Goal: Task Accomplishment & Management: Complete application form

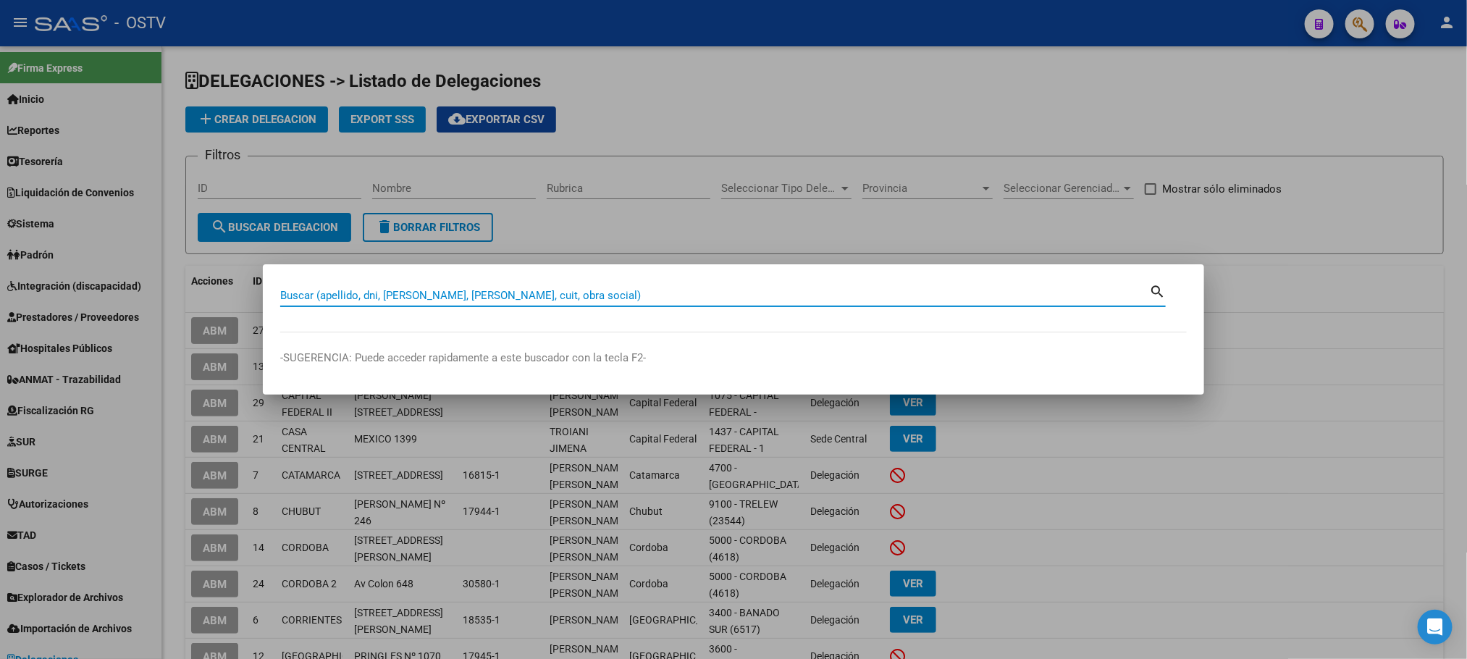
click at [324, 293] on input "Buscar (apellido, dni, [PERSON_NAME], [PERSON_NAME], cuit, obra social)" at bounding box center [714, 295] width 869 height 13
type input "93708044"
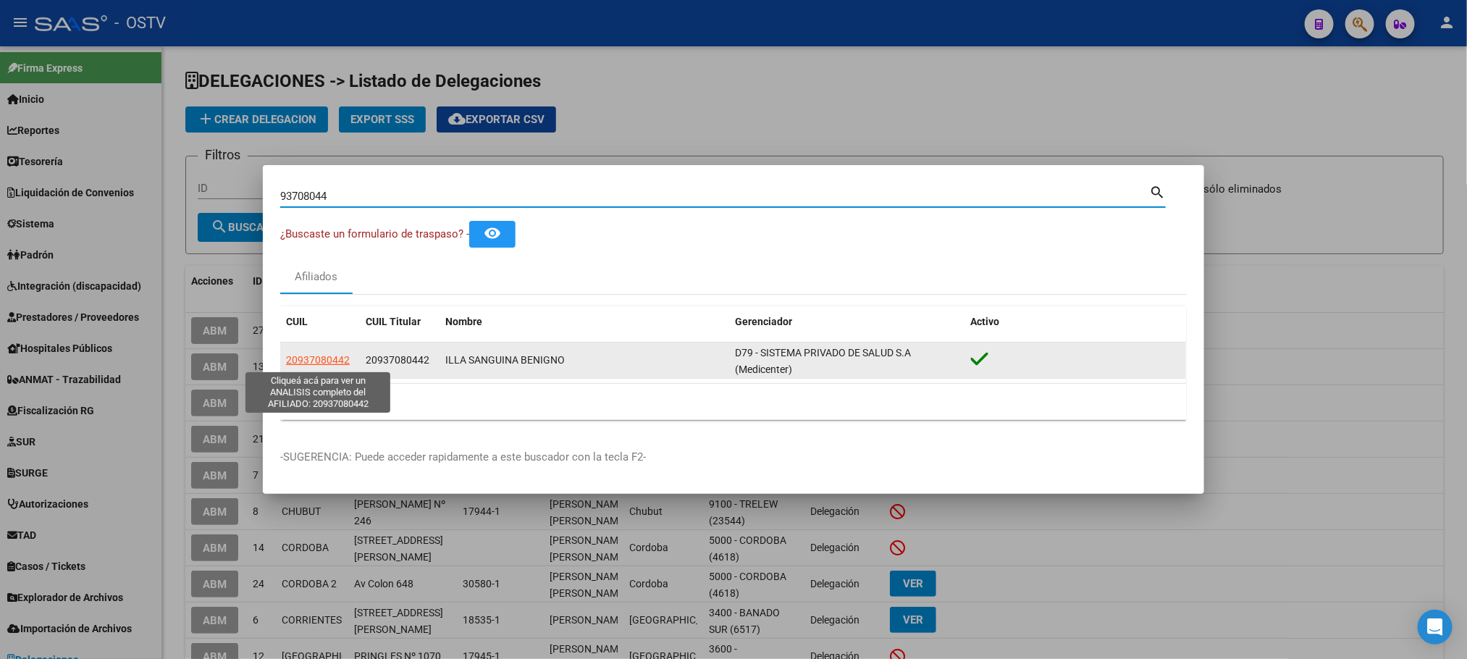
click at [311, 363] on span "20937080442" at bounding box center [318, 360] width 64 height 12
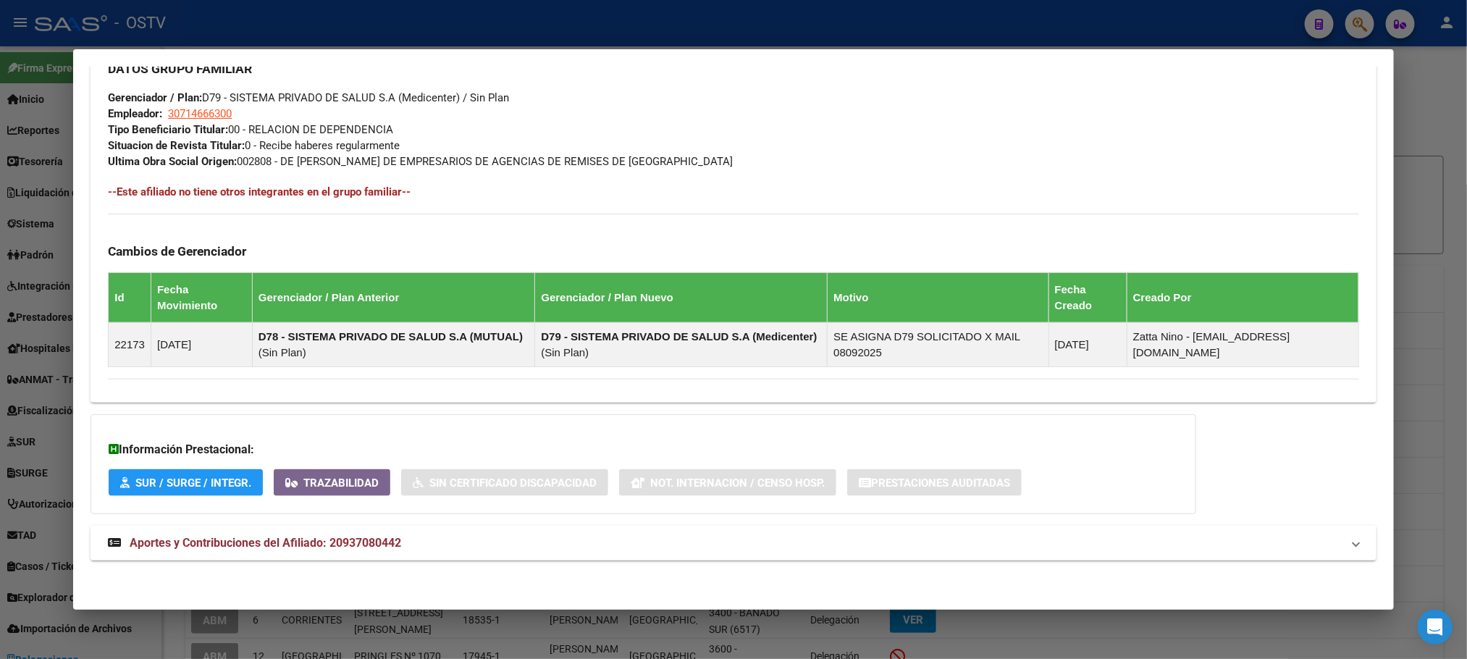
scroll to position [715, 0]
click at [368, 536] on span "Aportes y Contribuciones del Afiliado: 20937080442" at bounding box center [266, 543] width 272 height 14
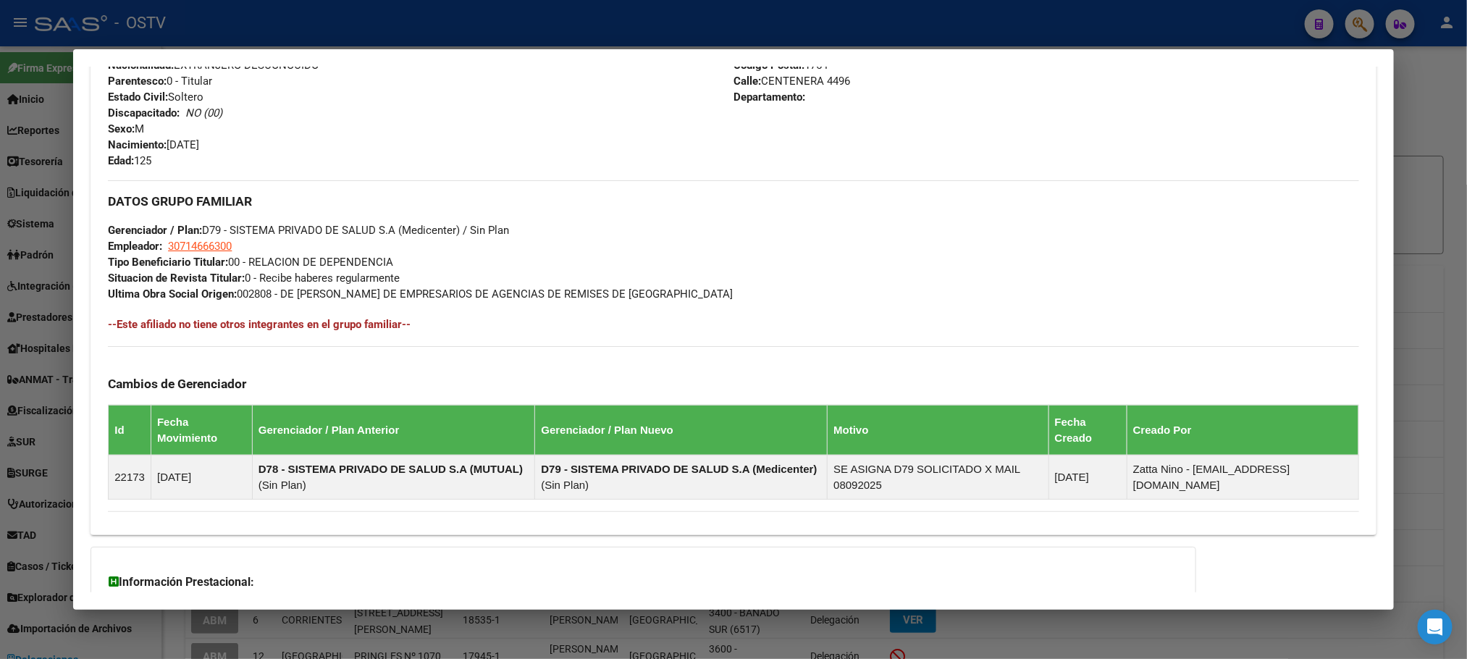
scroll to position [0, 0]
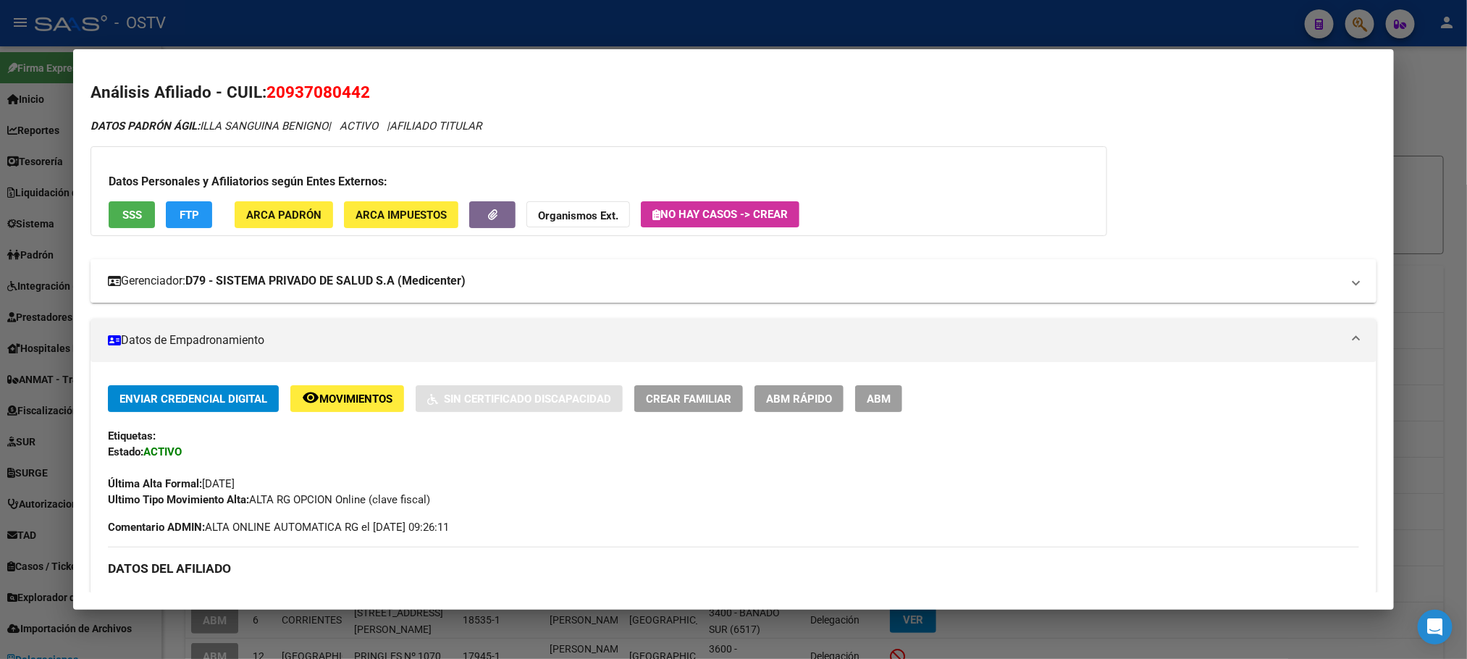
click at [313, 287] on strong "D79 - SISTEMA PRIVADO DE SALUD S.A (Medicenter)" at bounding box center [325, 280] width 280 height 17
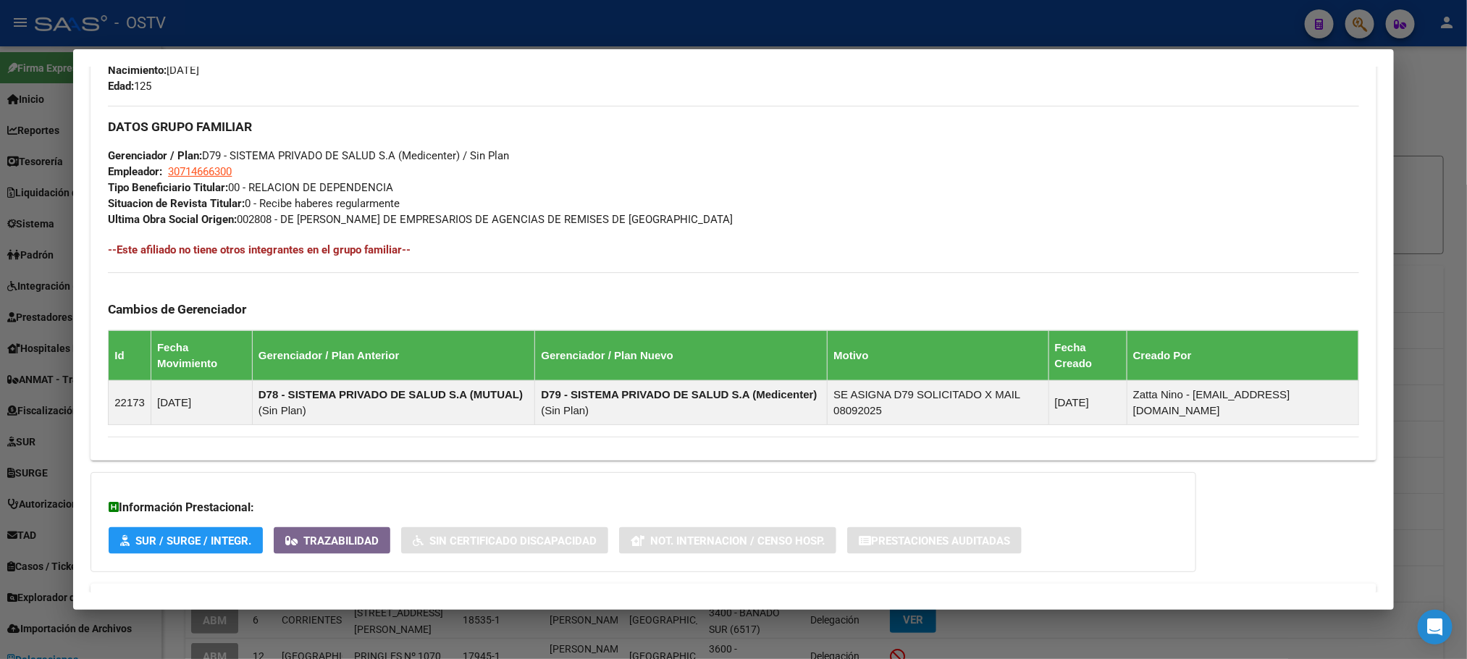
scroll to position [869, 0]
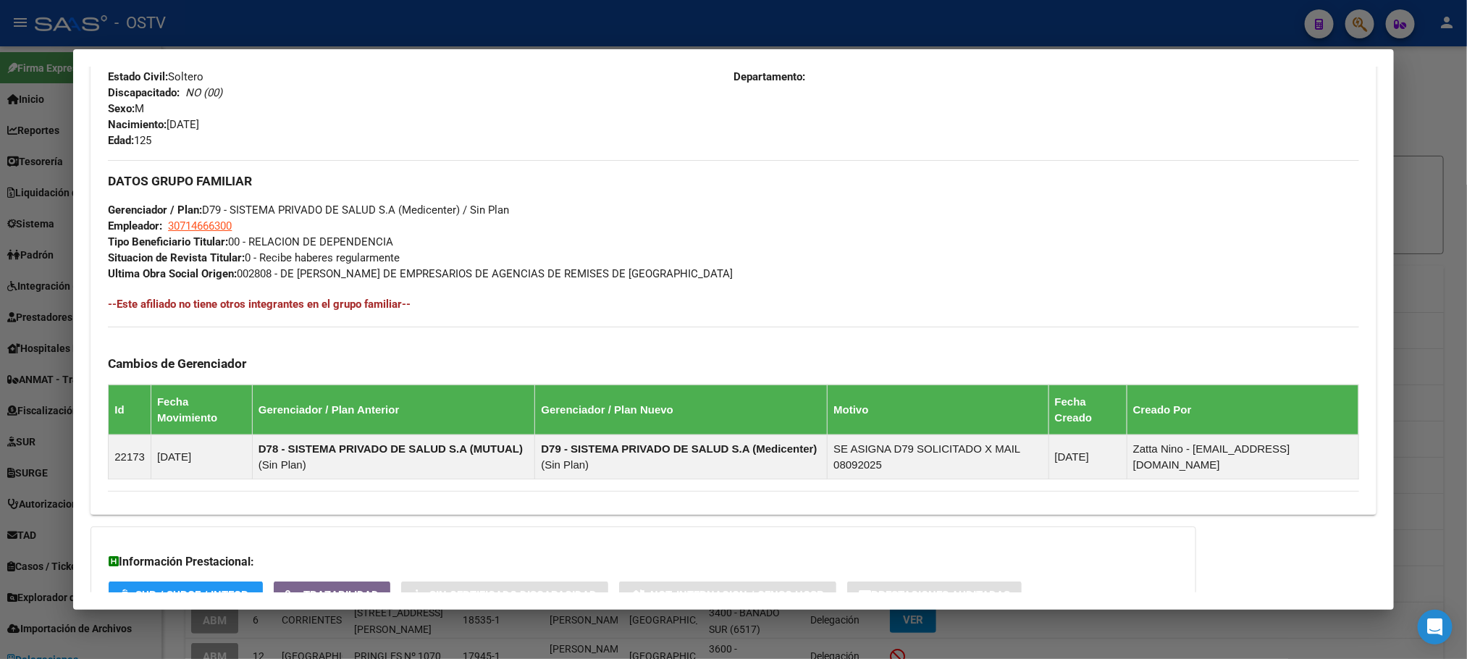
drag, startPoint x: 661, startPoint y: 272, endPoint x: 274, endPoint y: 278, distance: 387.5
click at [274, 278] on div "DATOS GRUPO FAMILIAR Gerenciador / Plan: D79 - SISTEMA PRIVADO DE SALUD S.A (Me…" at bounding box center [733, 221] width 1251 height 122
click at [298, 276] on span "Ultima Obra Social Origen: 002808 - DE [PERSON_NAME] DE EMPRESARIOS DE AGENCIAS…" at bounding box center [420, 273] width 625 height 13
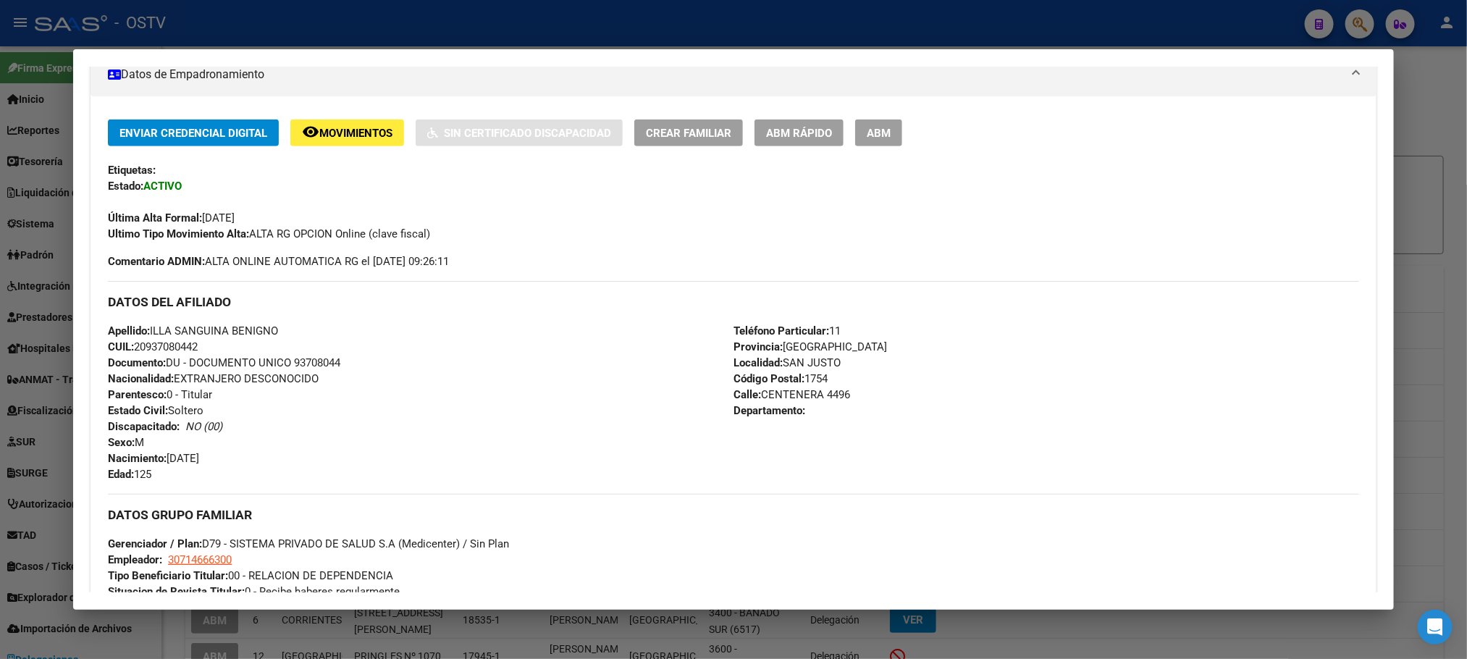
scroll to position [543, 0]
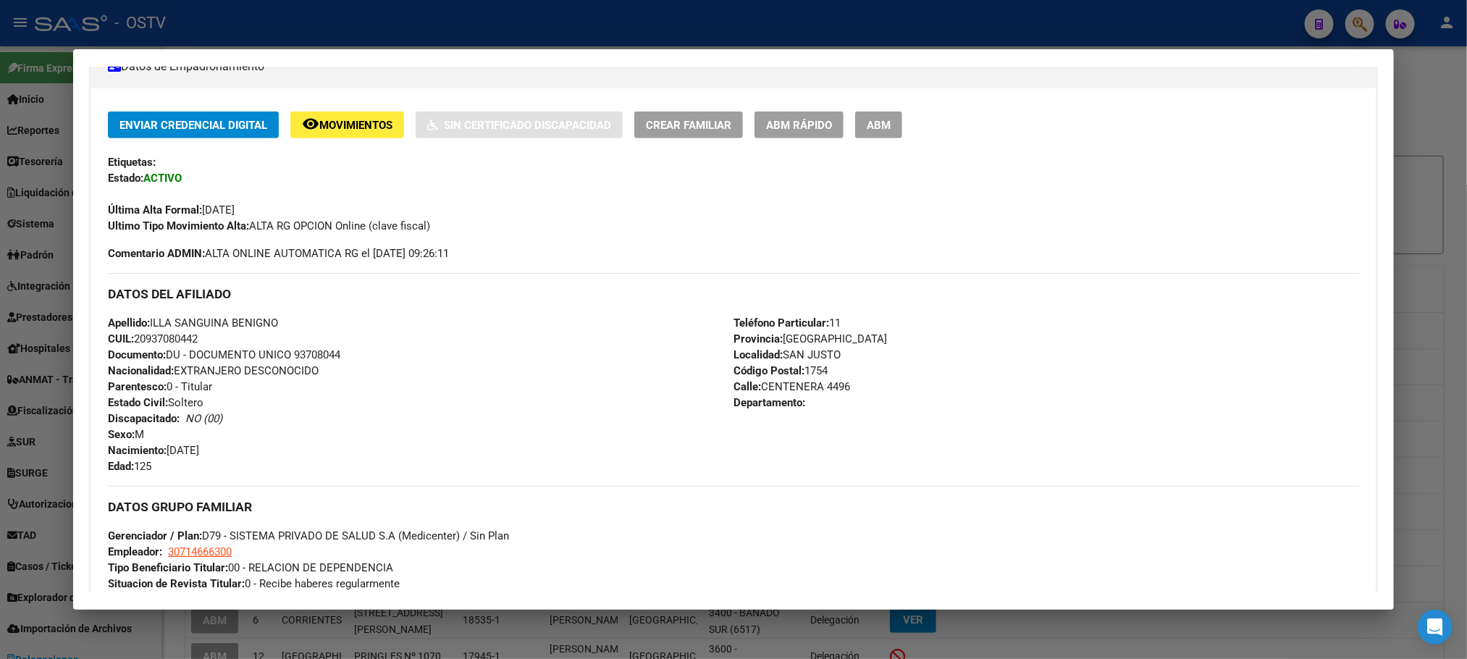
click at [294, 350] on span "Documento: DU - DOCUMENTO UNICO 93708044" at bounding box center [224, 354] width 232 height 13
copy span "93708044"
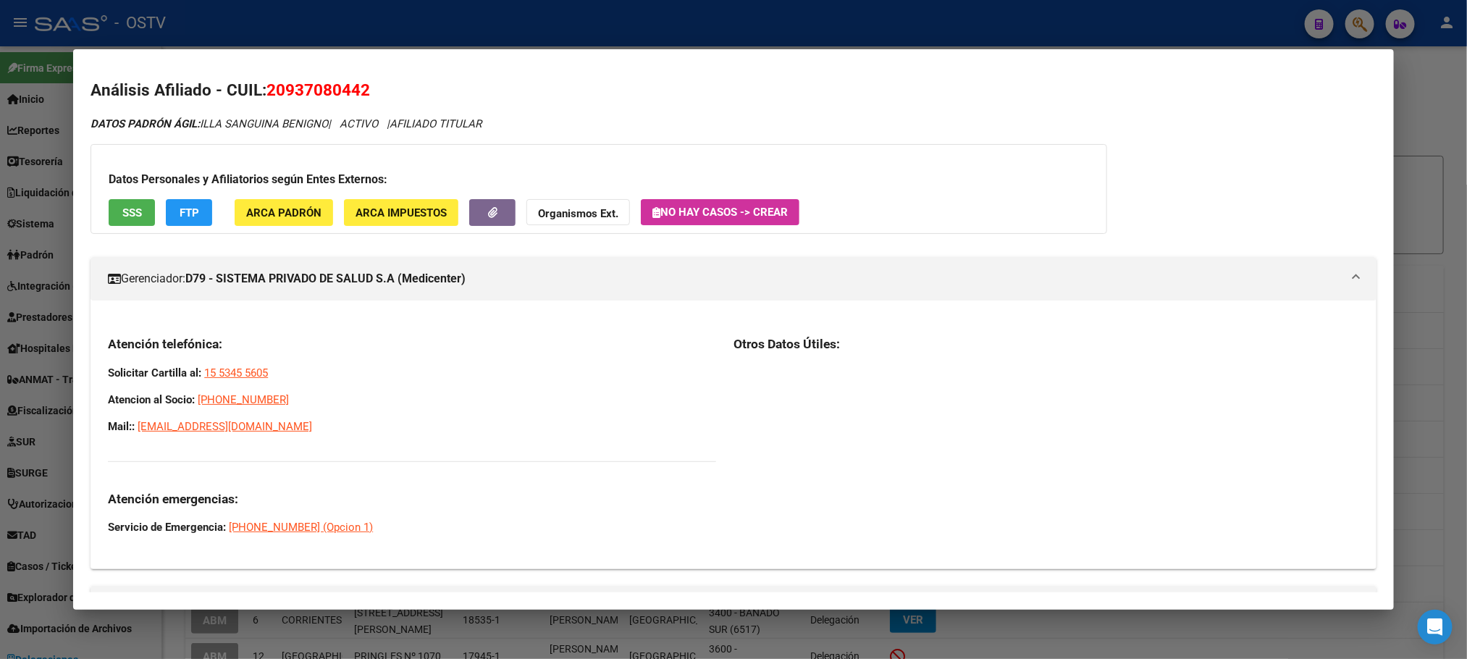
scroll to position [0, 0]
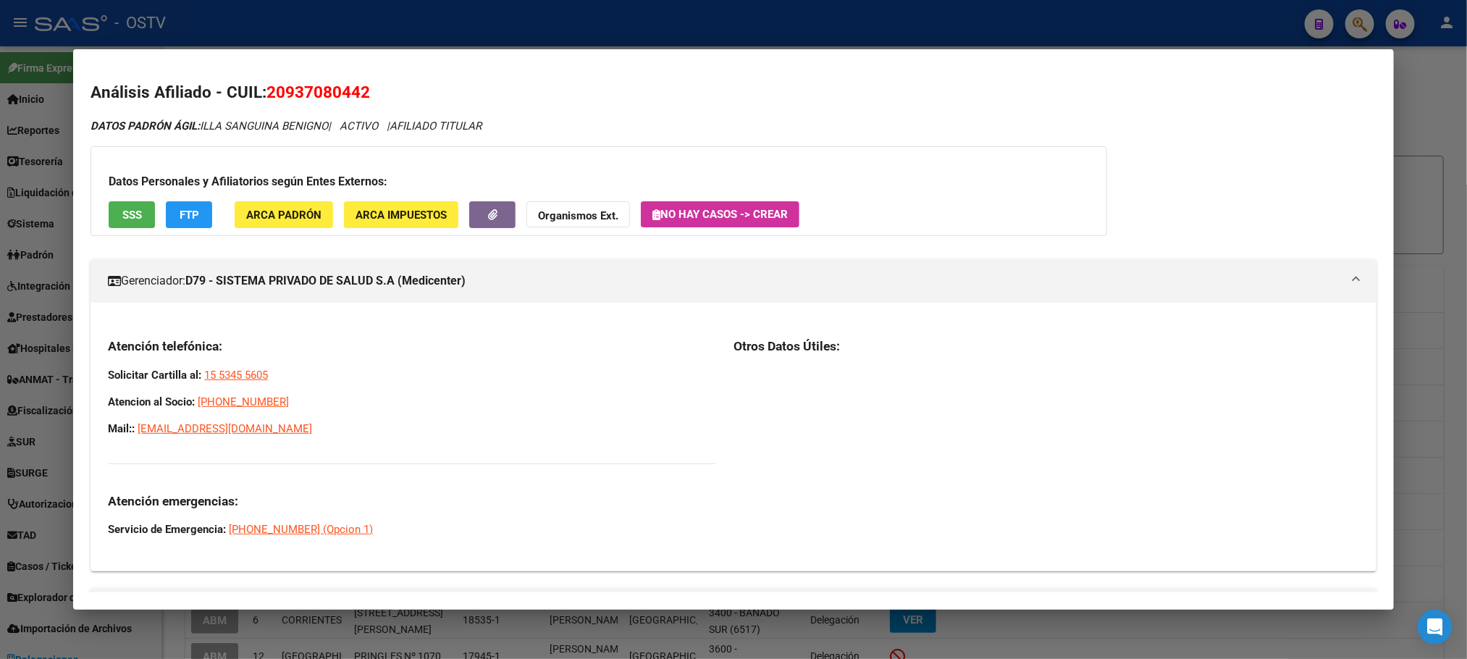
drag, startPoint x: 268, startPoint y: 403, endPoint x: 190, endPoint y: 400, distance: 78.2
click at [190, 400] on p "Atencion al Socio: [PHONE_NUMBER]" at bounding box center [412, 402] width 608 height 16
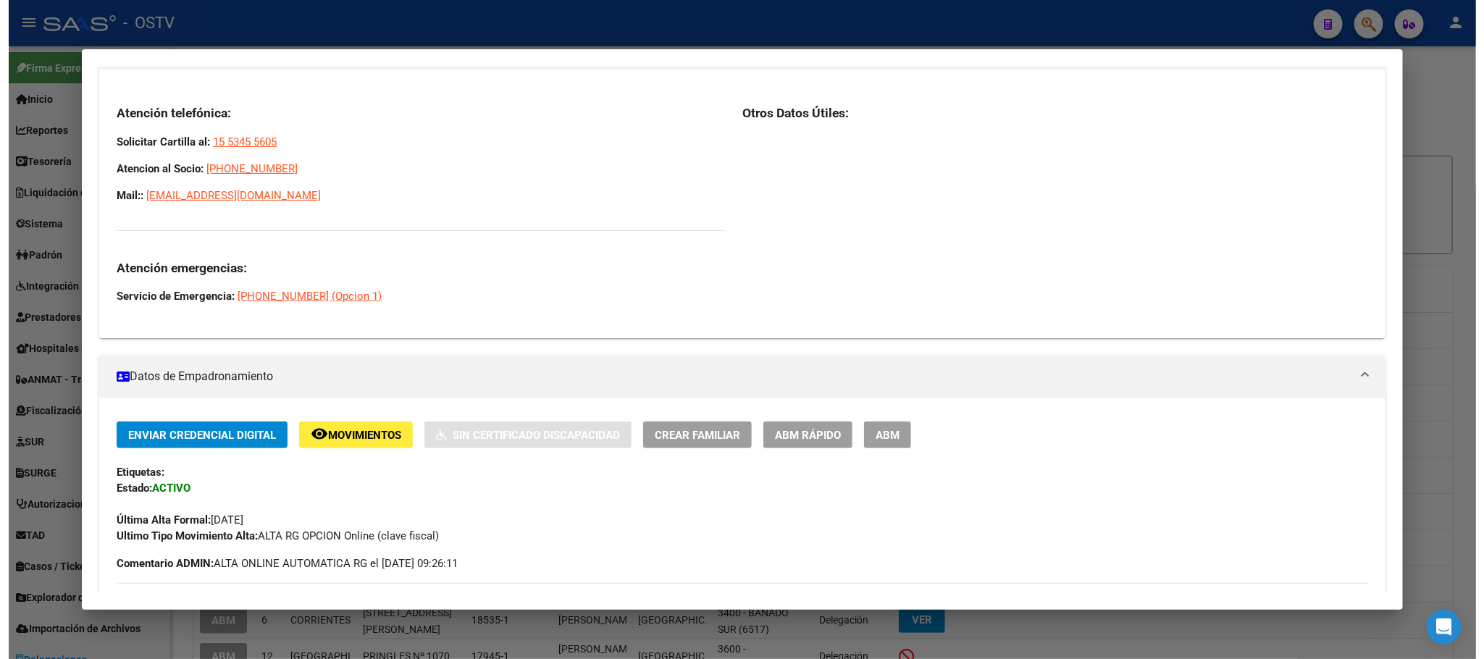
scroll to position [217, 0]
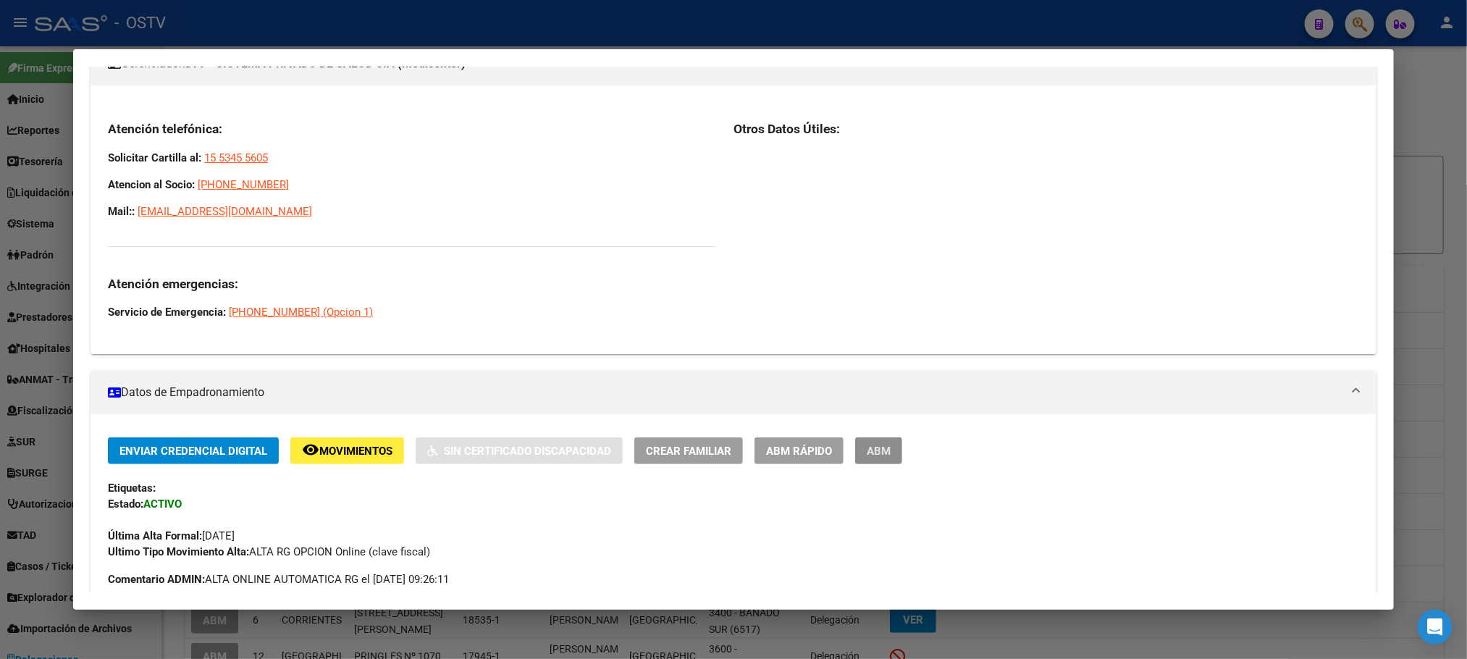
click at [874, 453] on span "ABM" at bounding box center [879, 451] width 24 height 13
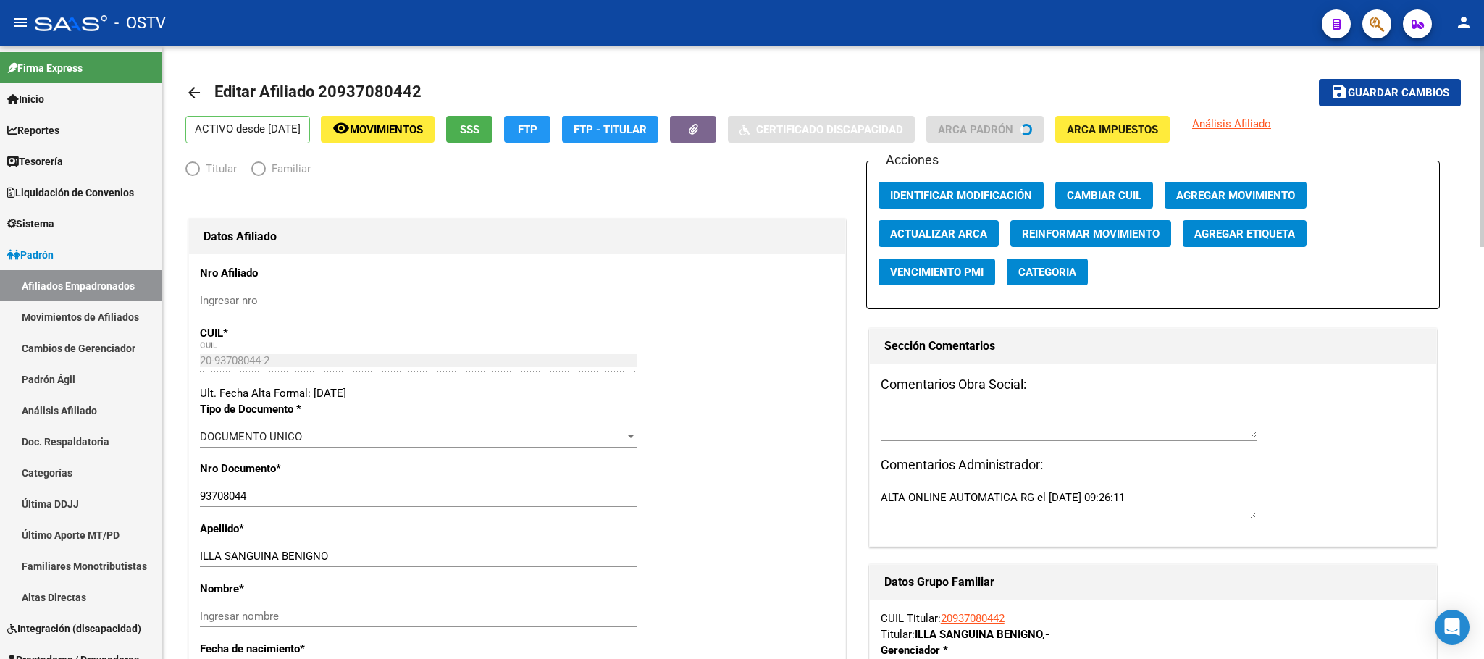
radio input "true"
type input "30-71466630-0"
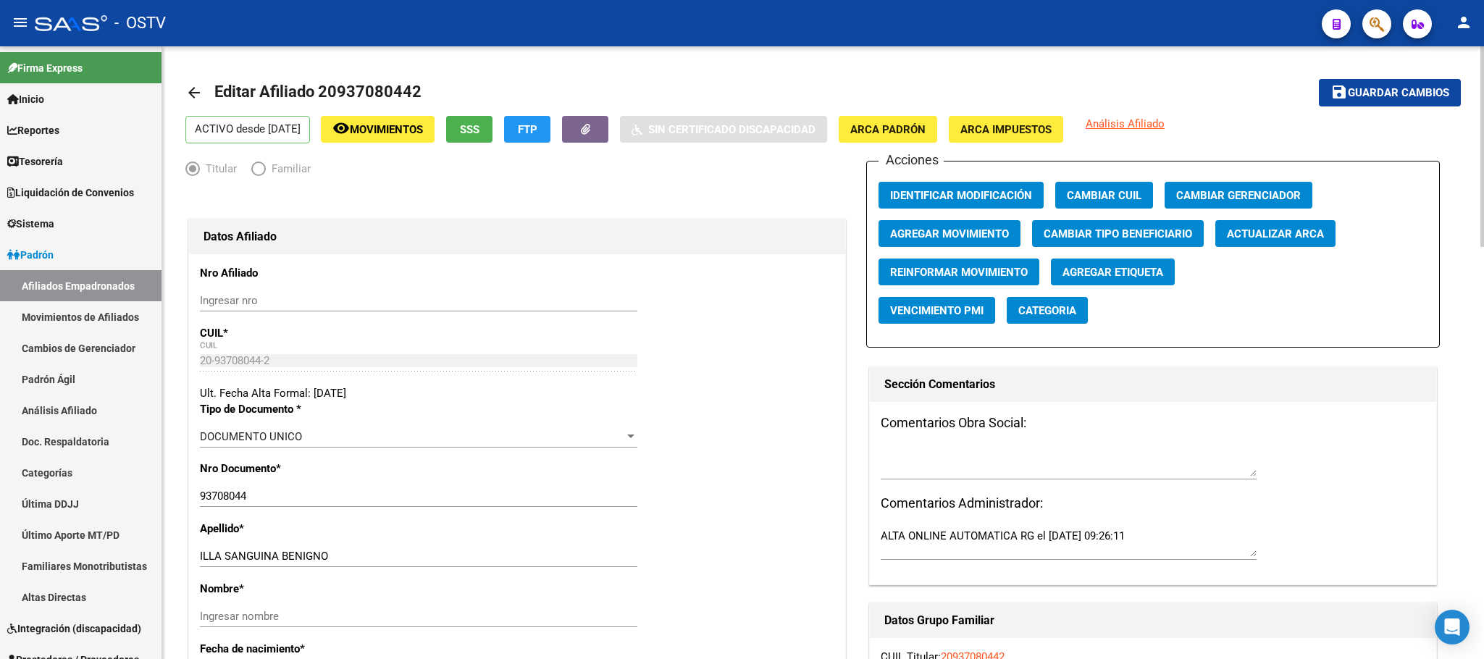
scroll to position [434, 0]
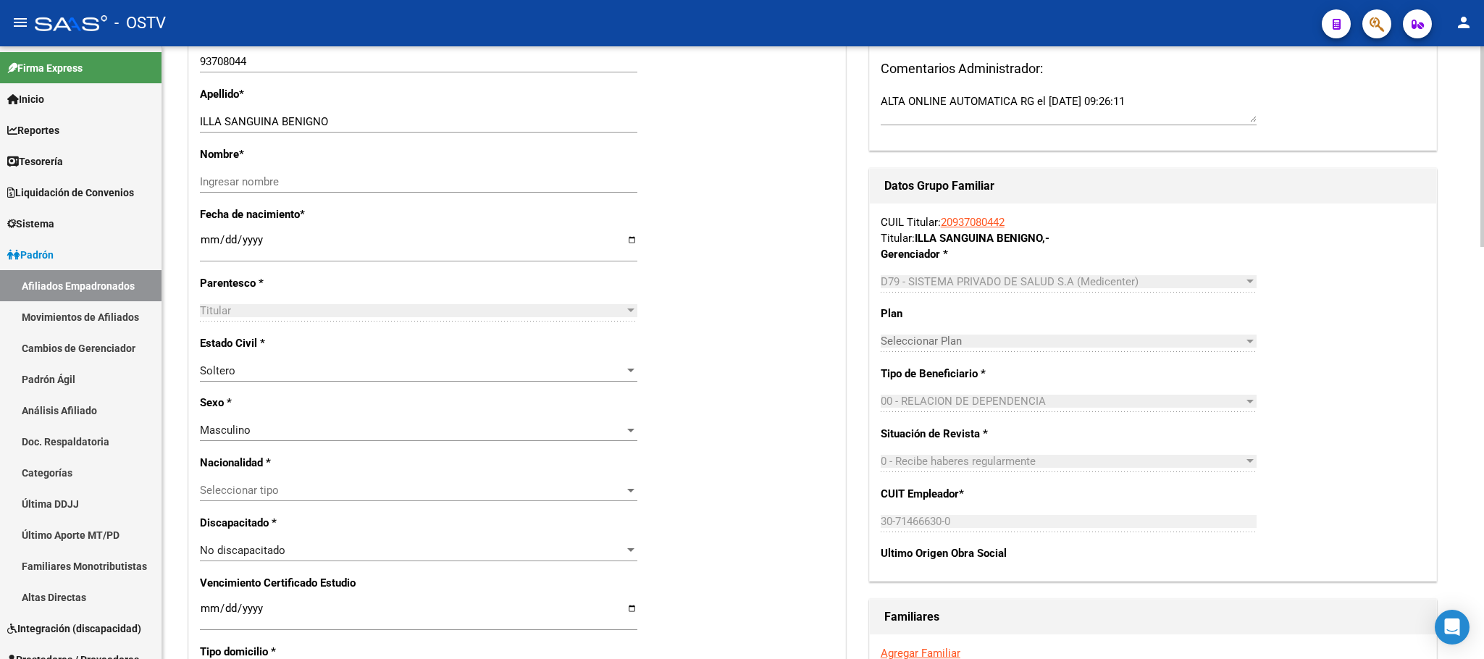
click at [201, 243] on input "[DATE]" at bounding box center [418, 245] width 437 height 23
type input "[DATE]"
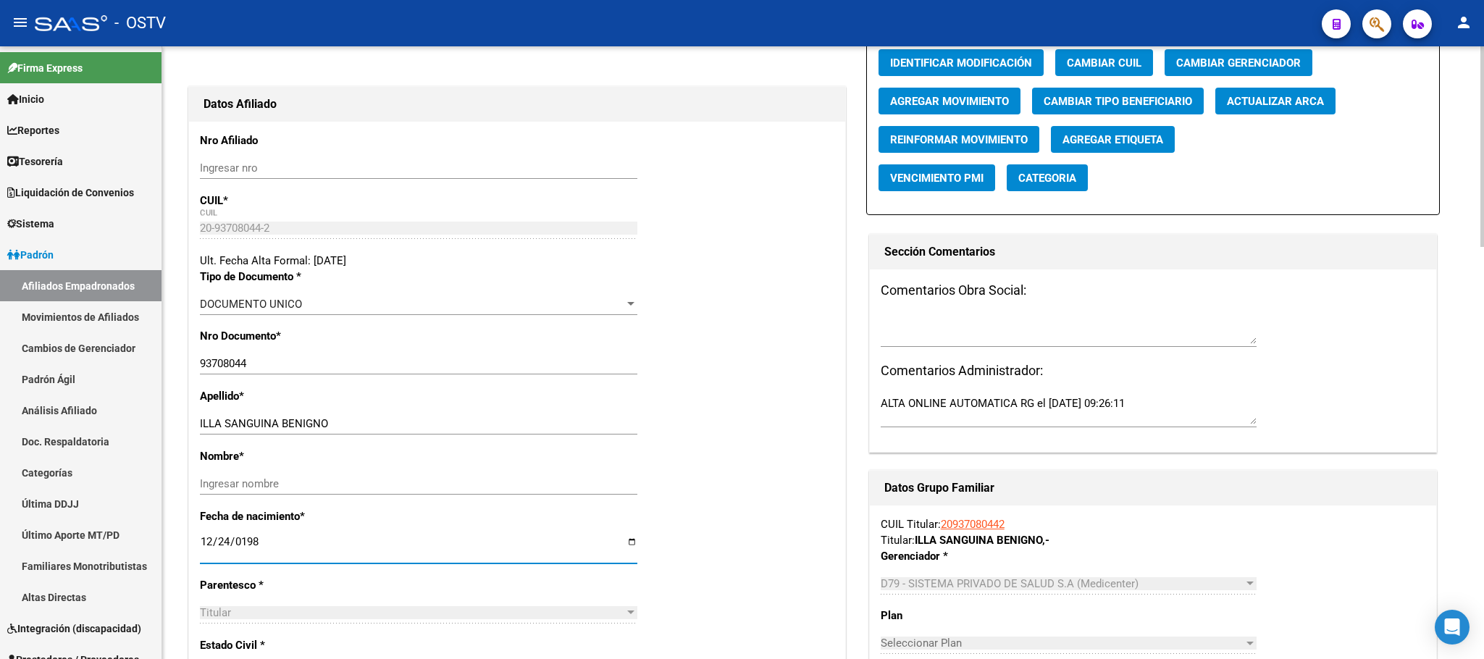
scroll to position [0, 0]
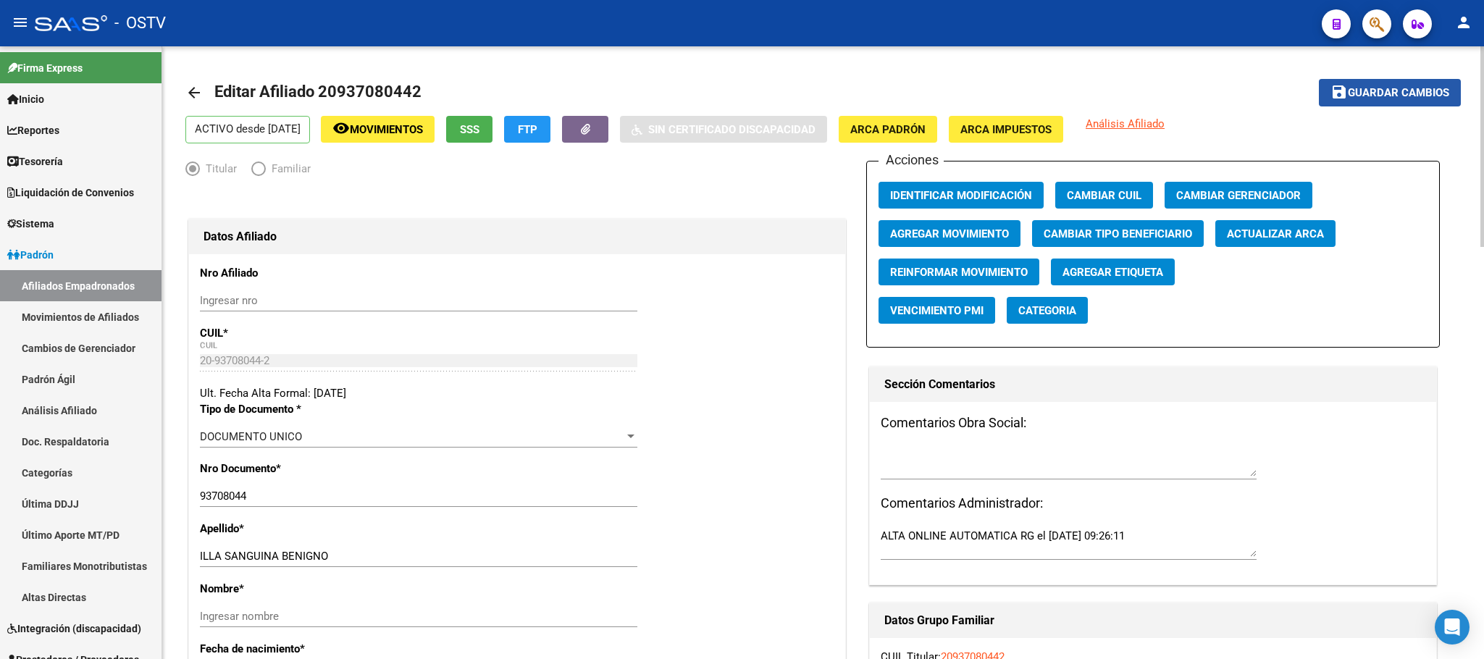
click at [1403, 96] on span "Guardar cambios" at bounding box center [1398, 93] width 101 height 13
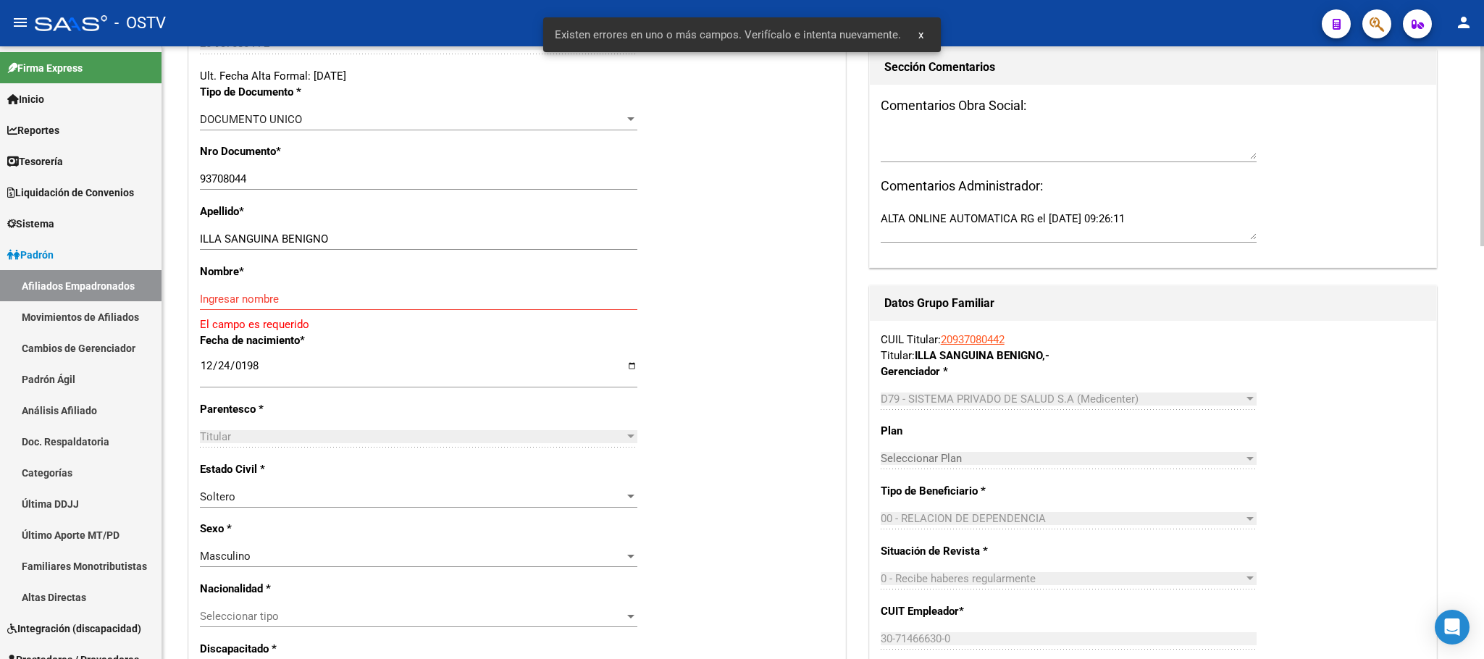
scroll to position [326, 0]
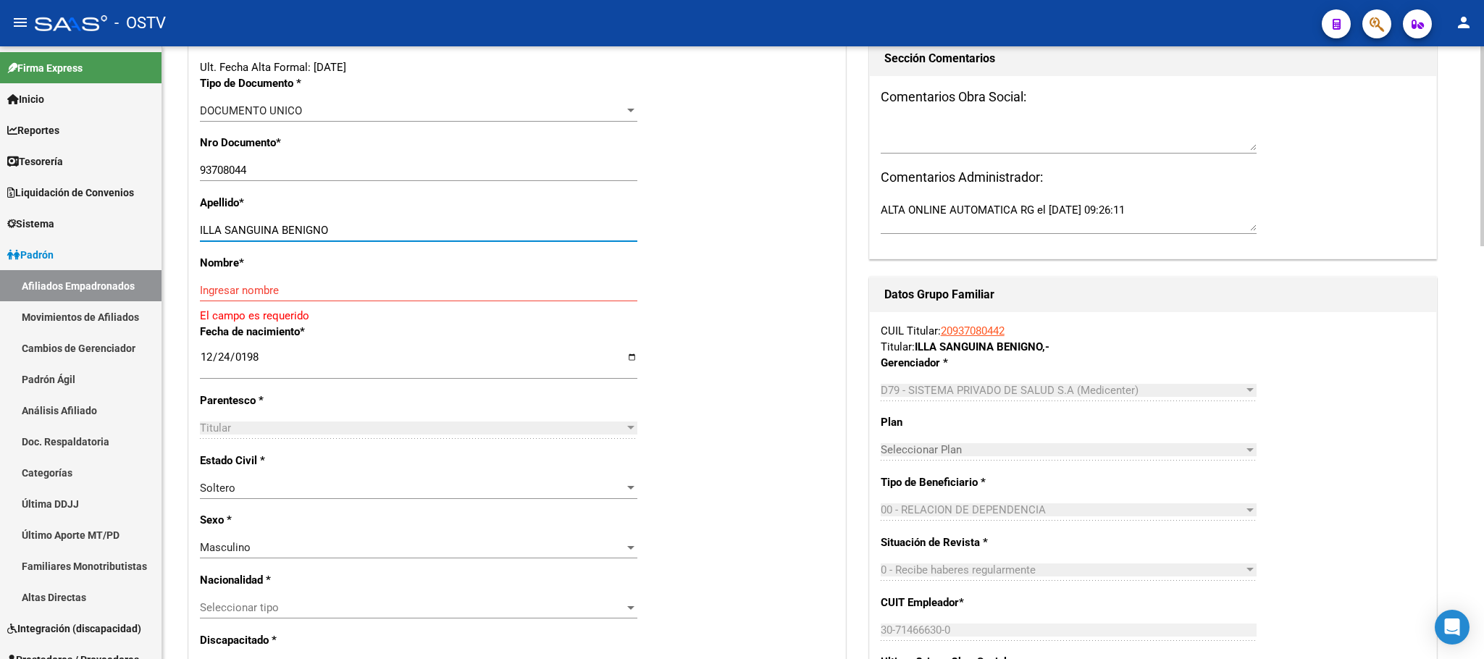
drag, startPoint x: 280, startPoint y: 232, endPoint x: 339, endPoint y: 230, distance: 58.7
click at [339, 230] on input "ILLA SANGUINA BENIGNO" at bounding box center [418, 230] width 437 height 13
drag, startPoint x: 313, startPoint y: 224, endPoint x: 305, endPoint y: 231, distance: 10.8
click at [305, 231] on input "ILLA SANGUINA BENIGNO" at bounding box center [418, 230] width 437 height 13
drag, startPoint x: 282, startPoint y: 228, endPoint x: 324, endPoint y: 229, distance: 42.0
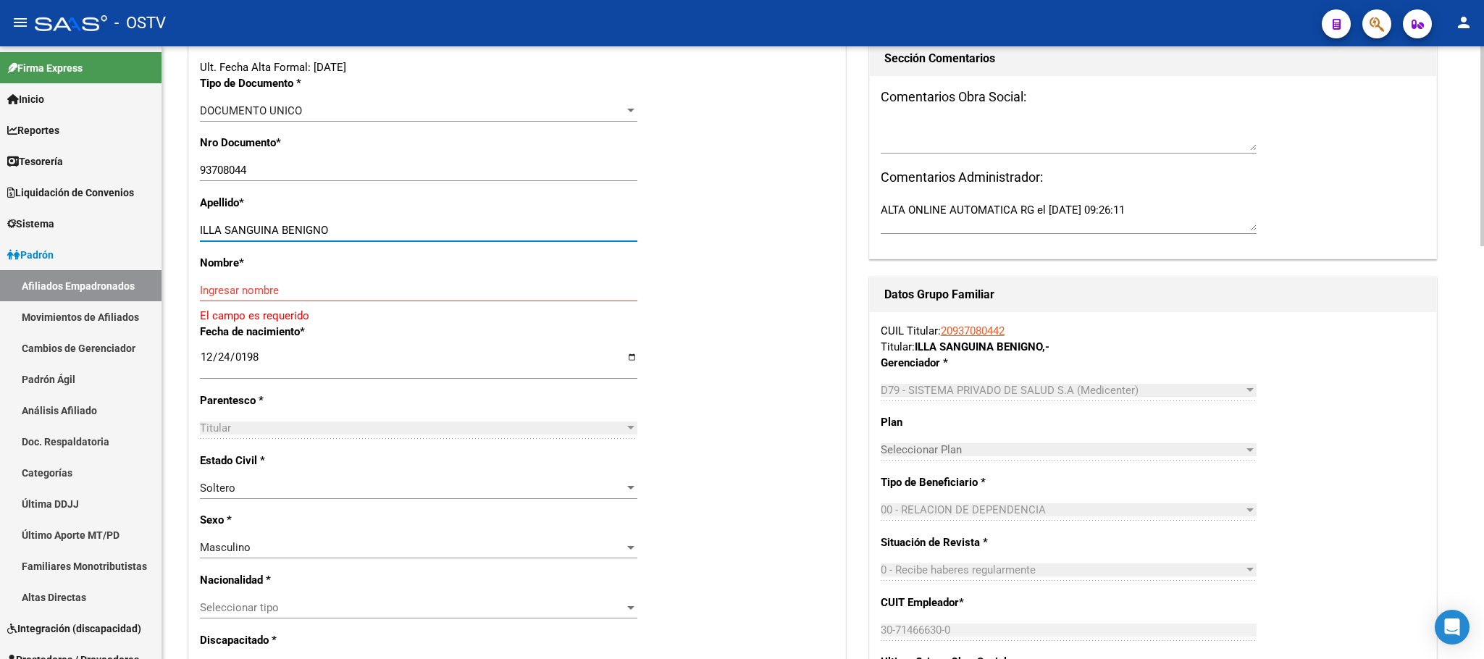
click at [324, 229] on input "ILLA SANGUINA BENIGNO" at bounding box center [418, 230] width 437 height 13
type input "ILLA SANGUINA"
paste input "BENIGNO"
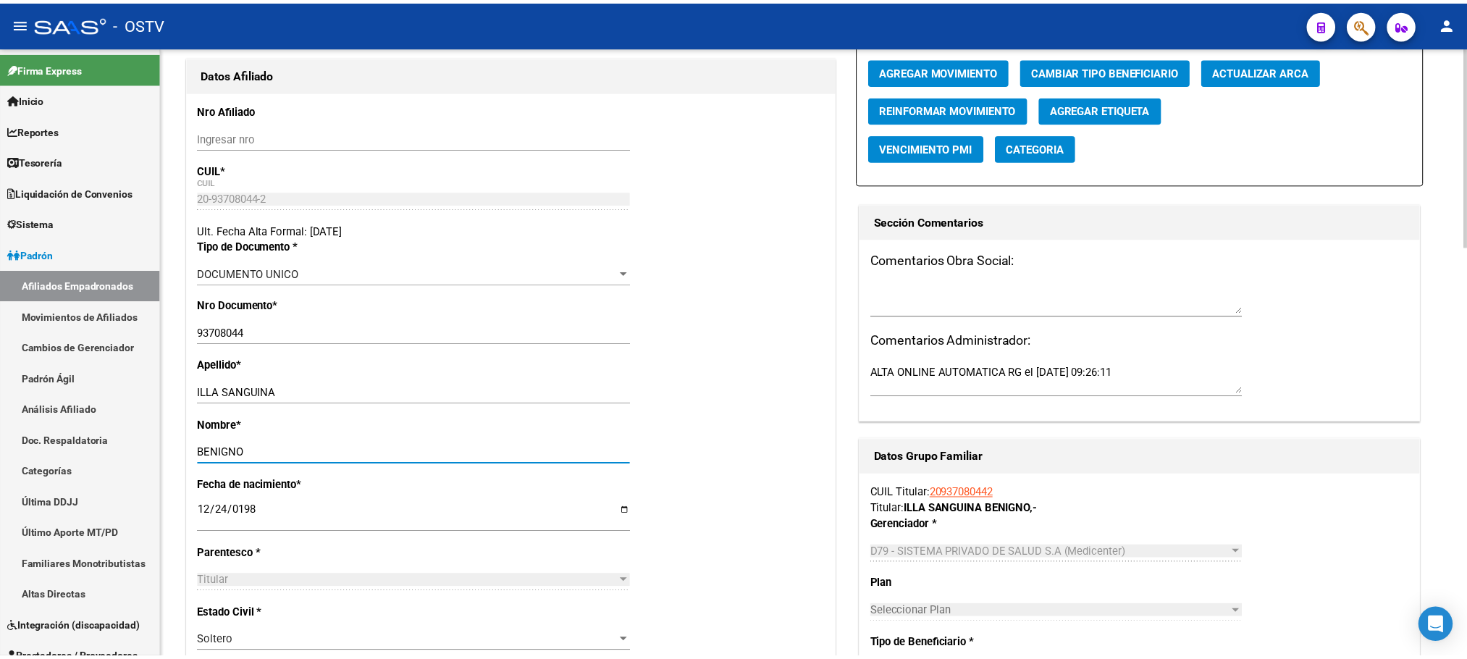
scroll to position [0, 0]
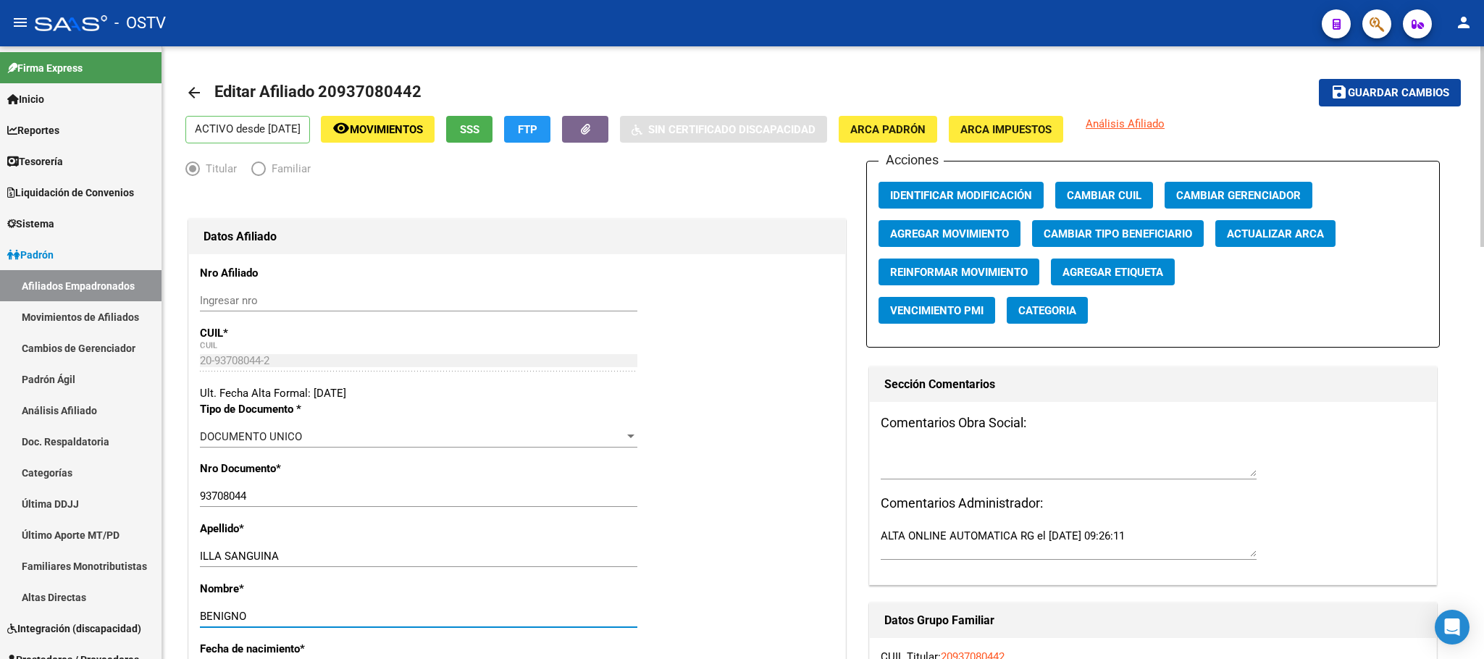
type input "BENIGNO"
click at [1369, 93] on span "Guardar cambios" at bounding box center [1398, 93] width 101 height 13
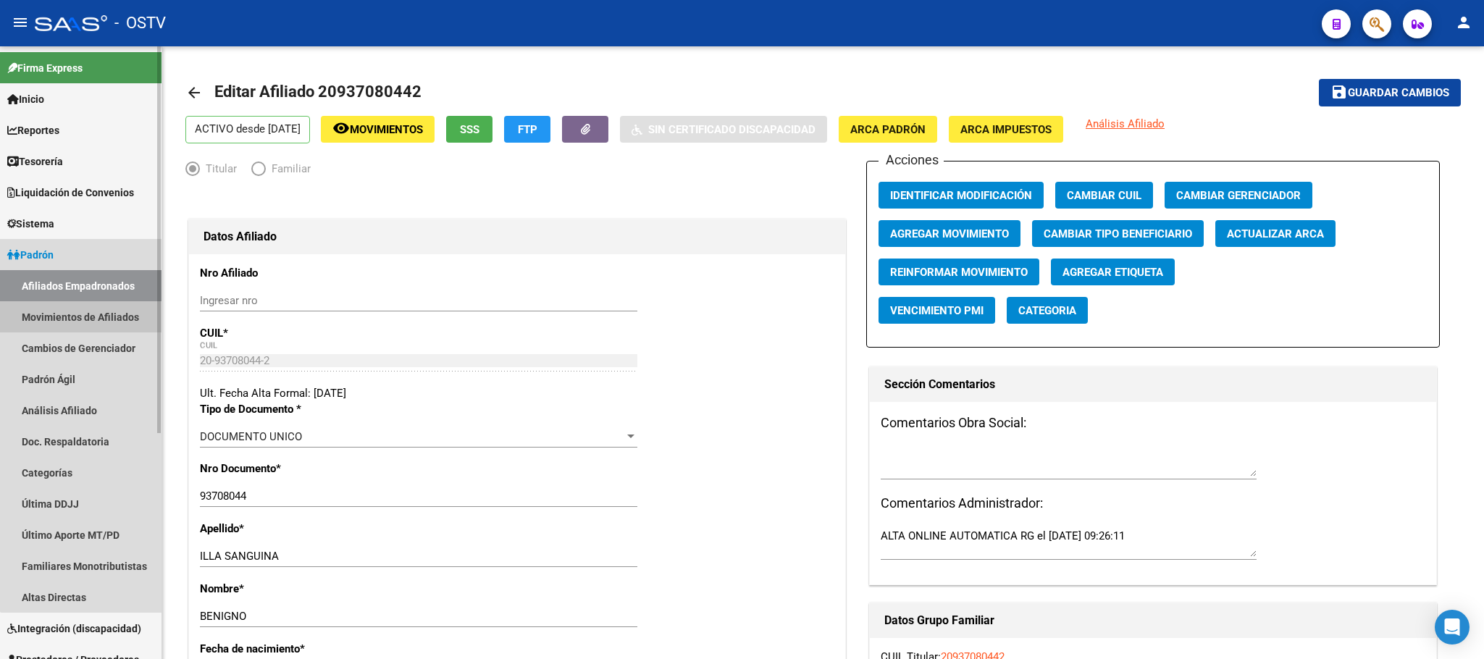
click at [111, 316] on link "Movimientos de Afiliados" at bounding box center [80, 316] width 161 height 31
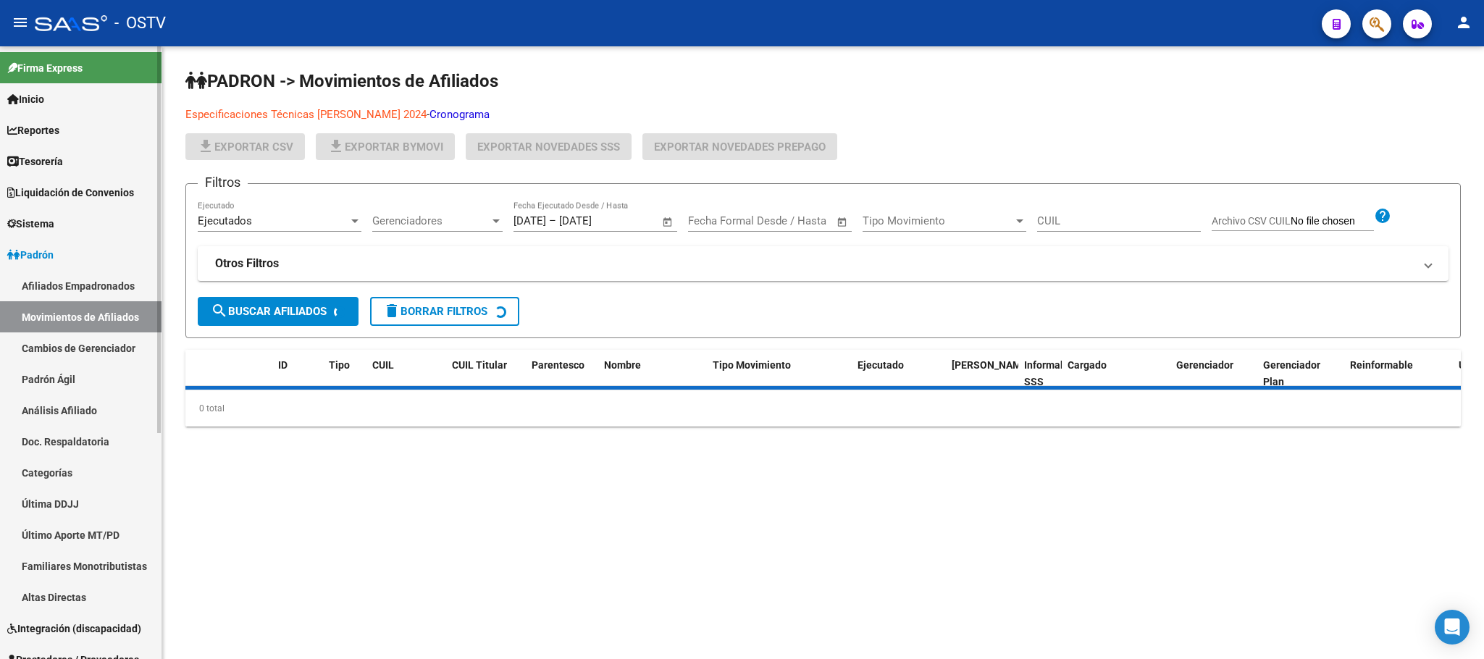
click at [55, 290] on link "Afiliados Empadronados" at bounding box center [80, 285] width 161 height 31
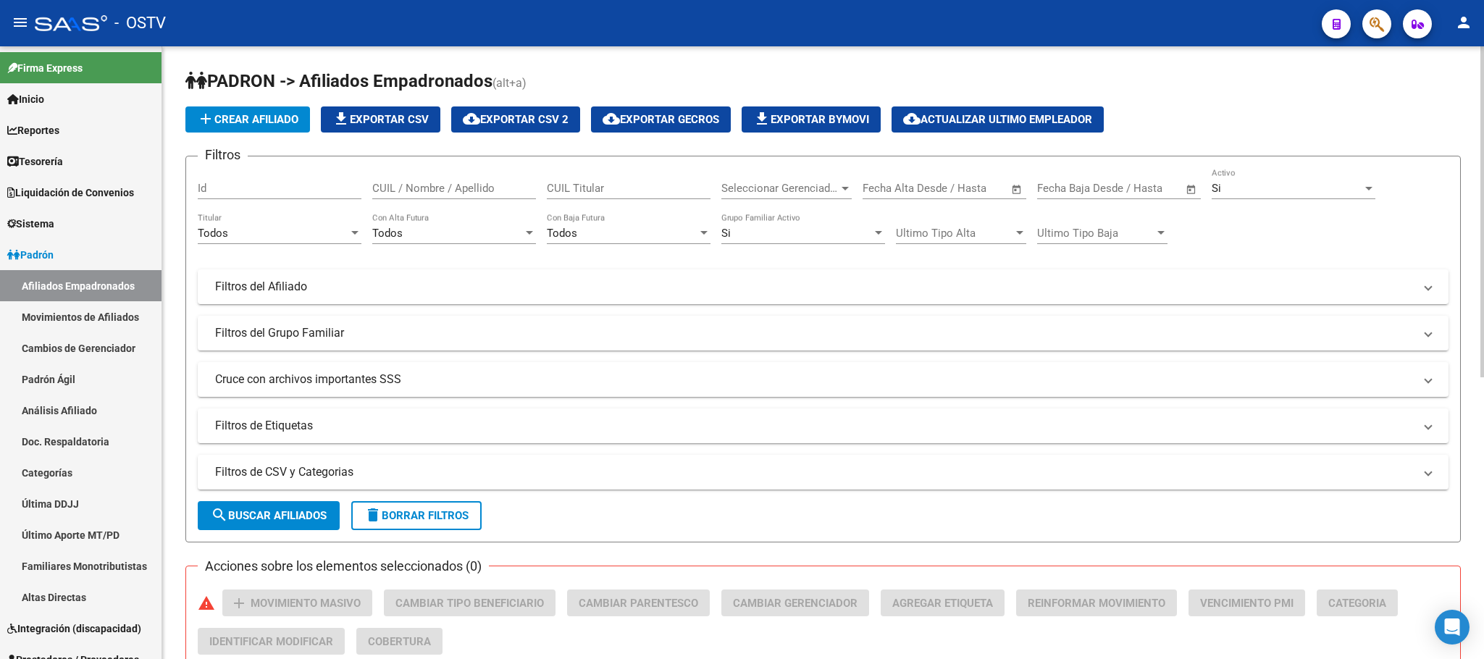
click at [172, 298] on div "PADRON -> Afiliados Empadronados (alt+a) add Crear Afiliado file_download Expor…" at bounding box center [823, 604] width 1322 height 1117
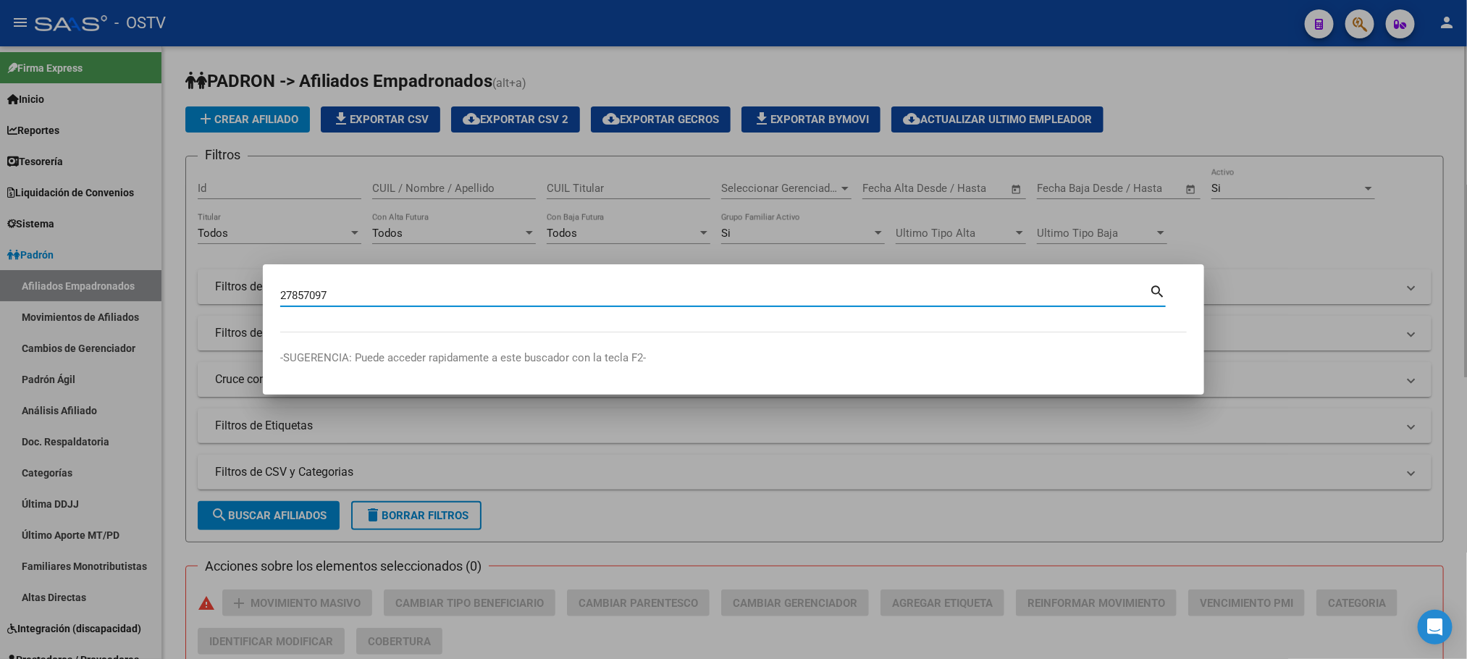
type input "27857097"
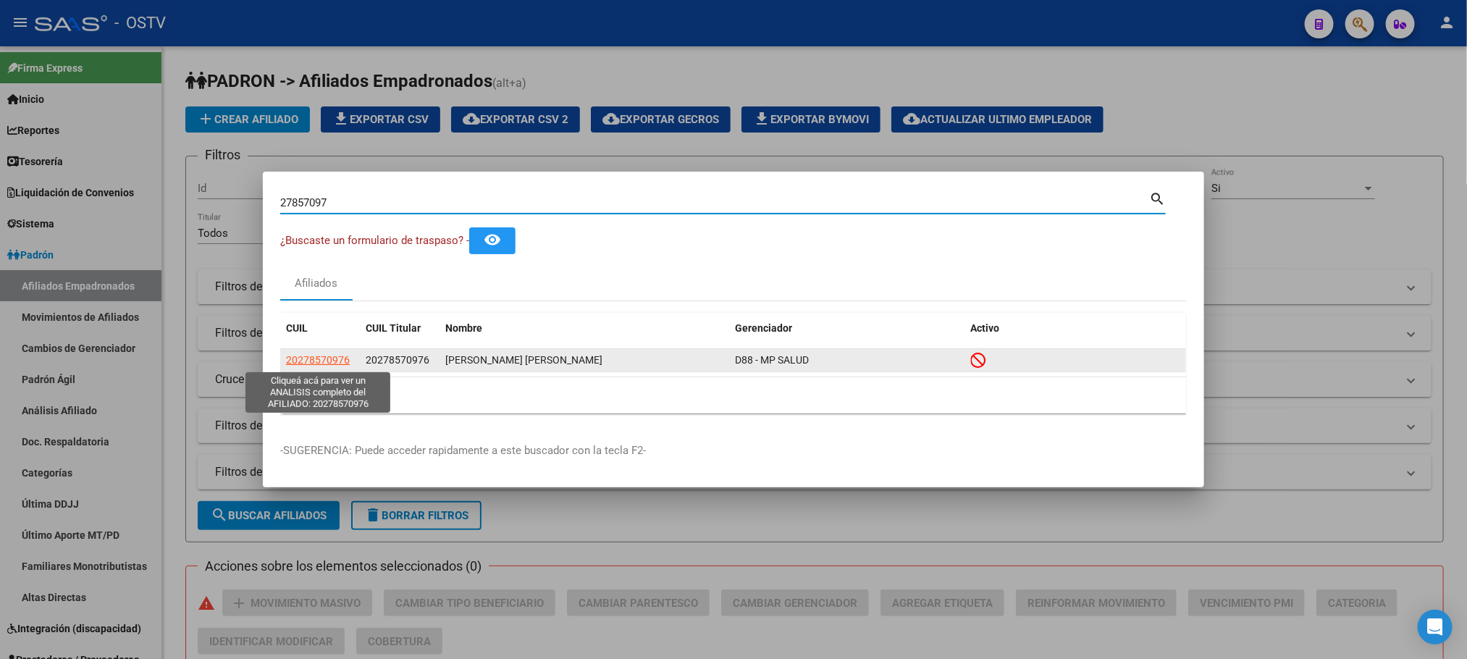
click at [340, 359] on span "20278570976" at bounding box center [318, 360] width 64 height 12
type textarea "20278570976"
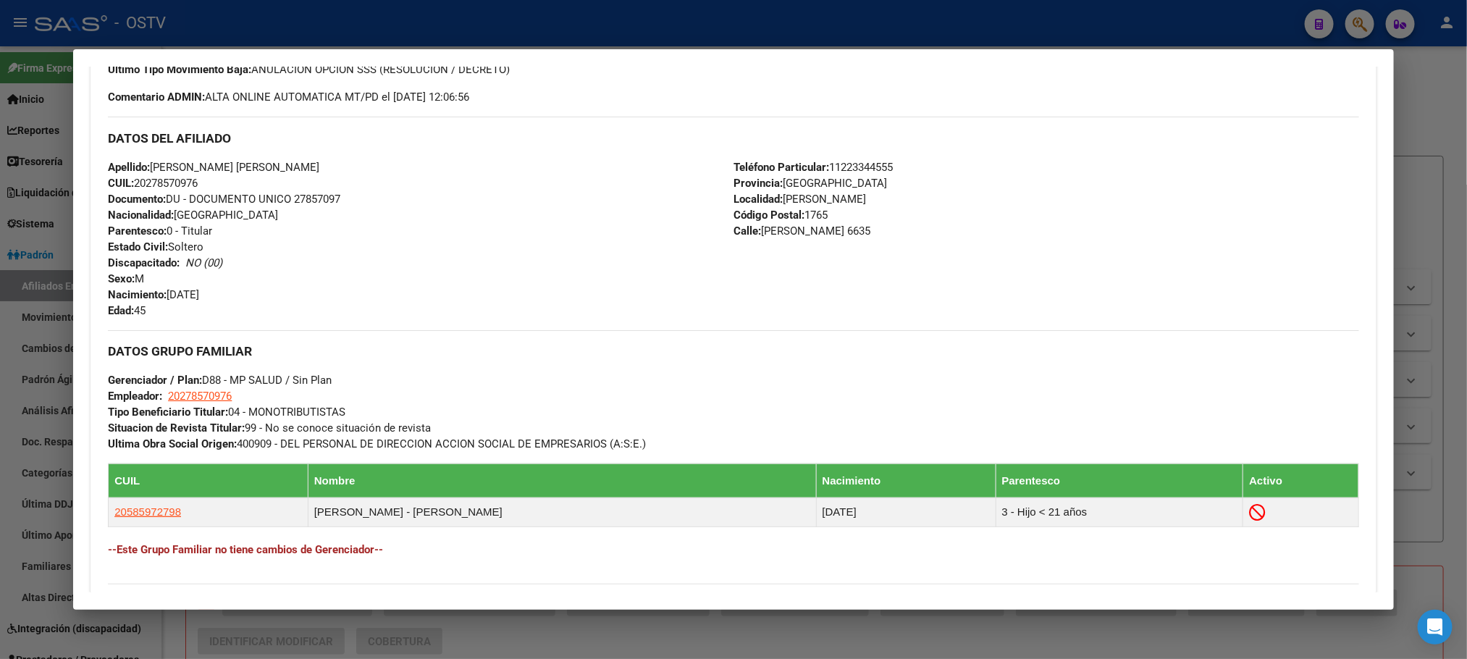
scroll to position [654, 0]
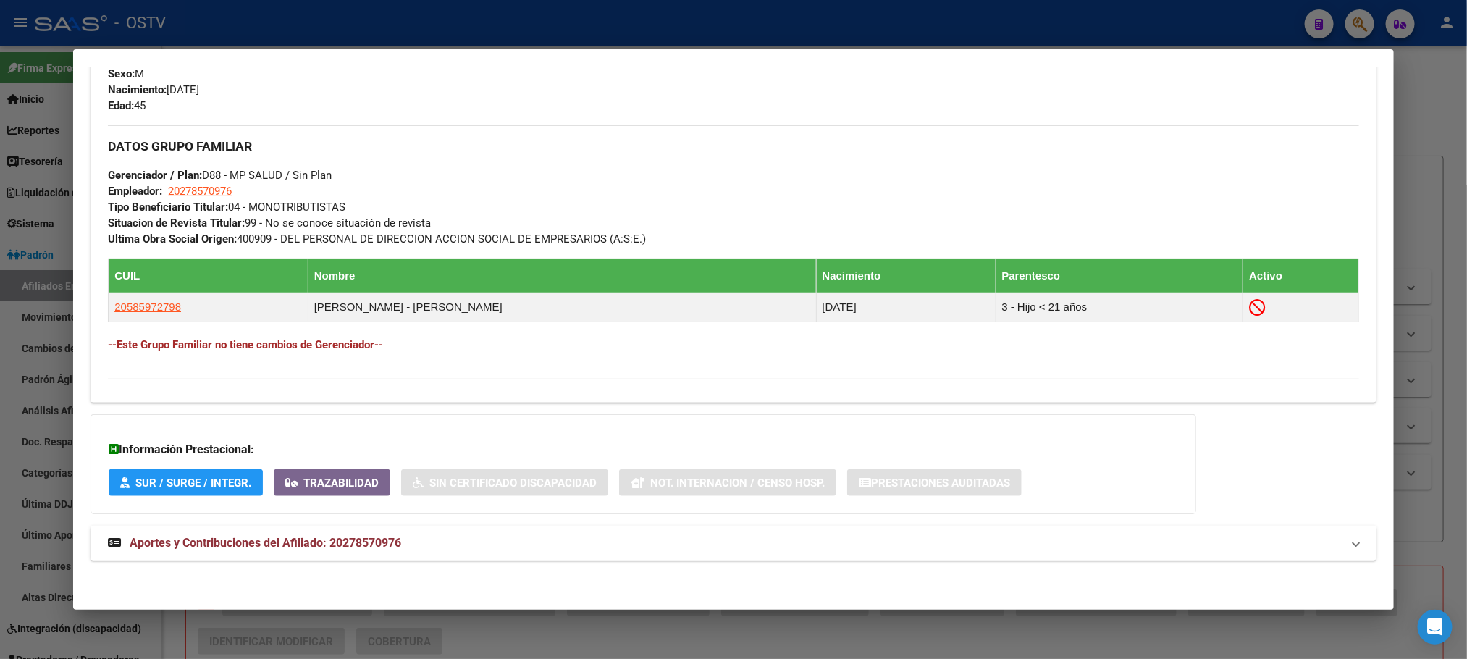
click at [289, 539] on span "Aportes y Contribuciones del Afiliado: 20278570976" at bounding box center [266, 543] width 272 height 14
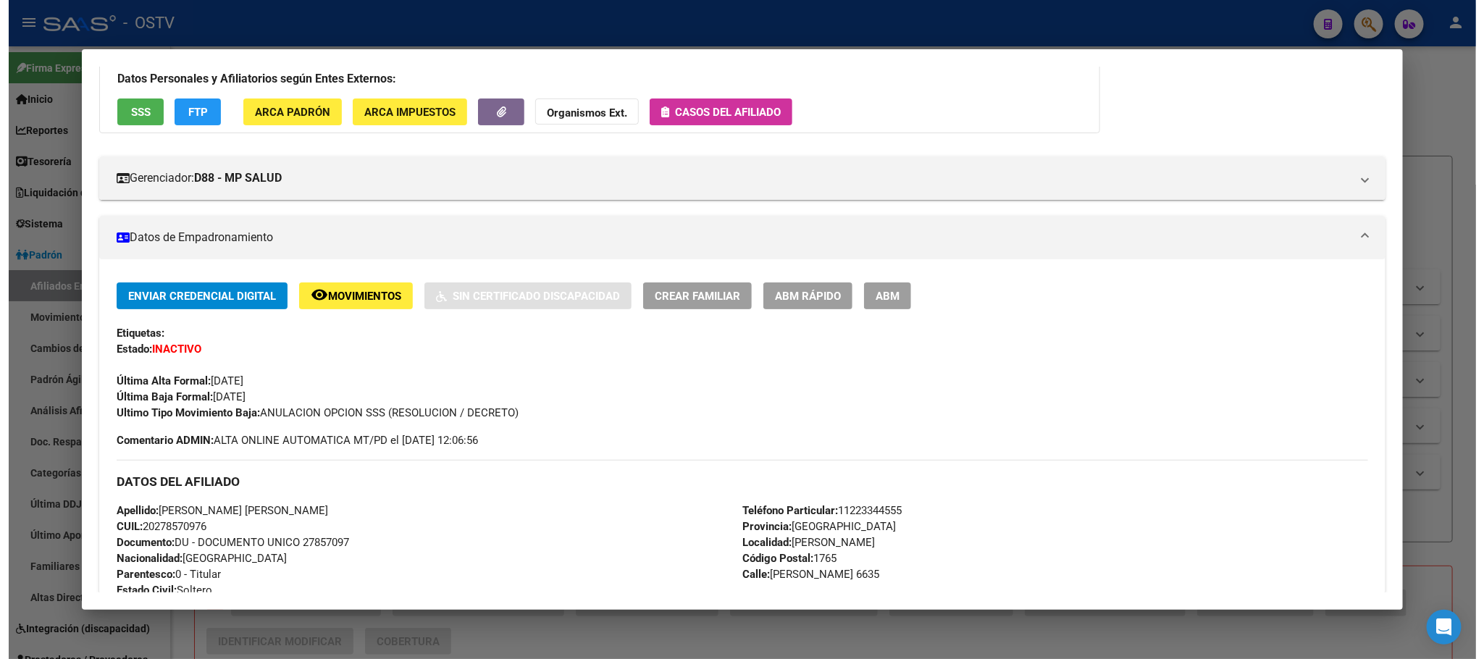
scroll to position [217, 0]
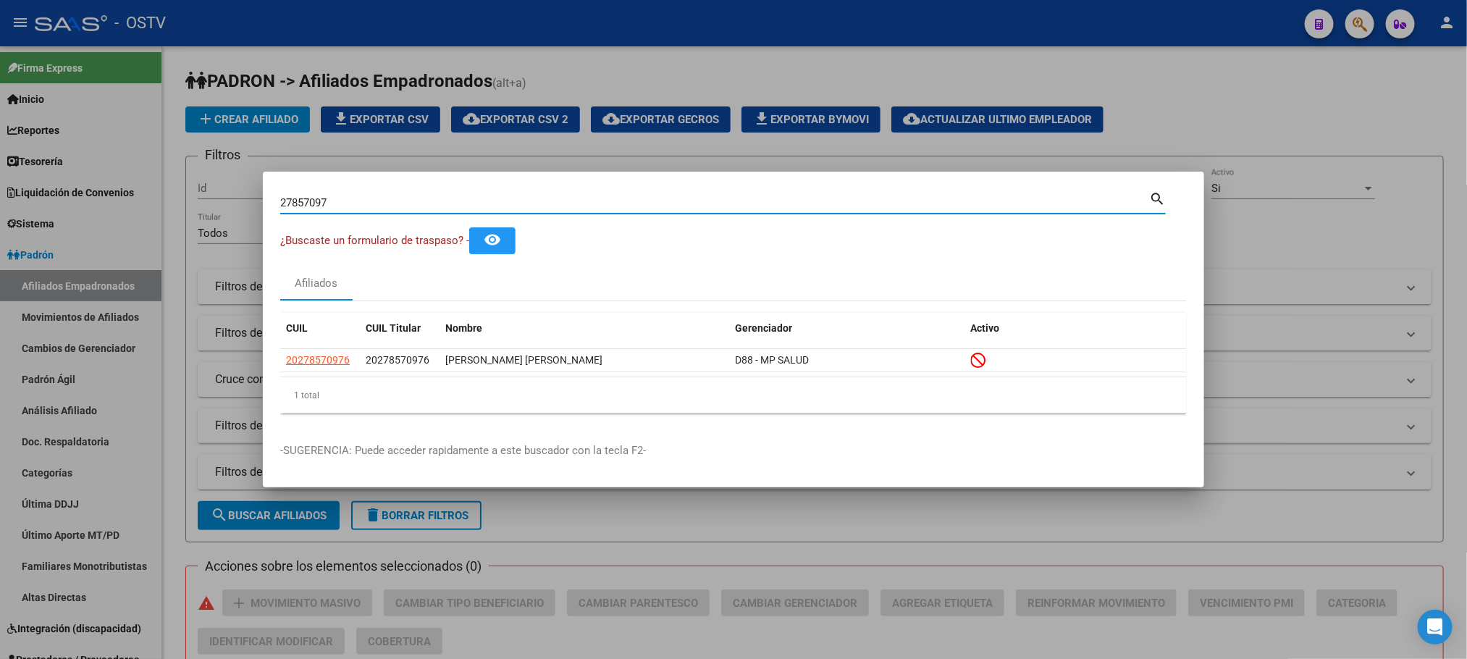
drag, startPoint x: 339, startPoint y: 203, endPoint x: 142, endPoint y: 200, distance: 197.0
click at [200, 203] on div "27857097 Buscar (apellido, dni, cuil, nro traspaso, cuit, obra social) search ¿…" at bounding box center [733, 329] width 1467 height 659
type input "32477376"
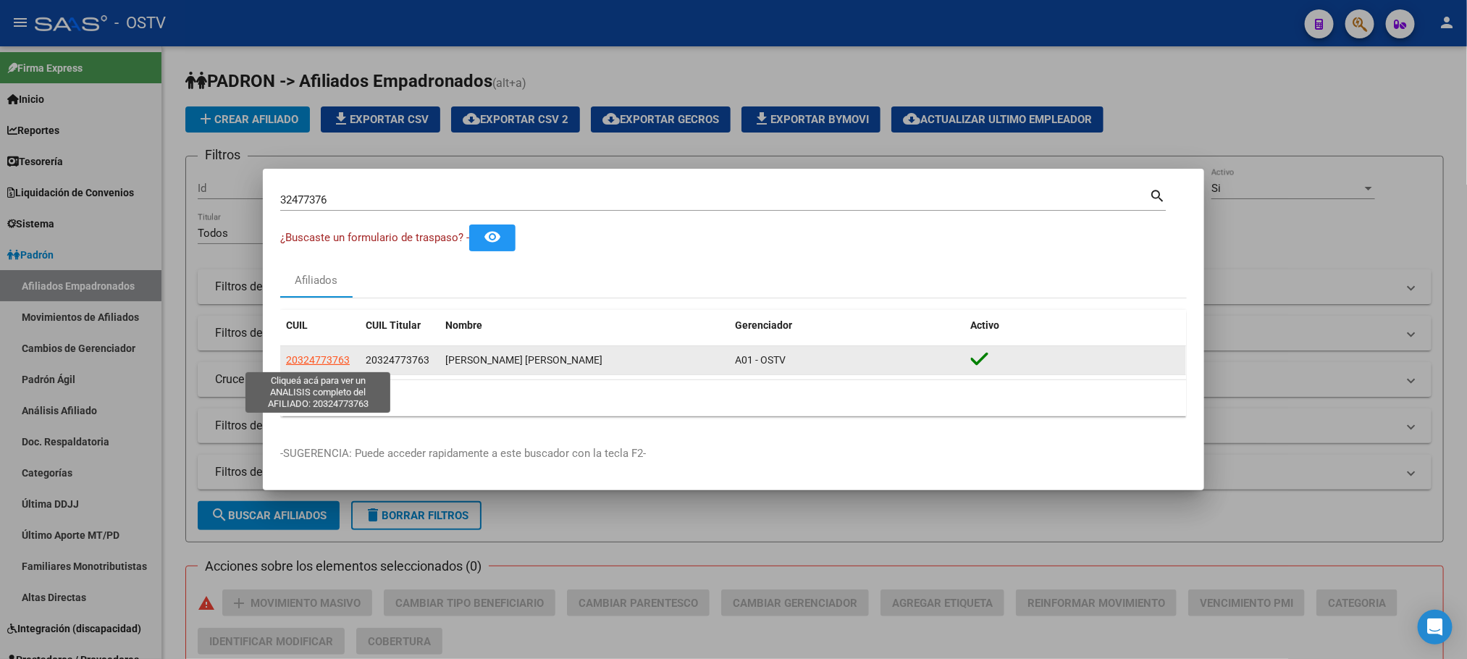
click at [327, 358] on span "20324773763" at bounding box center [318, 360] width 64 height 12
type textarea "20324773763"
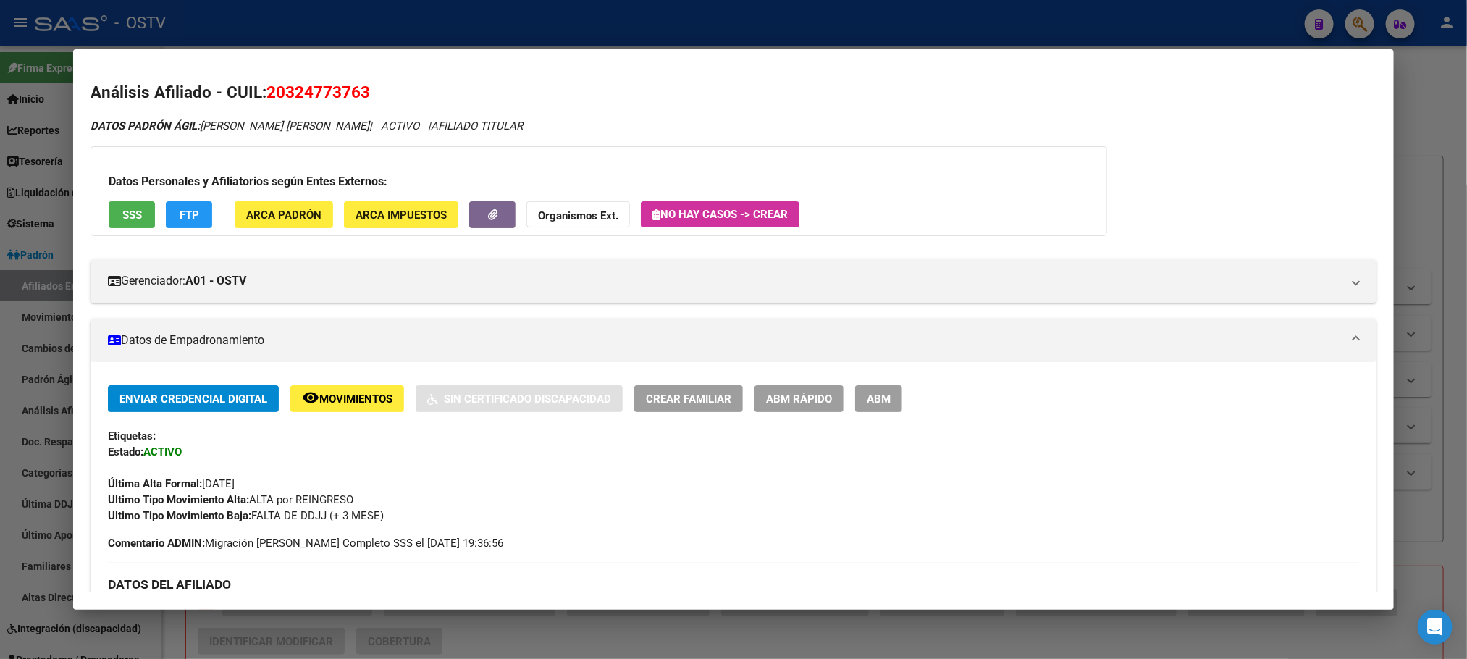
click at [867, 400] on span "ABM" at bounding box center [879, 398] width 24 height 13
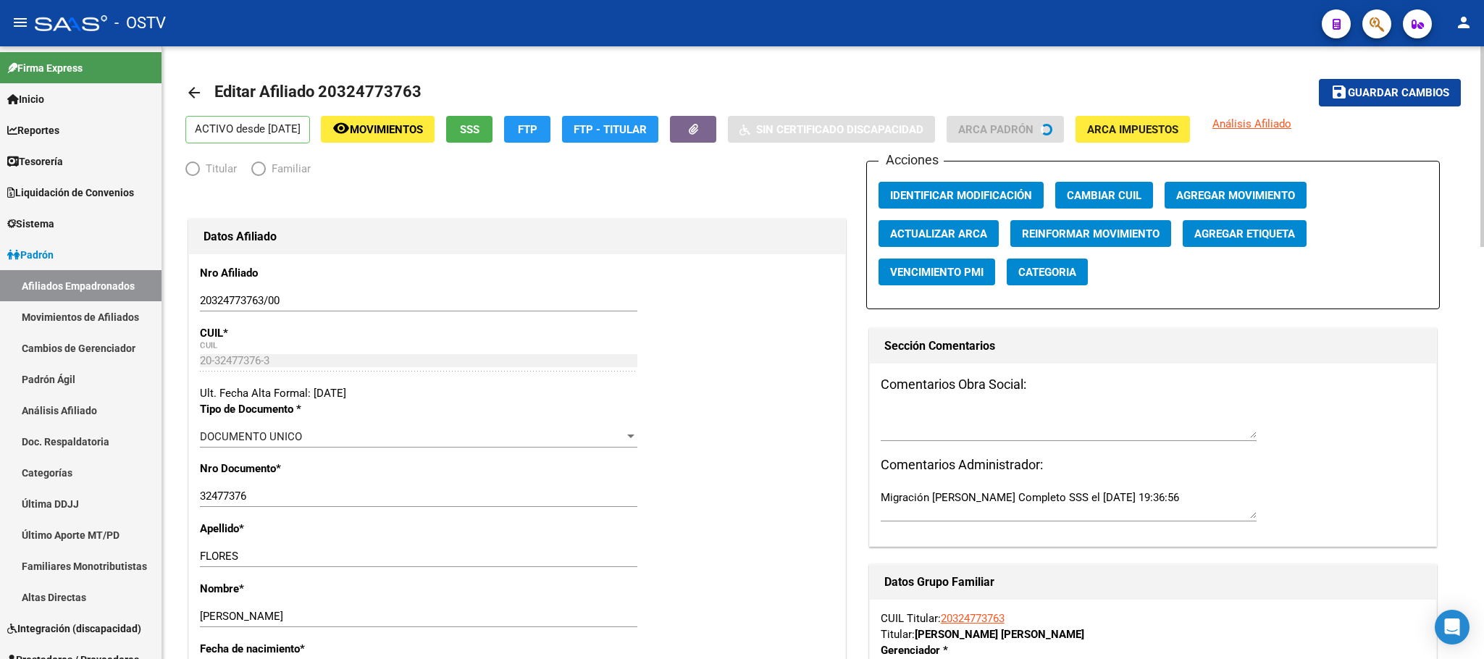
radio input "true"
type input "30-54798102-9"
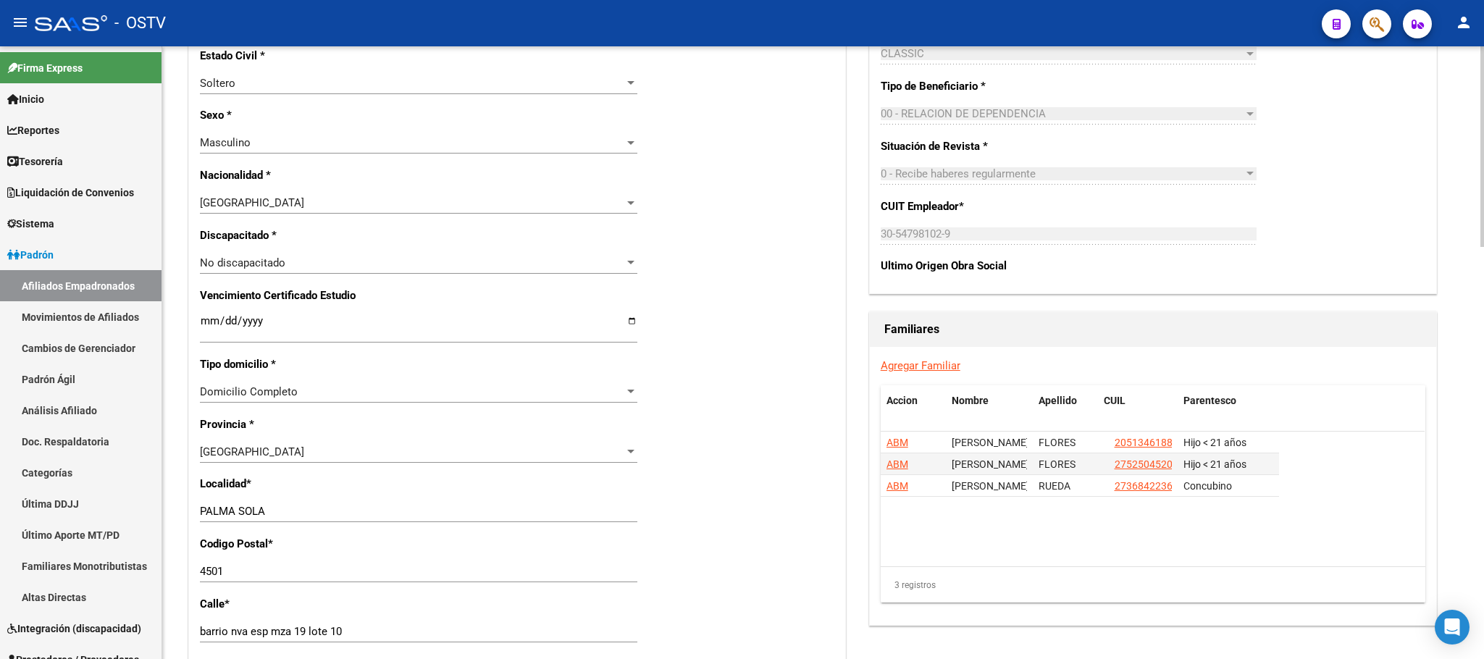
scroll to position [869, 0]
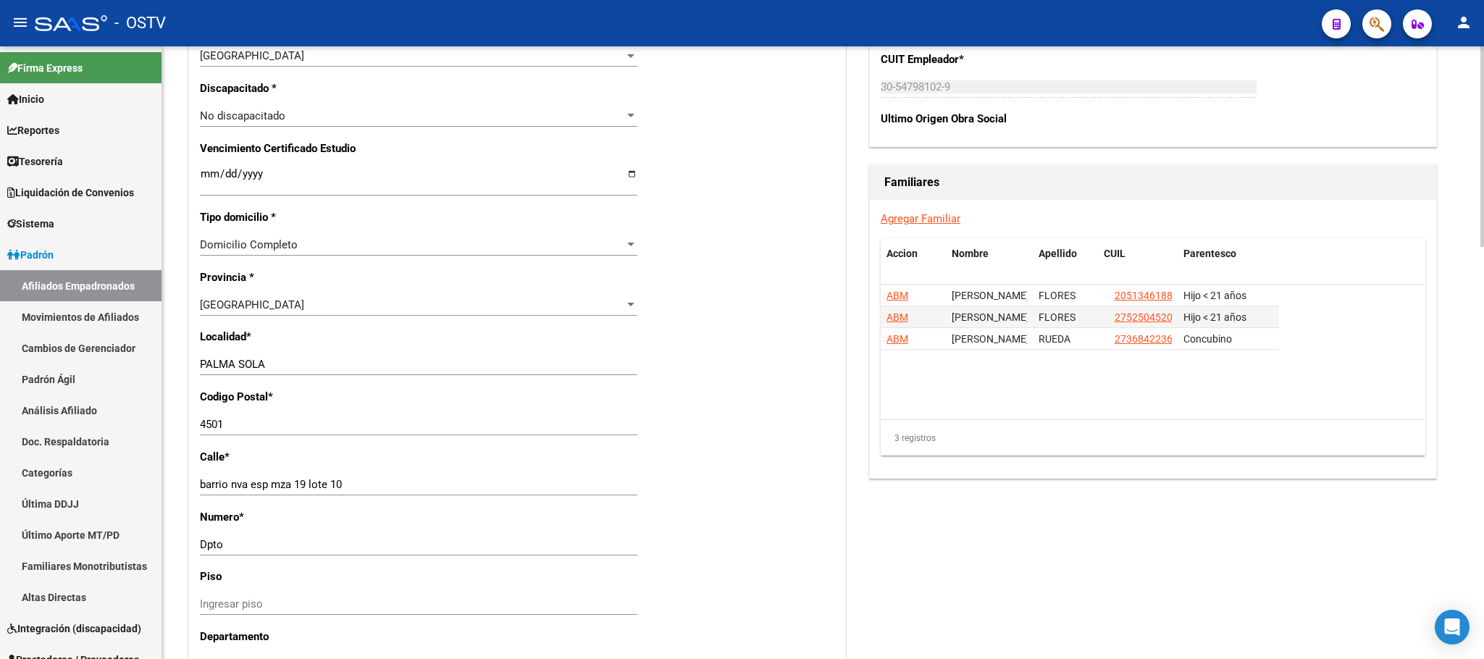
click at [767, 418] on div "Nro Afiliado 20324773763/00 Ingresar nro CUIL * 20-32477376-3 CUIL ARCA [PERSON…" at bounding box center [517, 162] width 656 height 1554
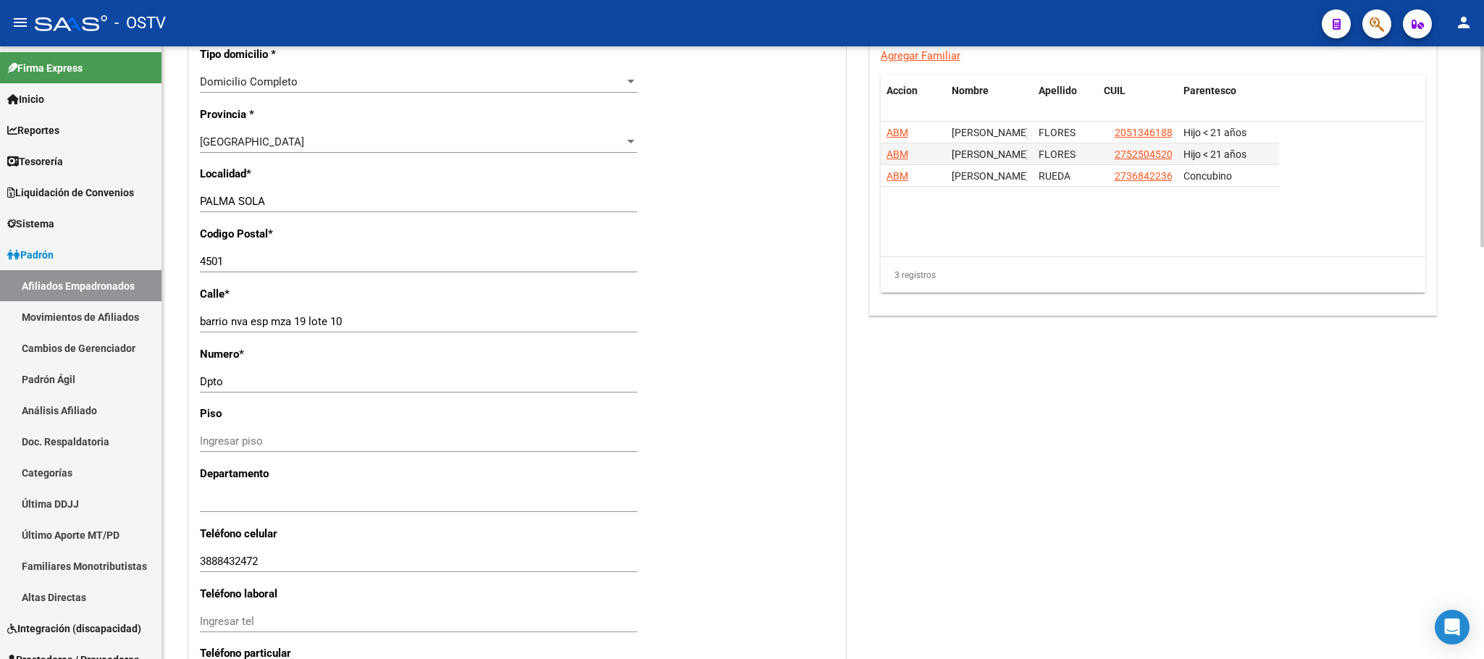
scroll to position [1258, 0]
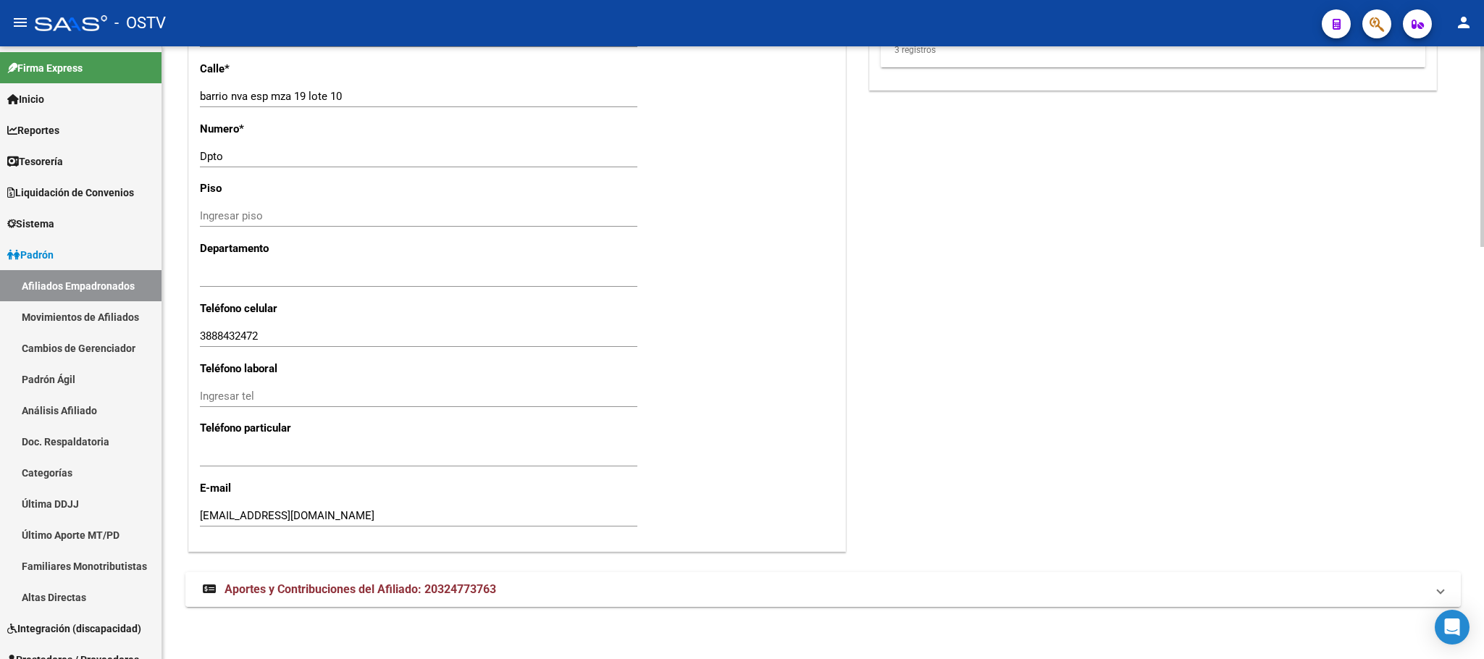
click at [417, 589] on span "Aportes y Contribuciones del Afiliado: 20324773763" at bounding box center [360, 589] width 272 height 14
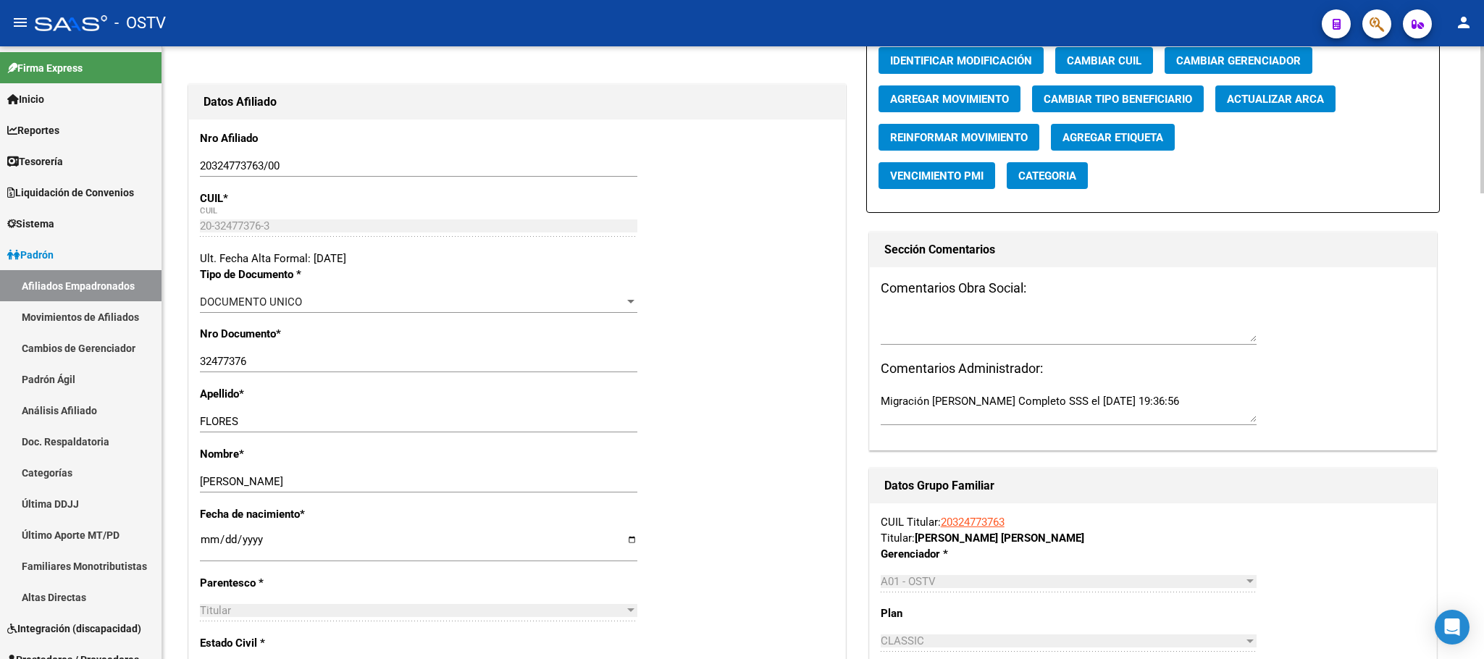
scroll to position [63, 0]
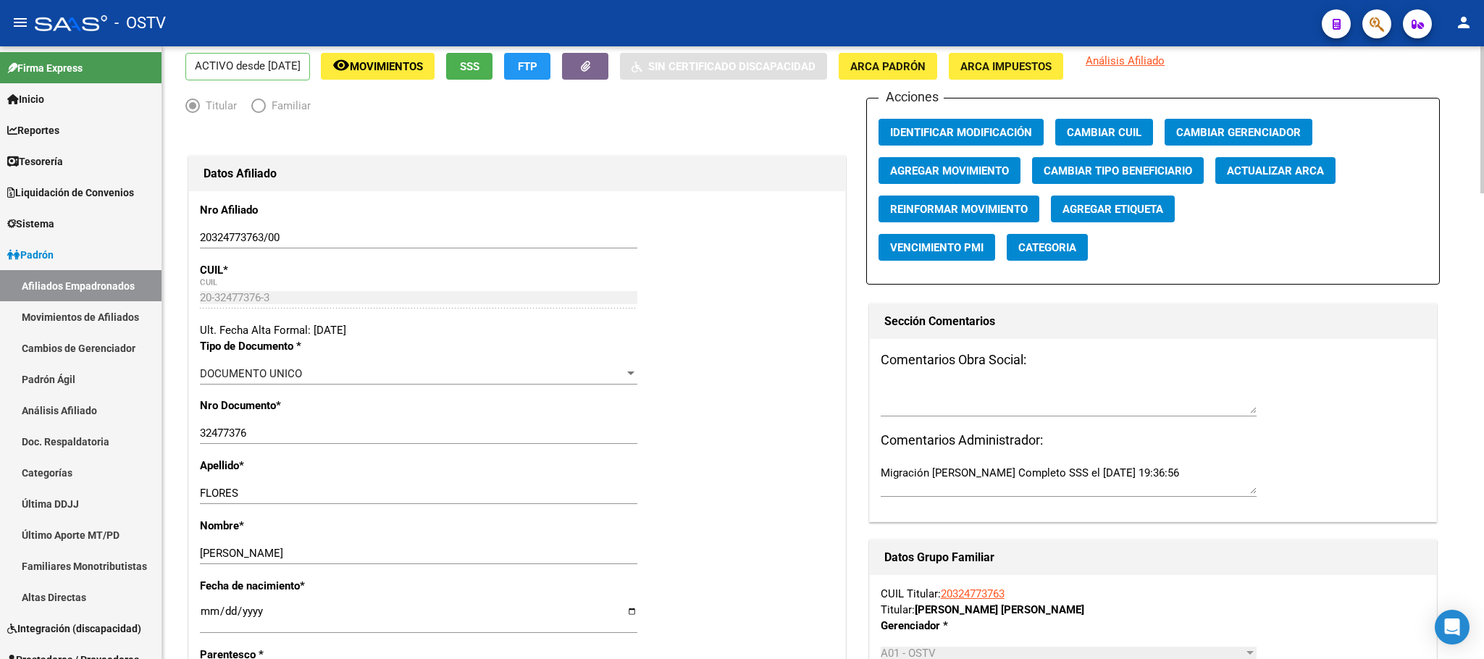
click at [385, 54] on button "remove_red_eye Movimientos" at bounding box center [378, 66] width 114 height 27
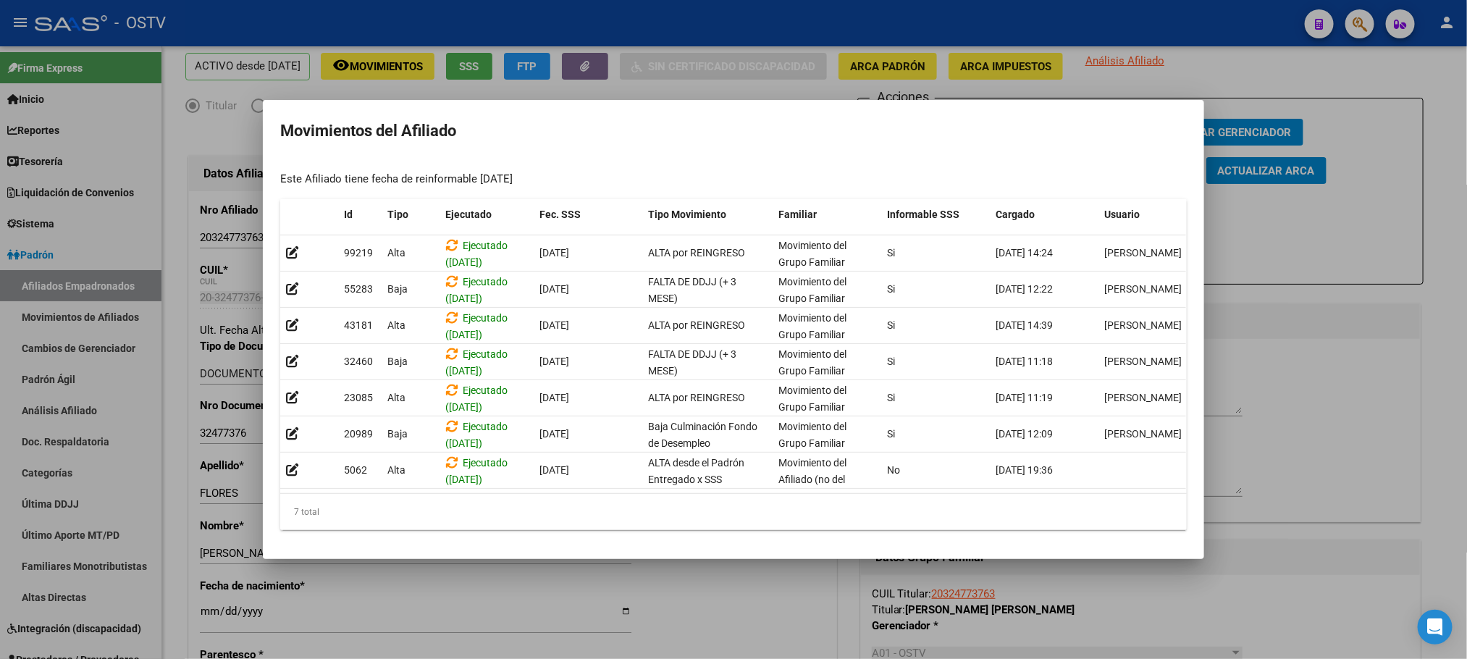
click at [805, 576] on div at bounding box center [733, 329] width 1467 height 659
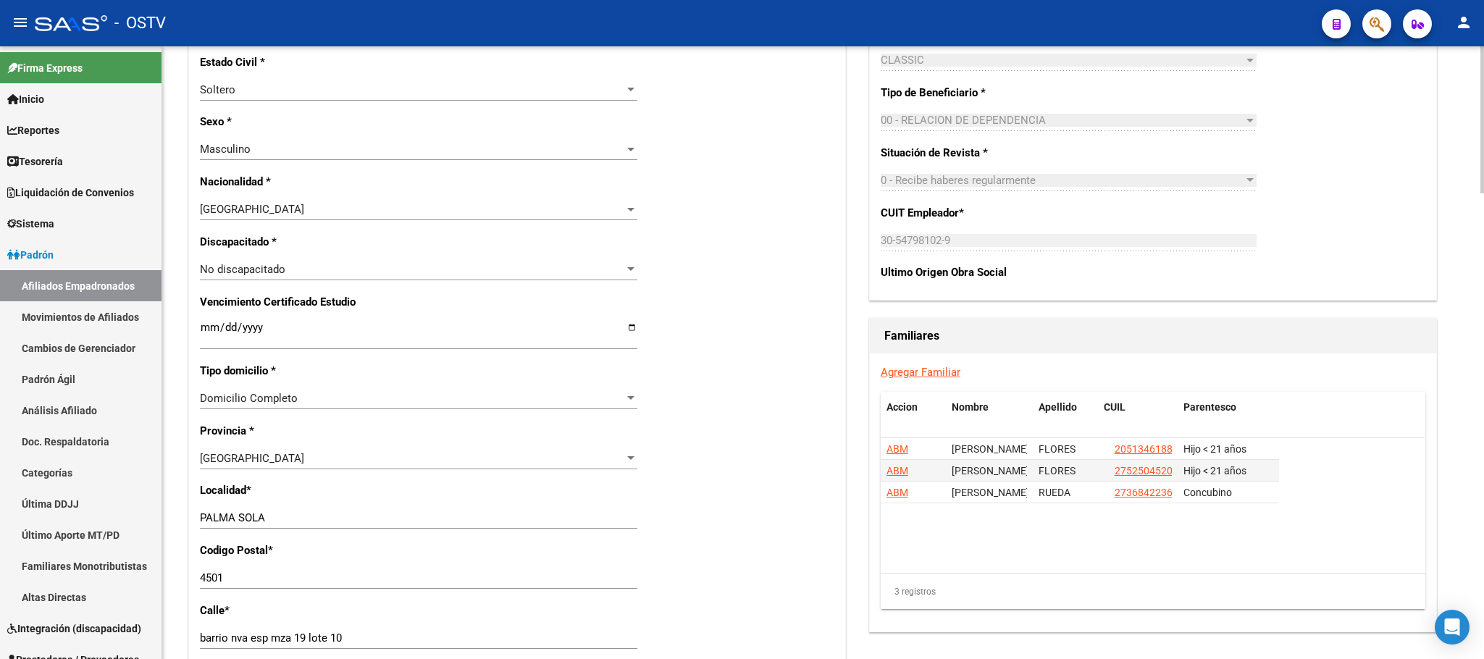
scroll to position [715, 0]
click at [897, 497] on span "ABM" at bounding box center [897, 493] width 22 height 12
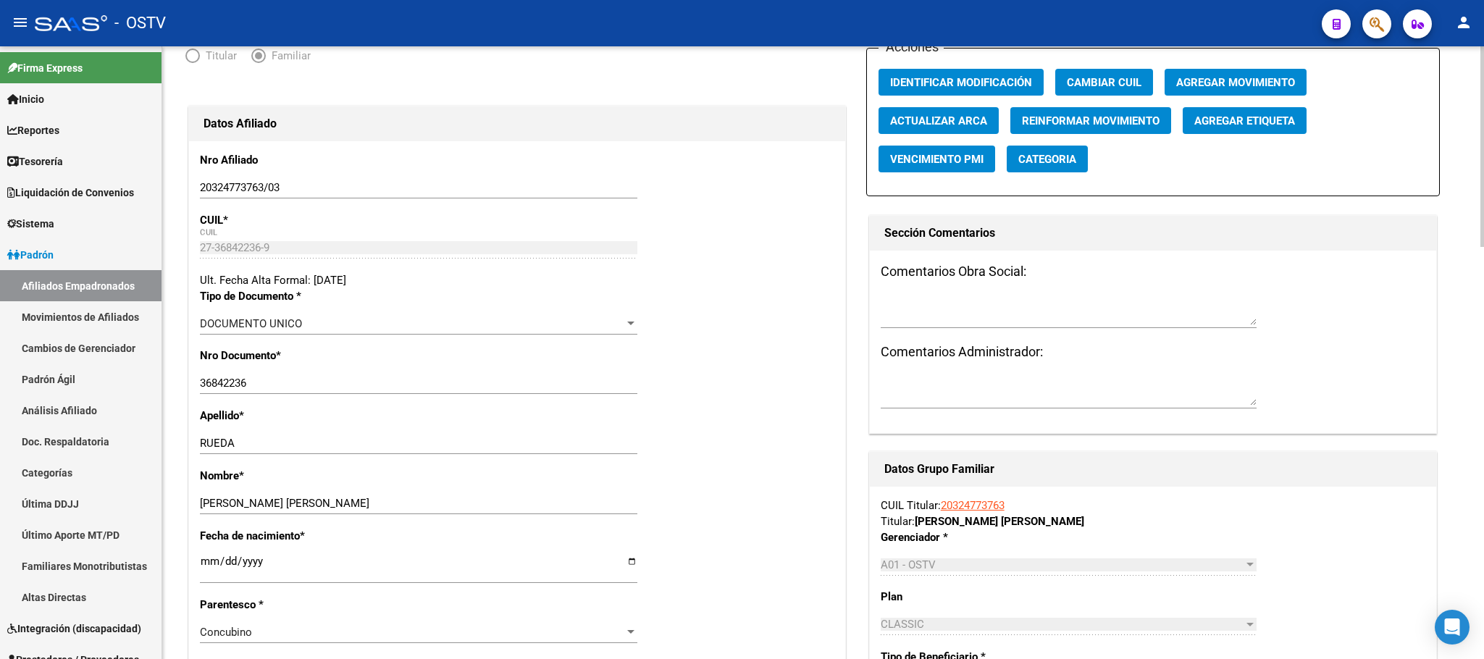
scroll to position [109, 0]
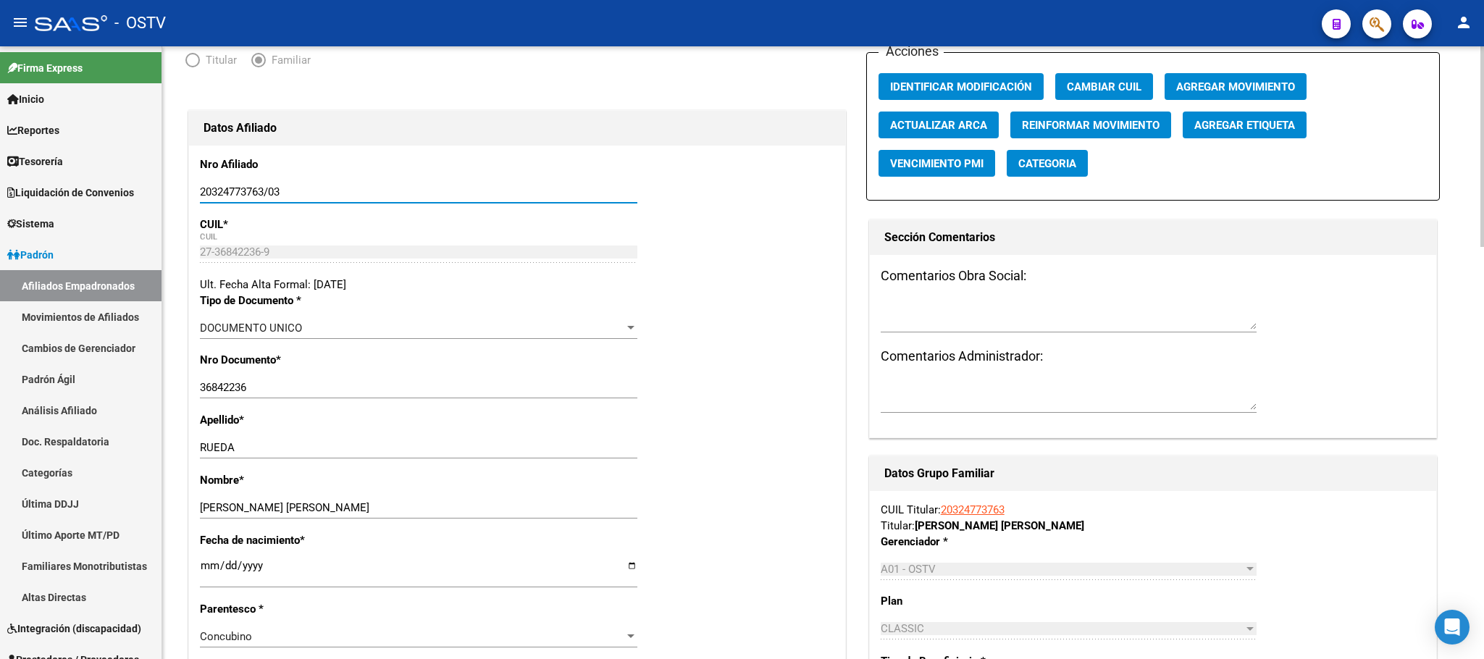
drag, startPoint x: 298, startPoint y: 190, endPoint x: 172, endPoint y: 198, distance: 126.3
drag, startPoint x: 263, startPoint y: 387, endPoint x: 196, endPoint y: 389, distance: 67.4
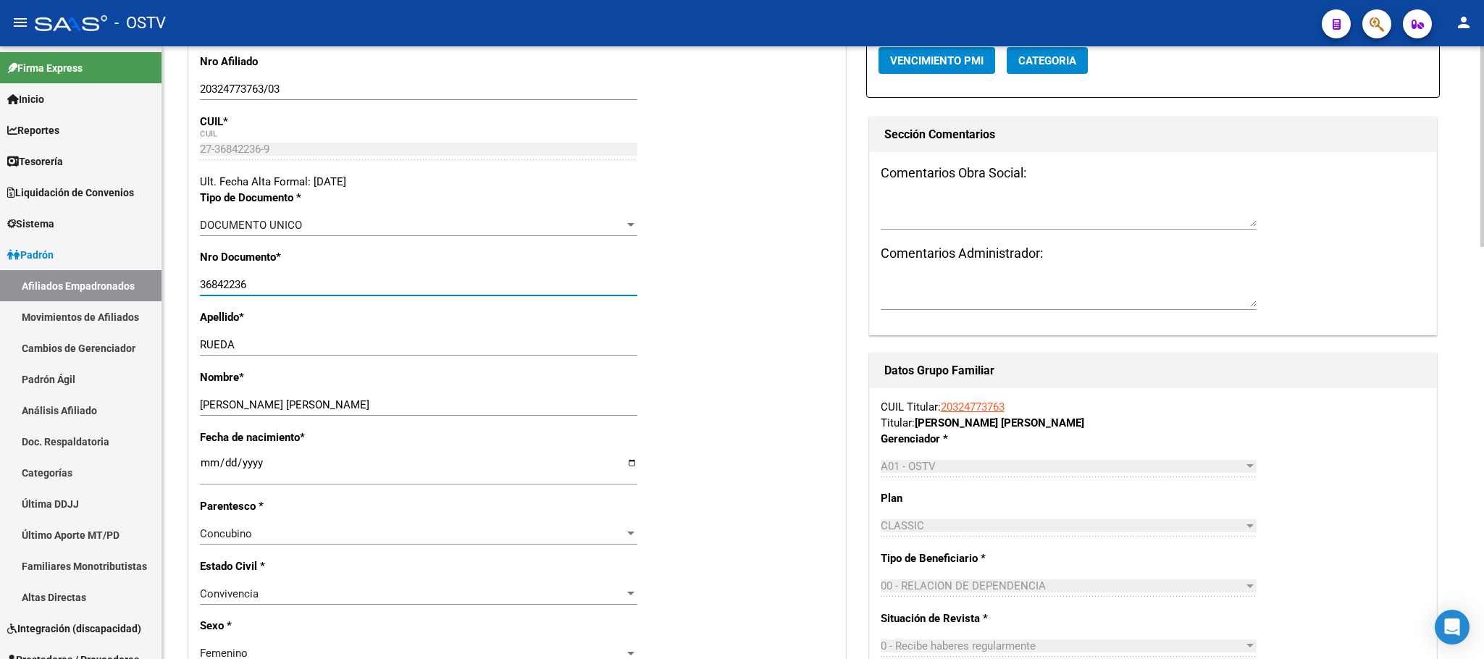
scroll to position [0, 0]
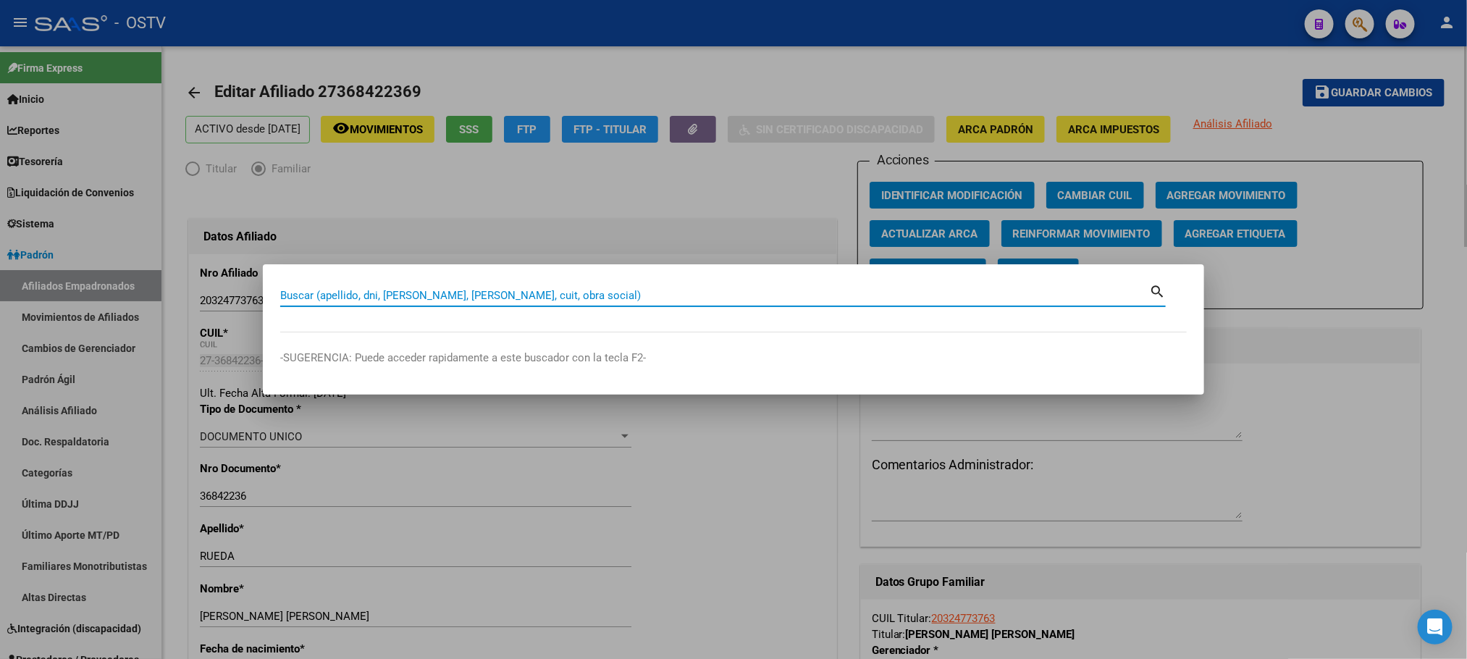
paste input "20304020114"
type input "20304020114"
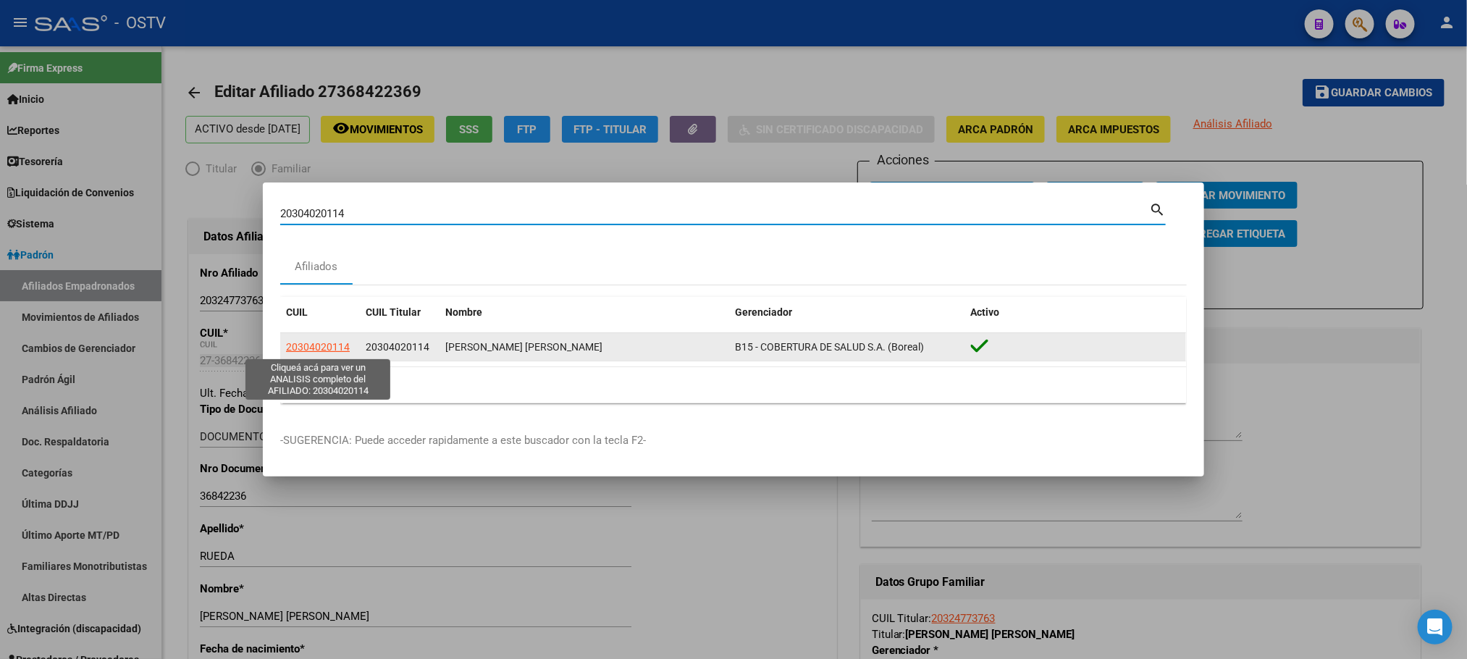
click at [307, 348] on span "20304020114" at bounding box center [318, 347] width 64 height 12
type textarea "20304020114"
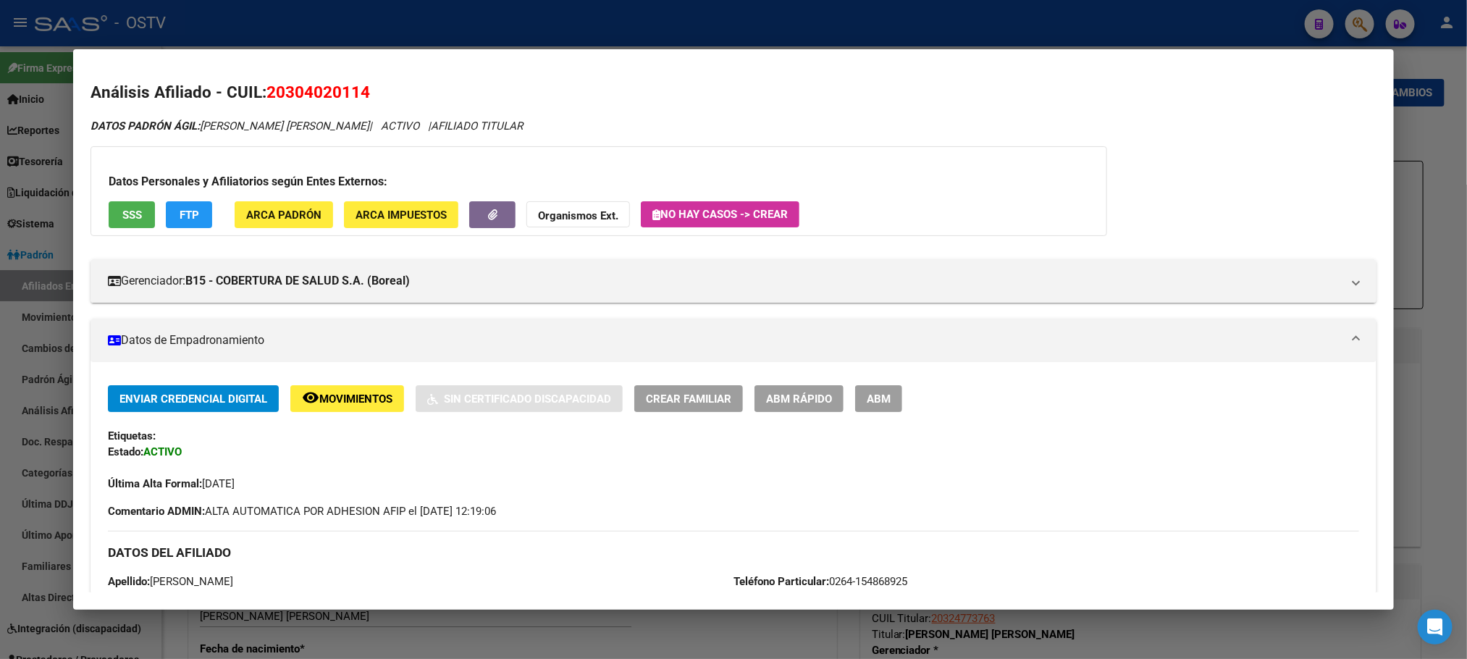
click at [867, 398] on span "ABM" at bounding box center [879, 398] width 24 height 13
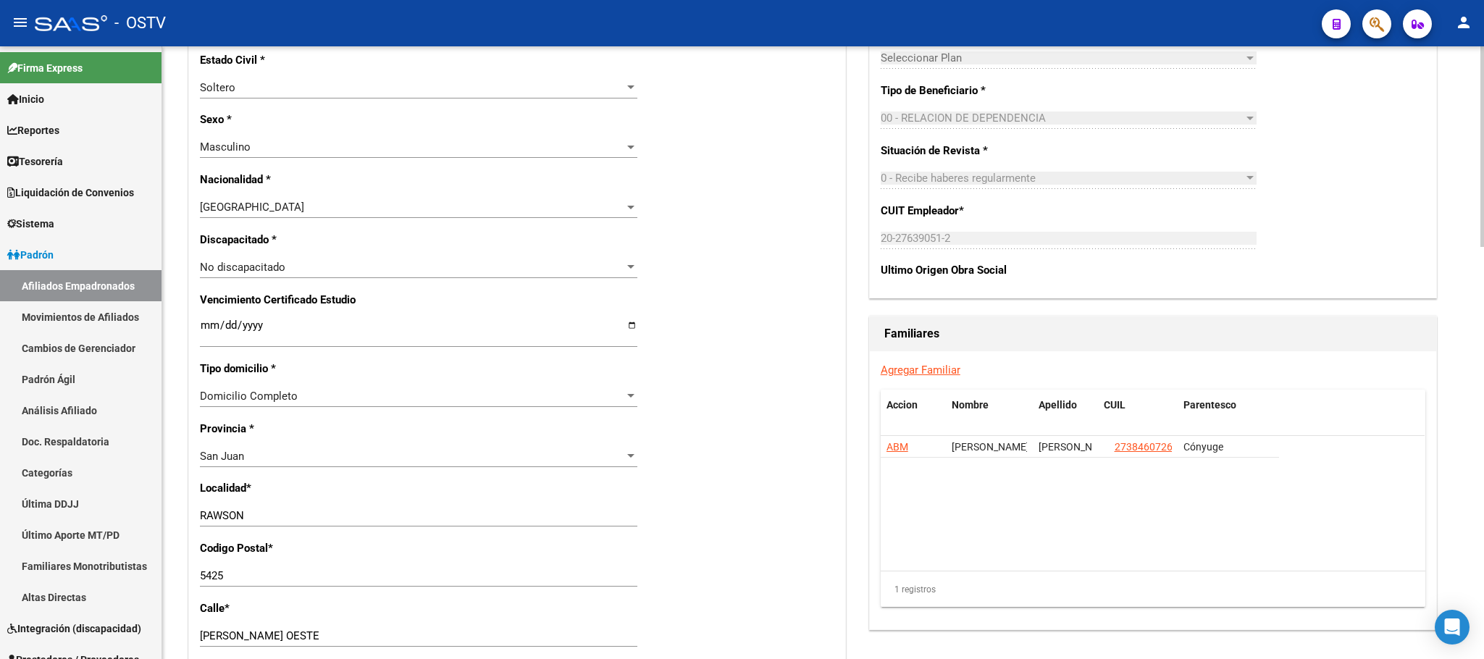
scroll to position [760, 0]
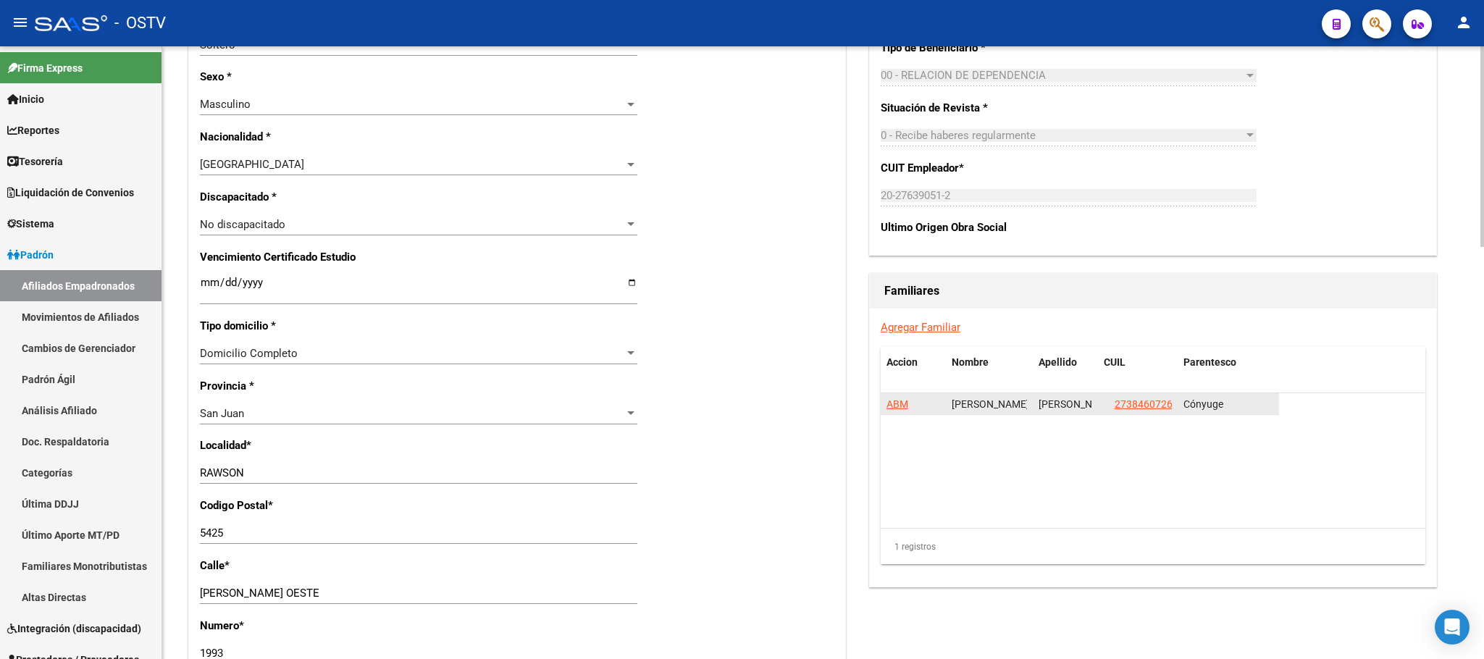
click at [896, 408] on span "ABM" at bounding box center [897, 404] width 22 height 12
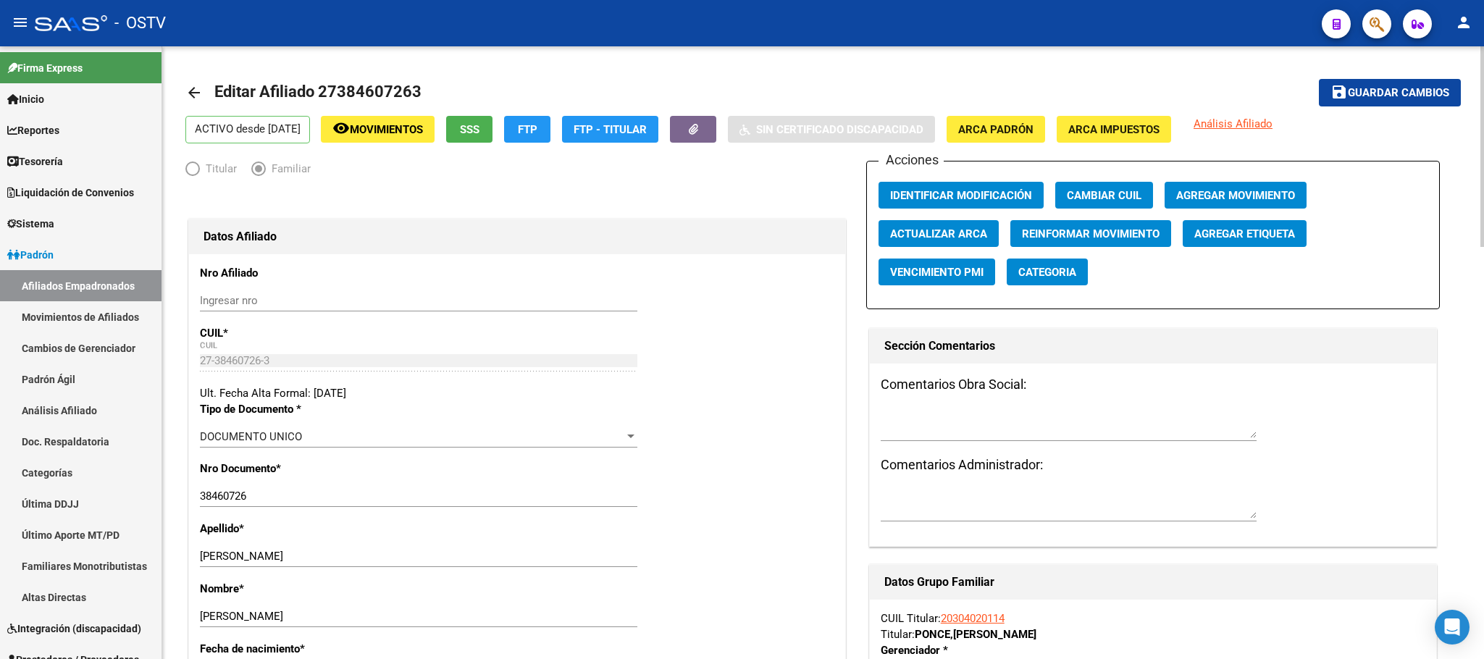
click at [492, 137] on button "SSS" at bounding box center [469, 129] width 46 height 27
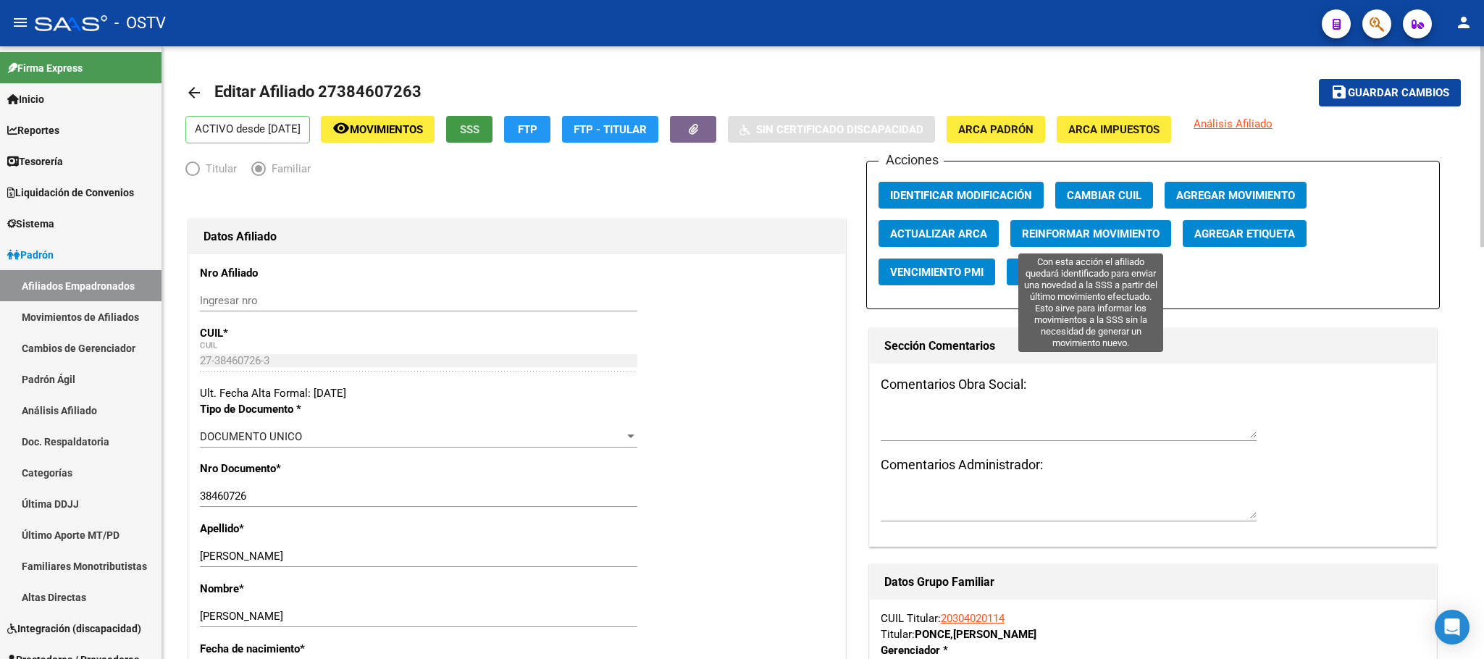
click at [1071, 232] on span "Reinformar Movimiento" at bounding box center [1091, 233] width 138 height 13
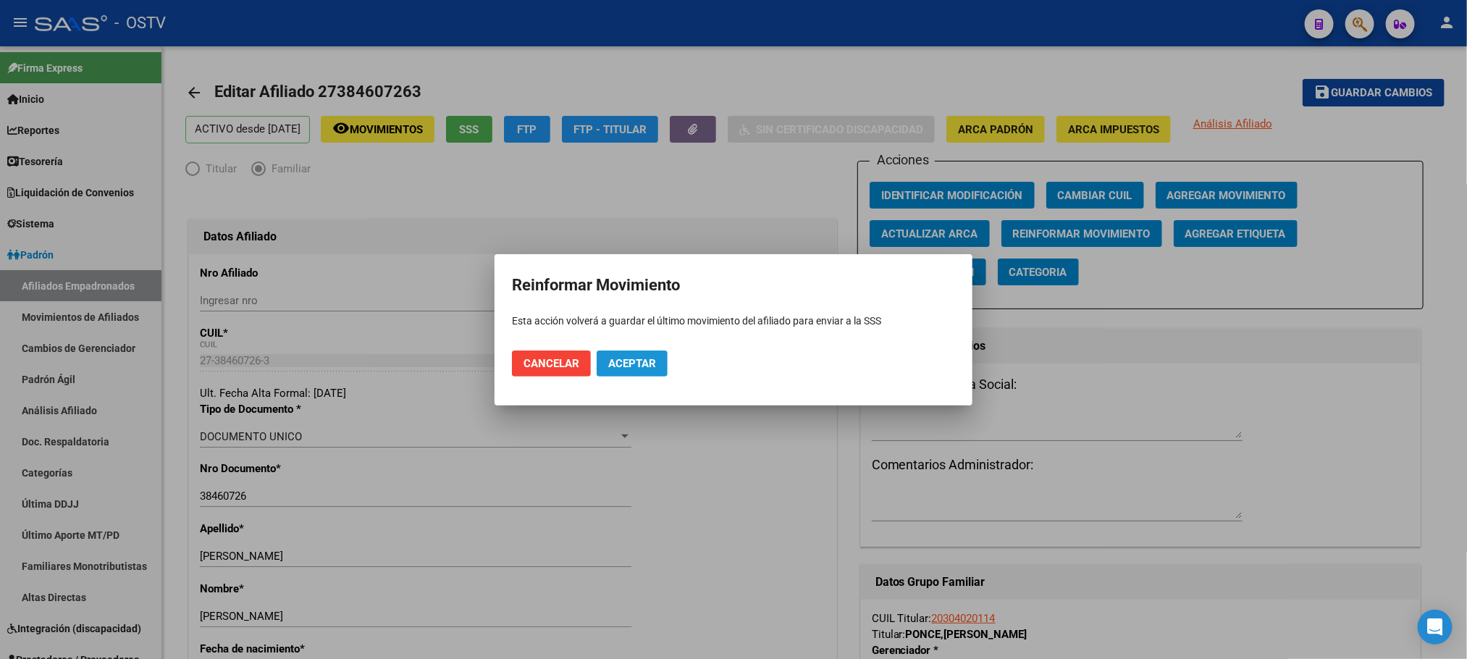
click at [641, 357] on span "Aceptar" at bounding box center [632, 363] width 48 height 13
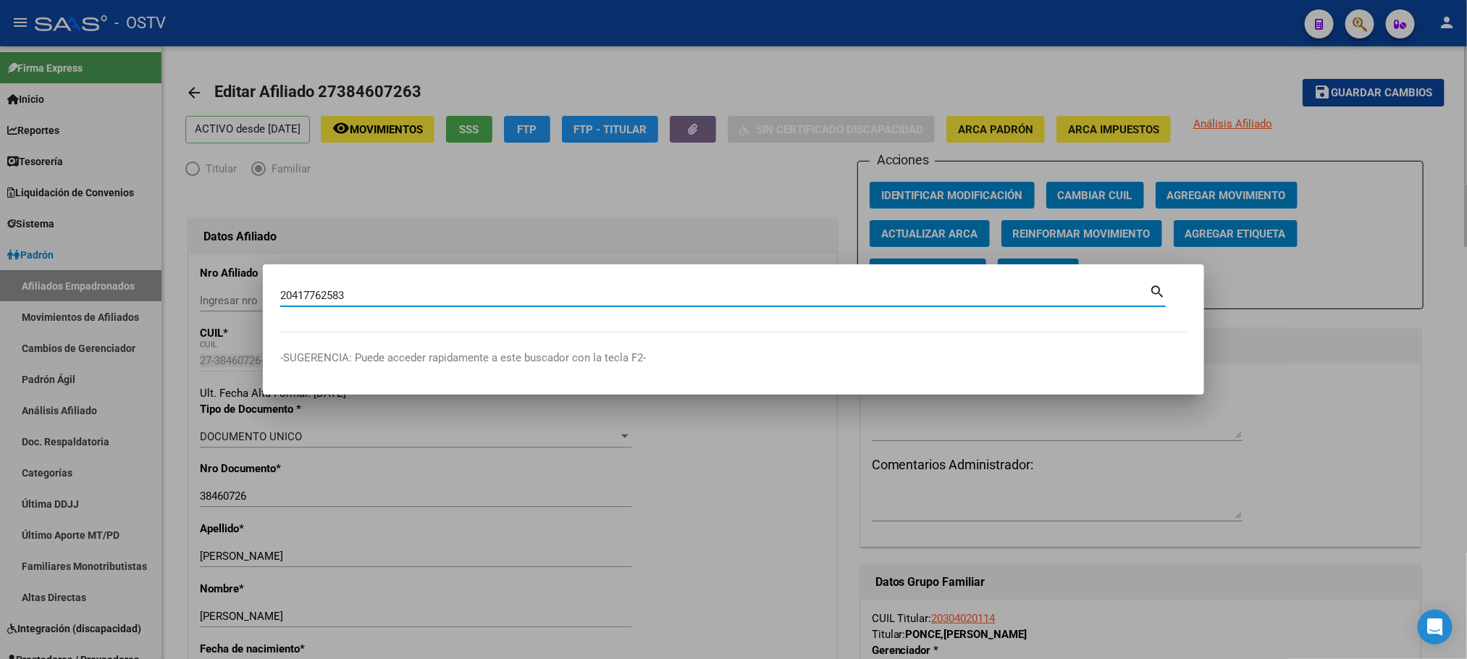
type input "20417762583"
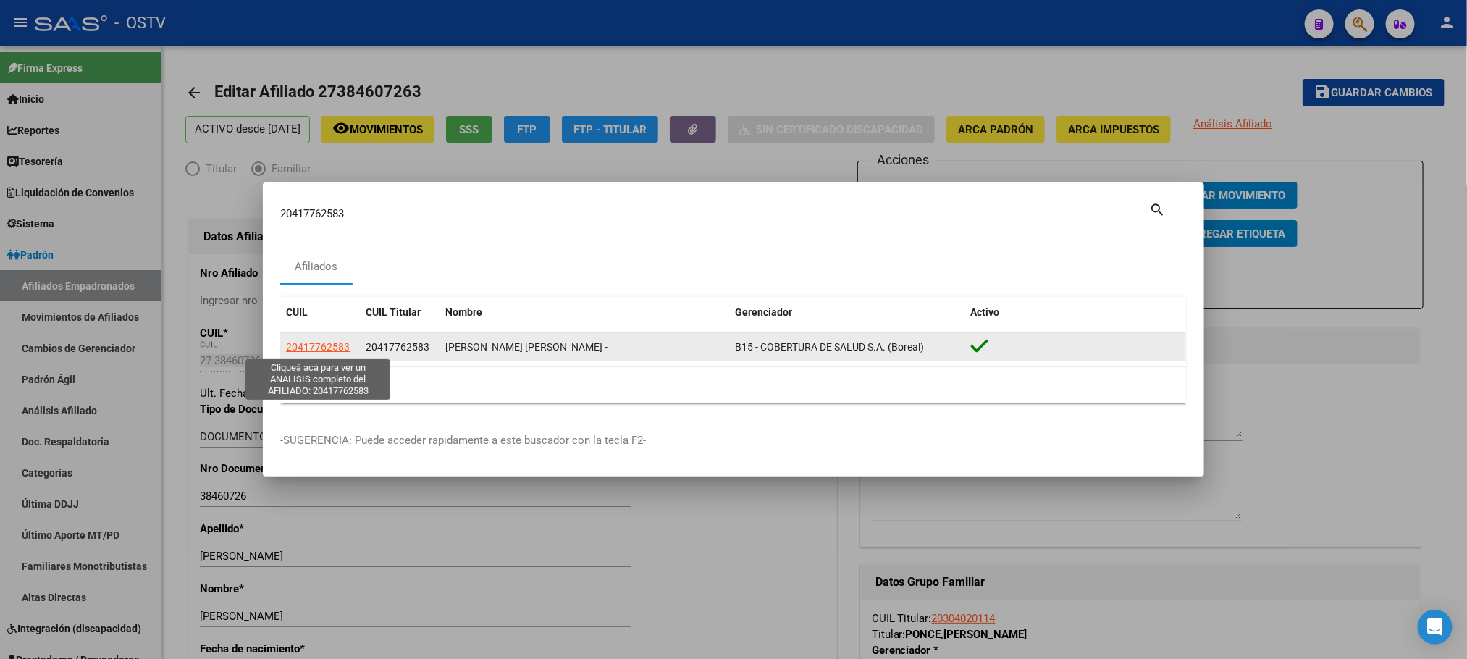
click at [342, 343] on span "20417762583" at bounding box center [318, 347] width 64 height 12
type textarea "20417762583"
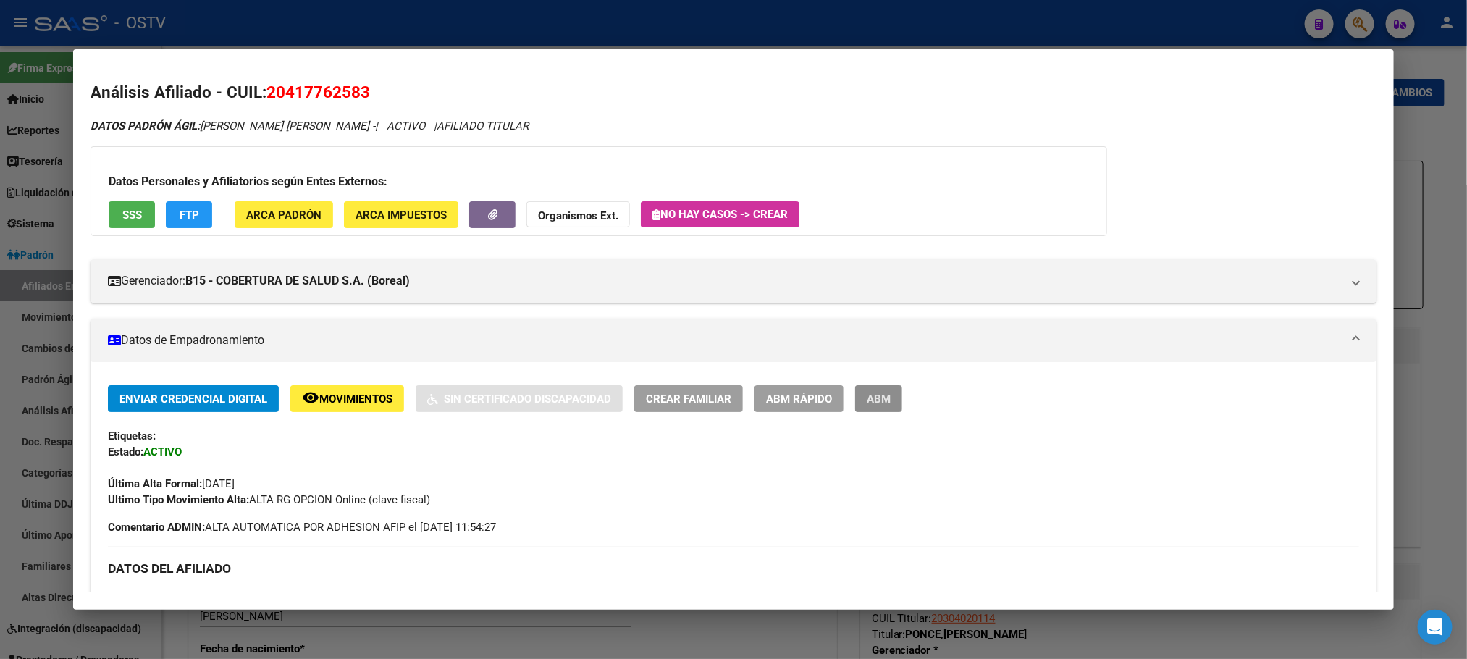
drag, startPoint x: 867, startPoint y: 392, endPoint x: 863, endPoint y: 411, distance: 19.9
click at [868, 393] on span "ABM" at bounding box center [879, 398] width 24 height 13
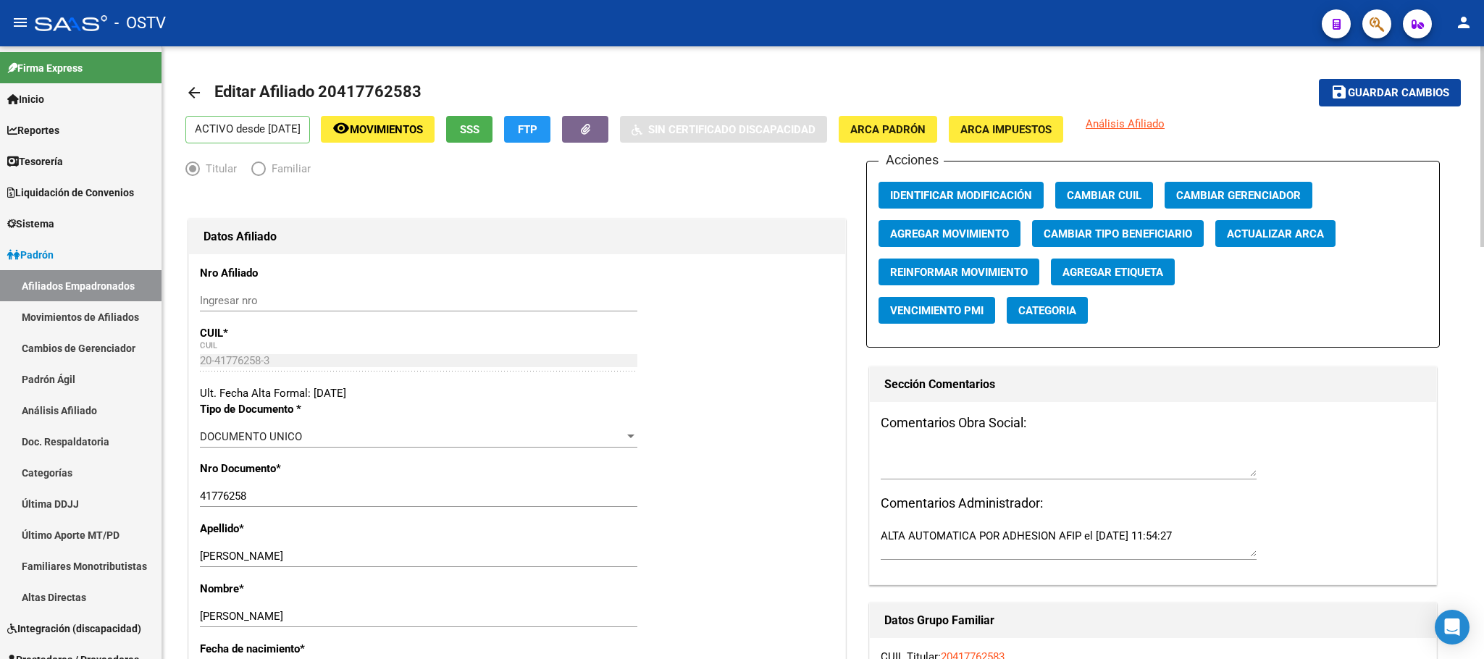
click at [479, 127] on span "SSS" at bounding box center [470, 129] width 20 height 13
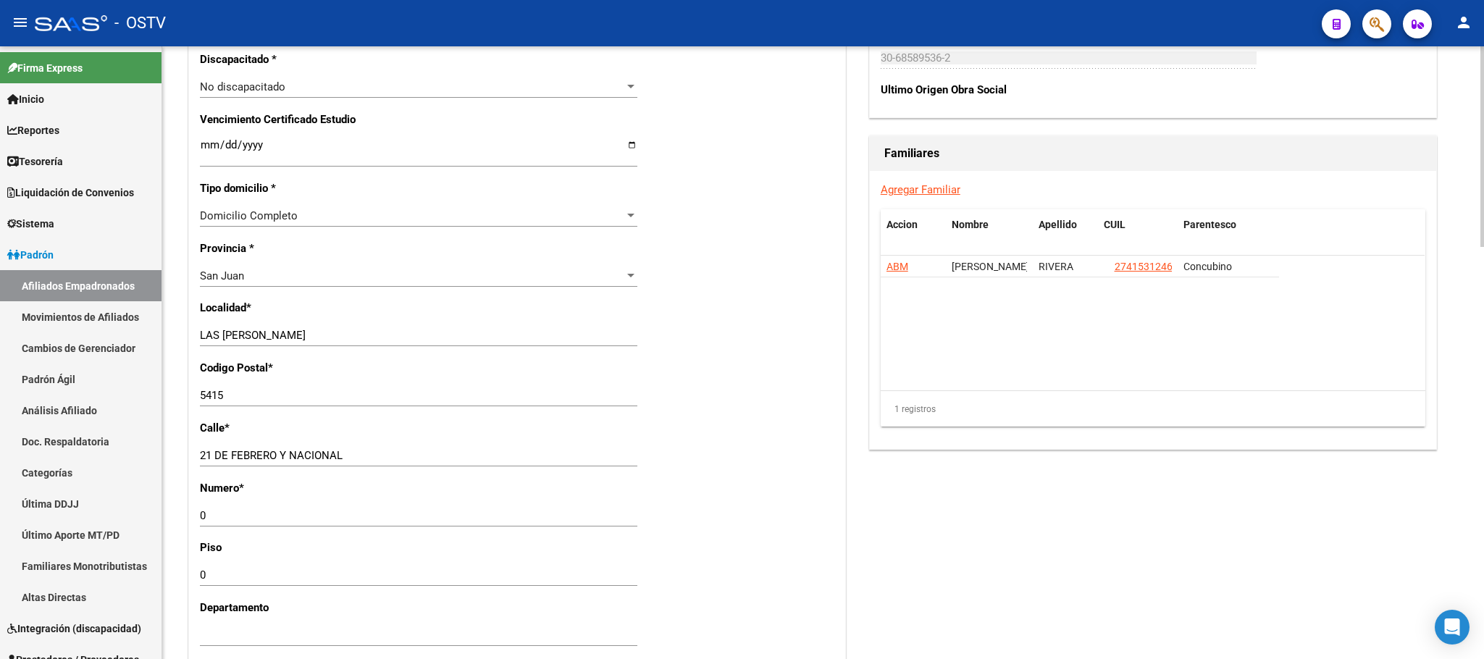
scroll to position [978, 0]
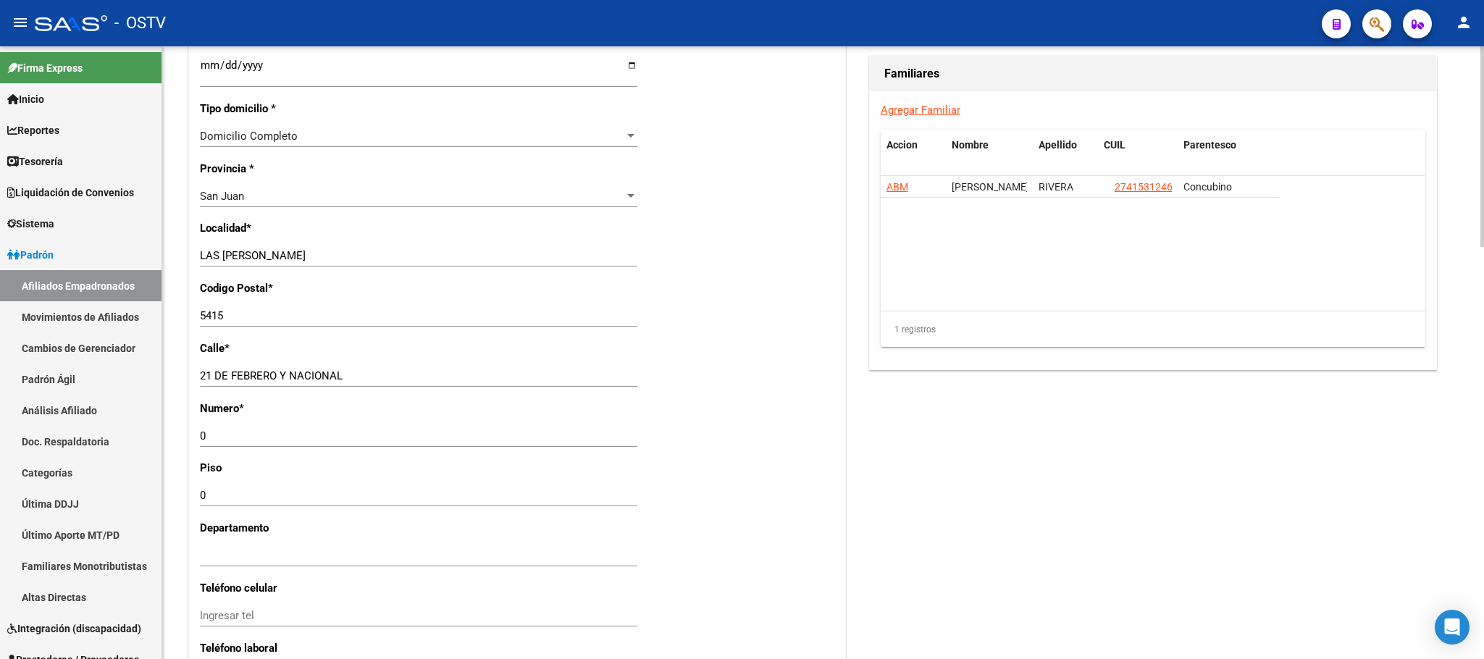
click at [902, 115] on link "Agregar Familiar" at bounding box center [921, 110] width 80 height 13
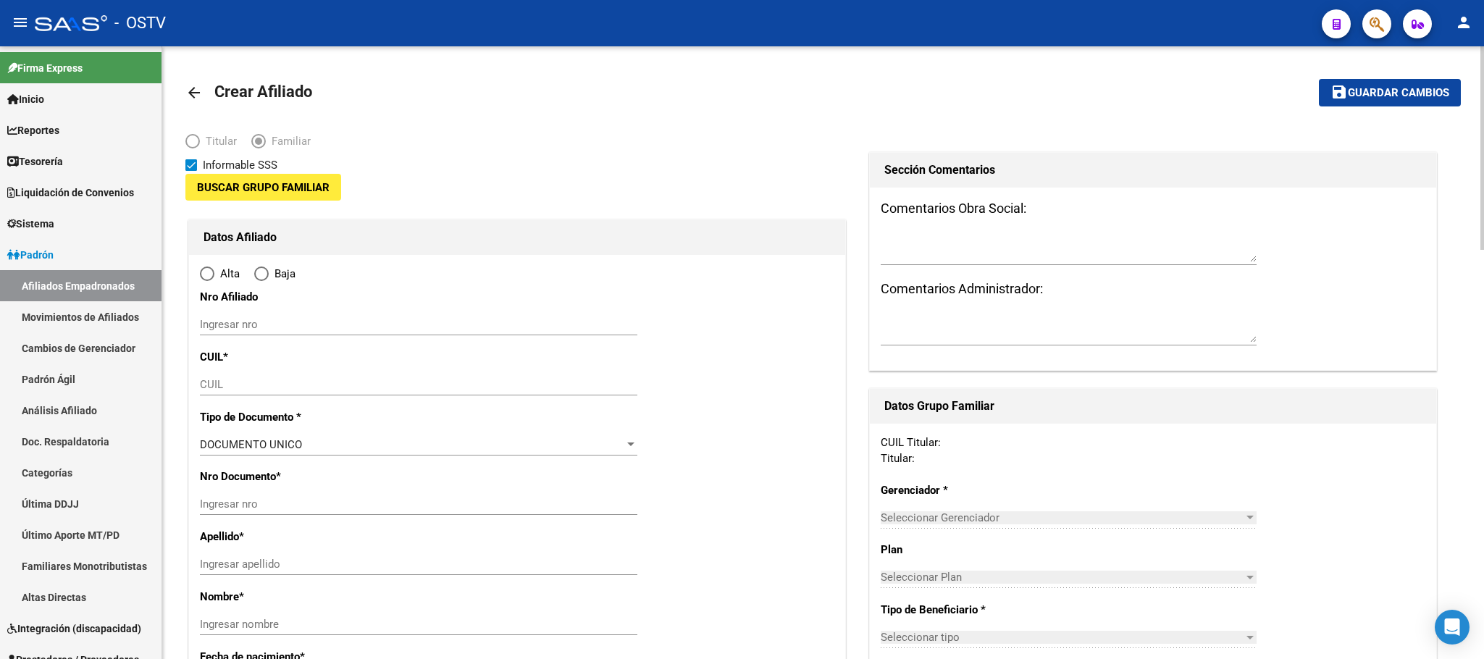
type input "30-68589536-2"
type input "LAS [PERSON_NAME]"
type input "5415"
type input "21 DE FEBRERO Y NACIONAL"
type input "0"
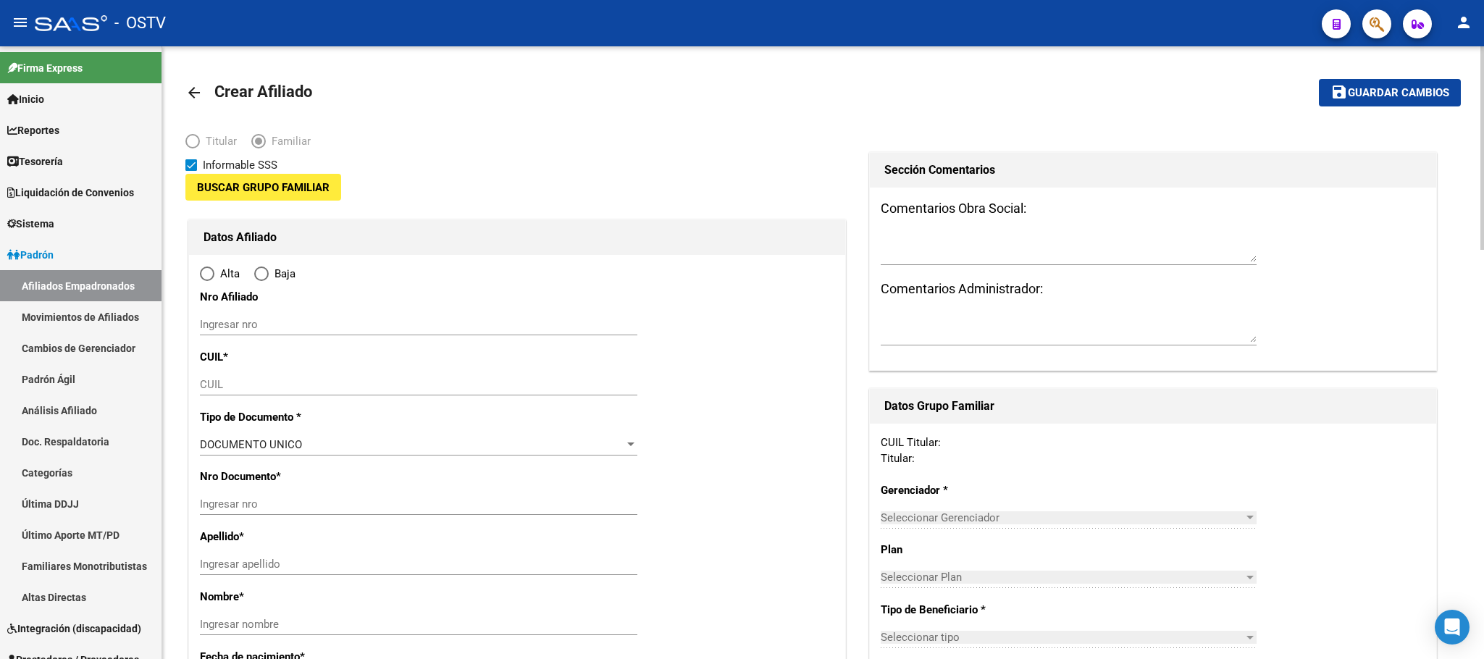
type input "0"
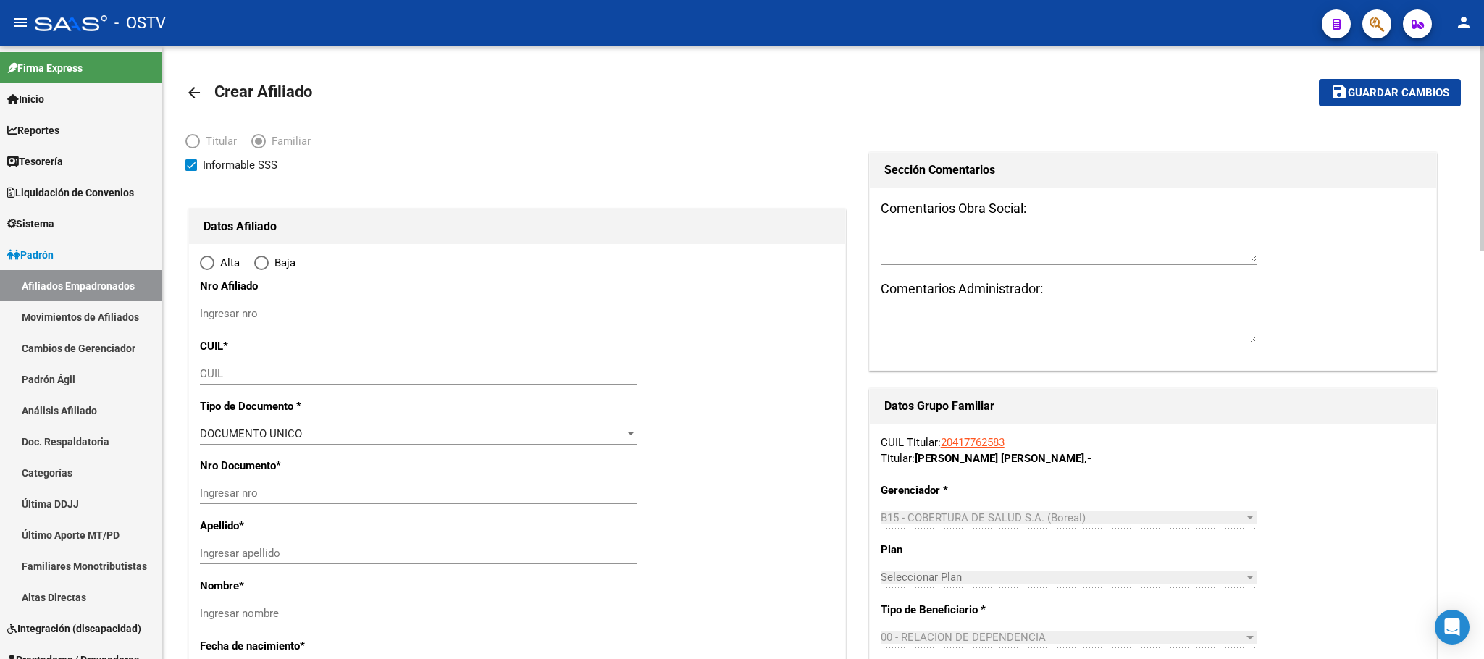
radio input "true"
type input "30-68589536-2"
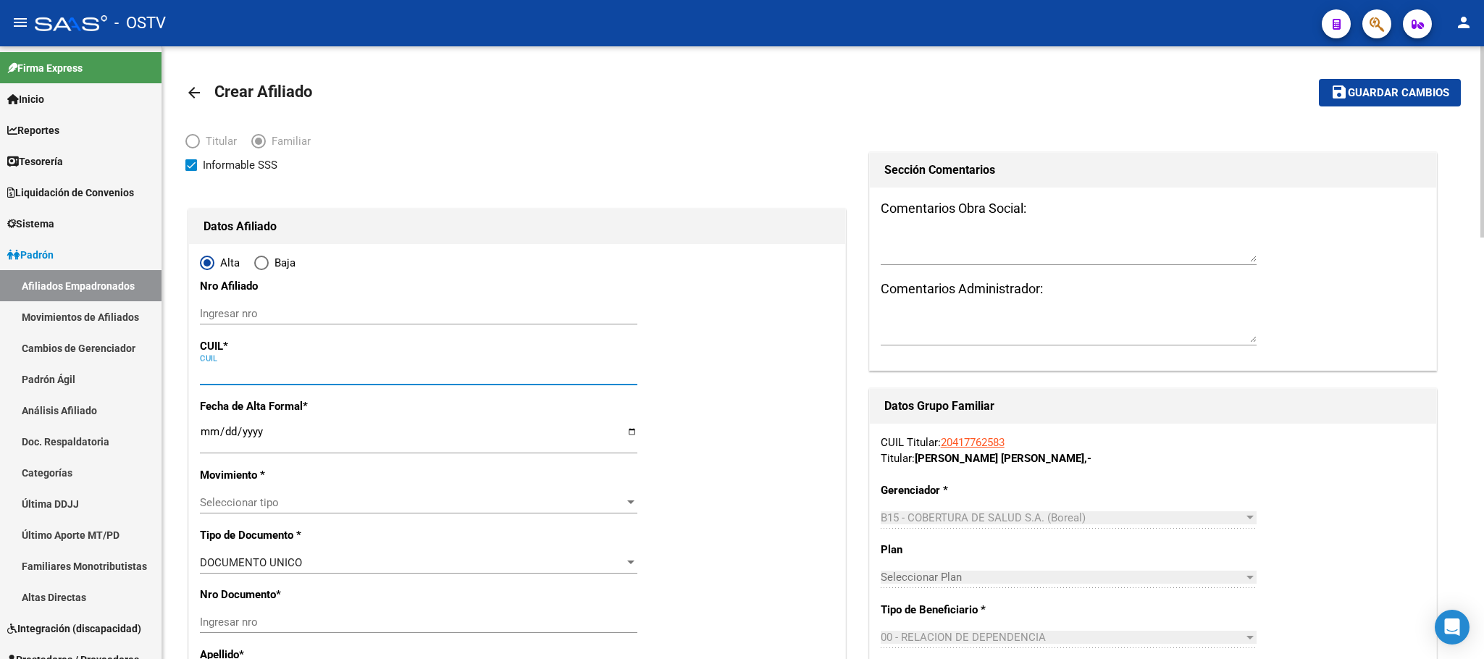
paste input "27-70717062-5"
type input "27-70717062-5"
type input "70717062"
type input "[PERSON_NAME]"
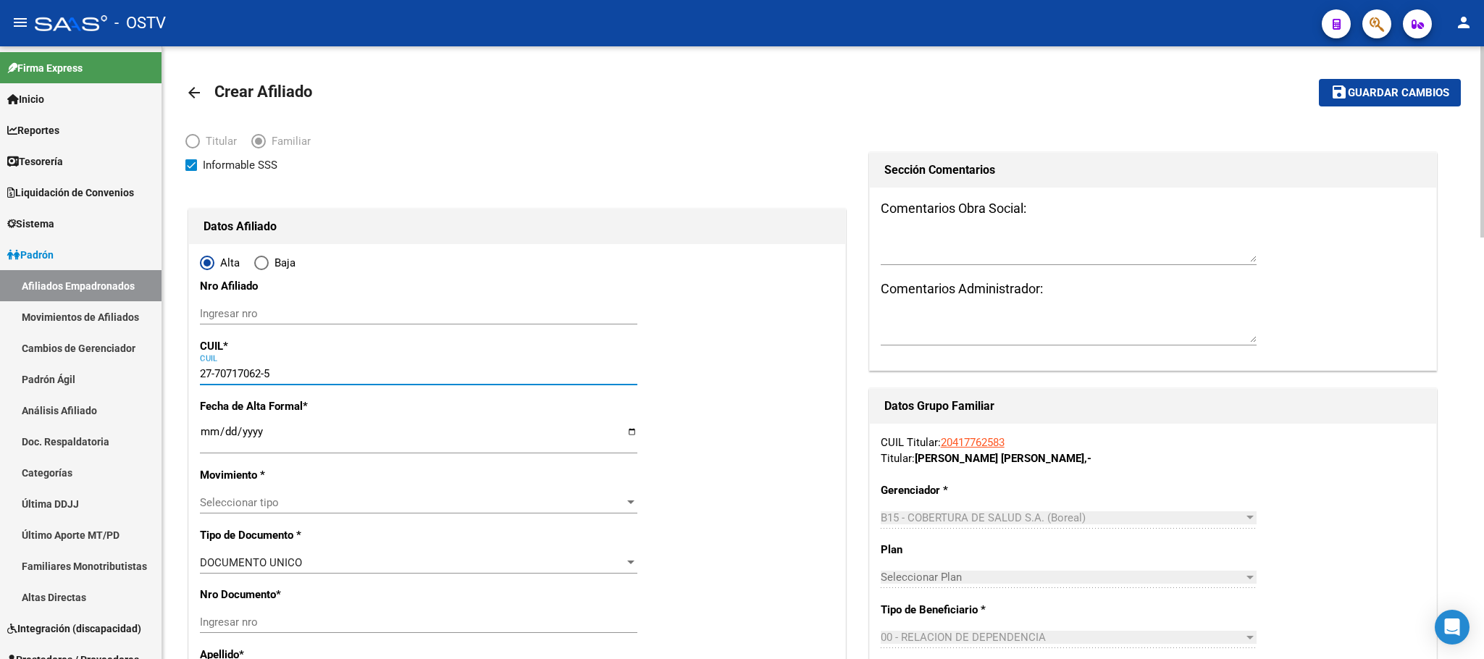
type input "[DATE]"
type input "SIN INFORMAR"
type input "5425"
type input "[DEMOGRAPHIC_DATA]"
type input "245"
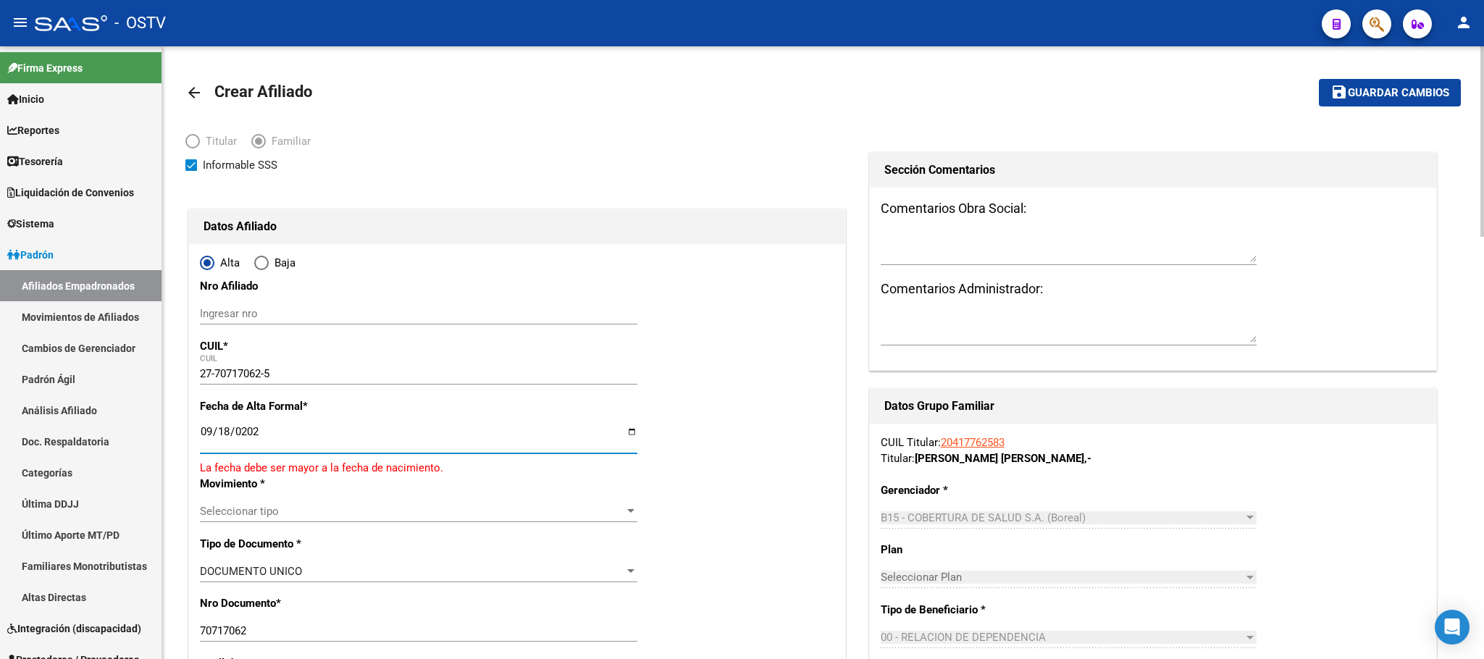
type input "[DATE]"
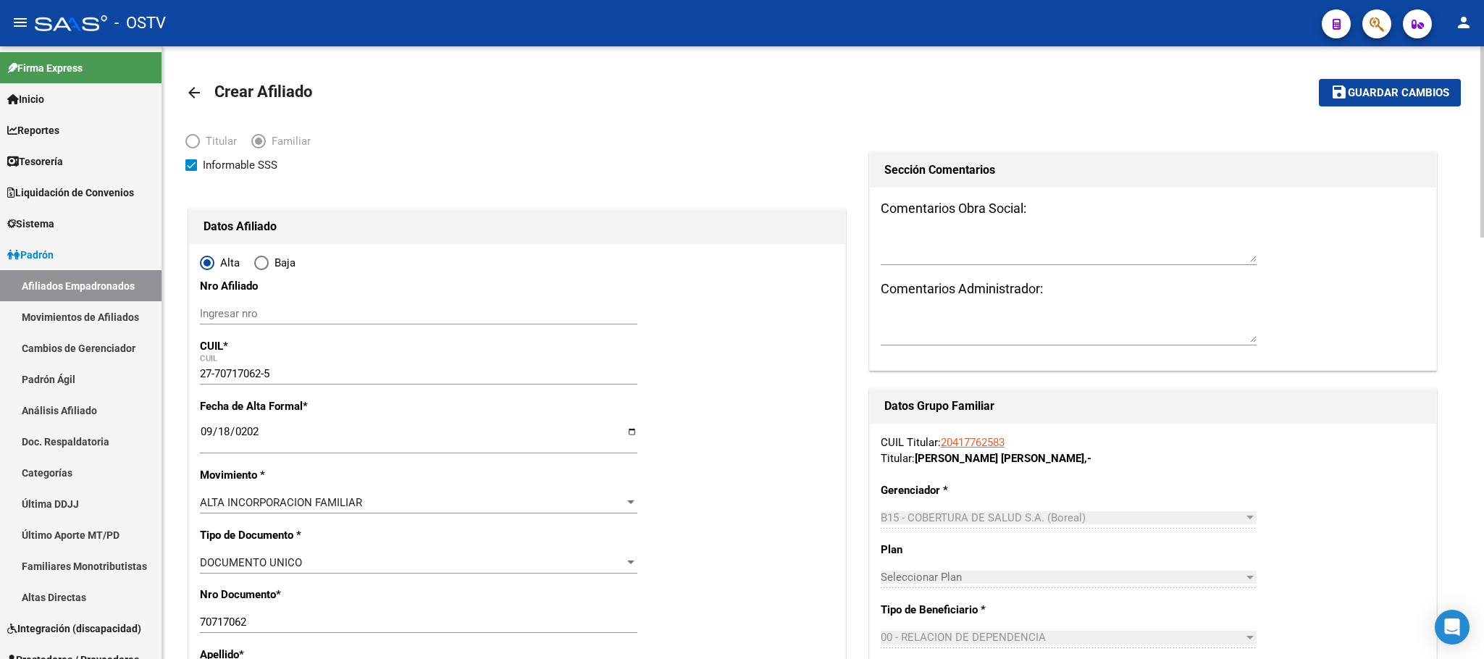
click at [1353, 96] on span "Guardar cambios" at bounding box center [1398, 93] width 101 height 13
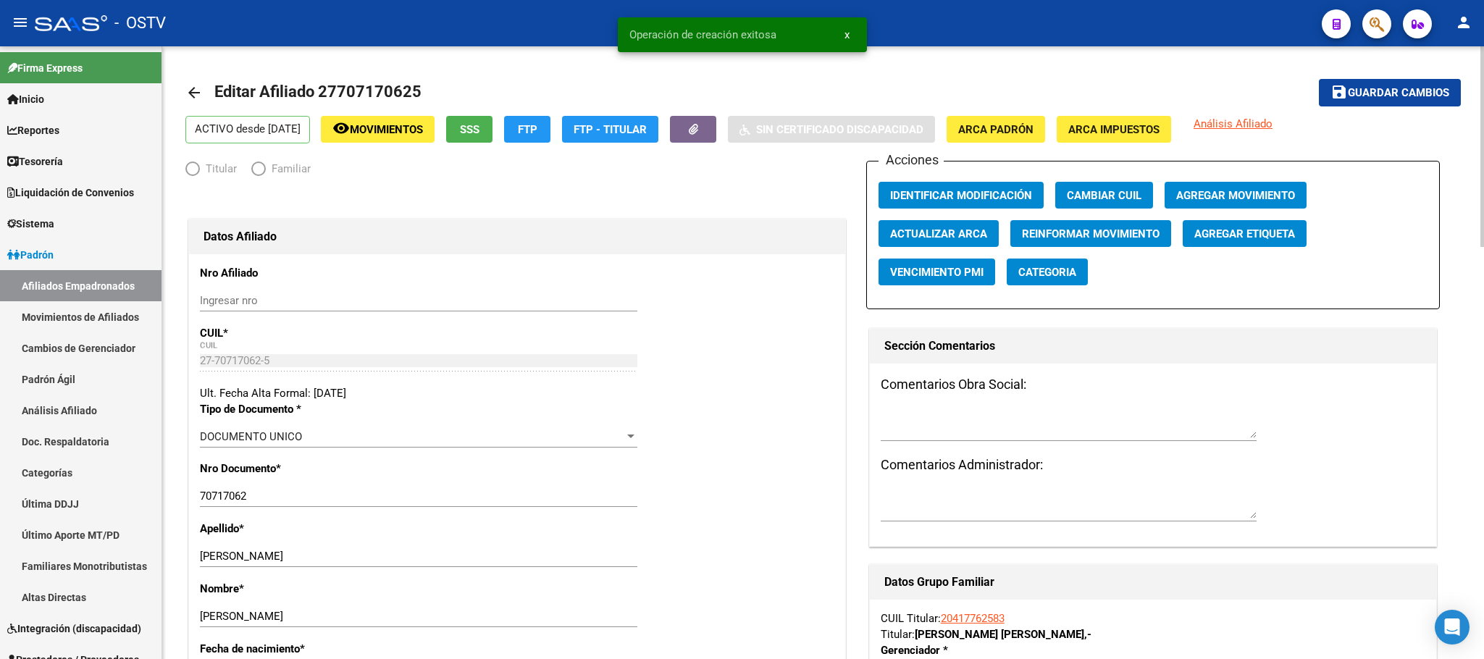
radio input "true"
type input "30-68589536-2"
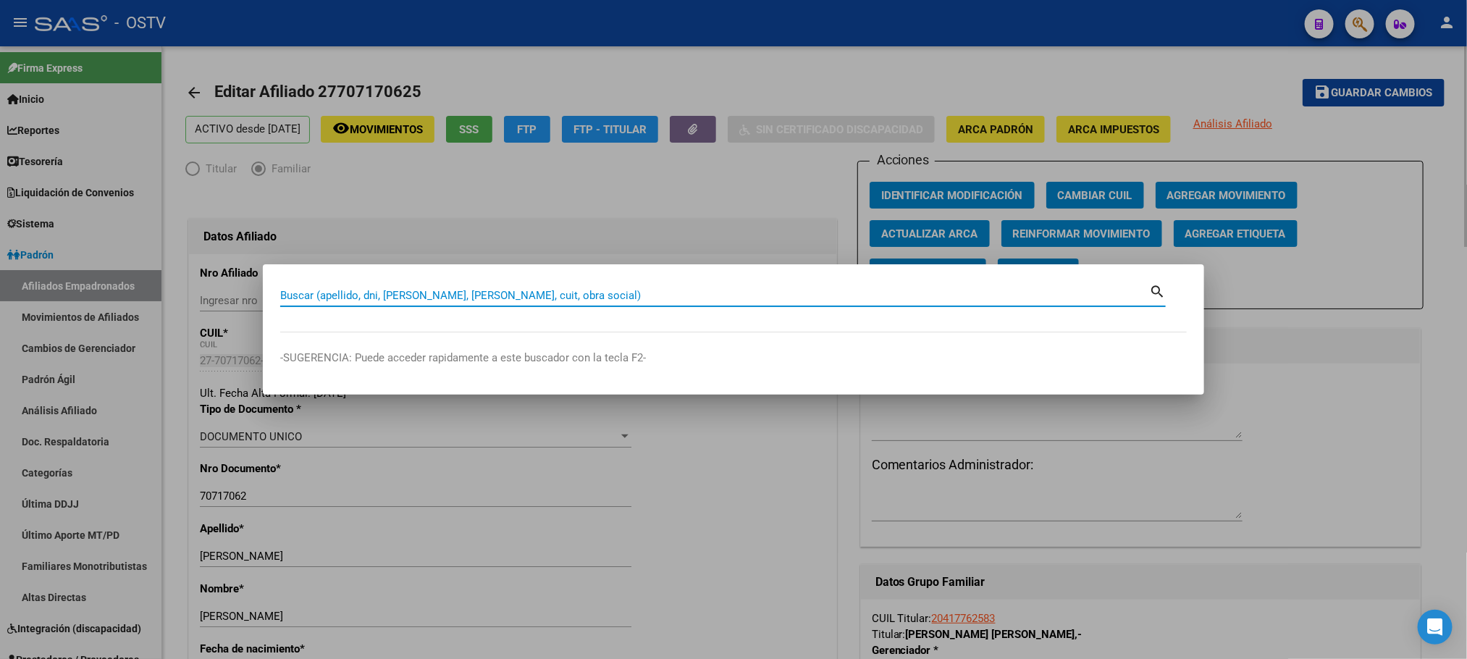
paste input "39143984"
type input "39143984"
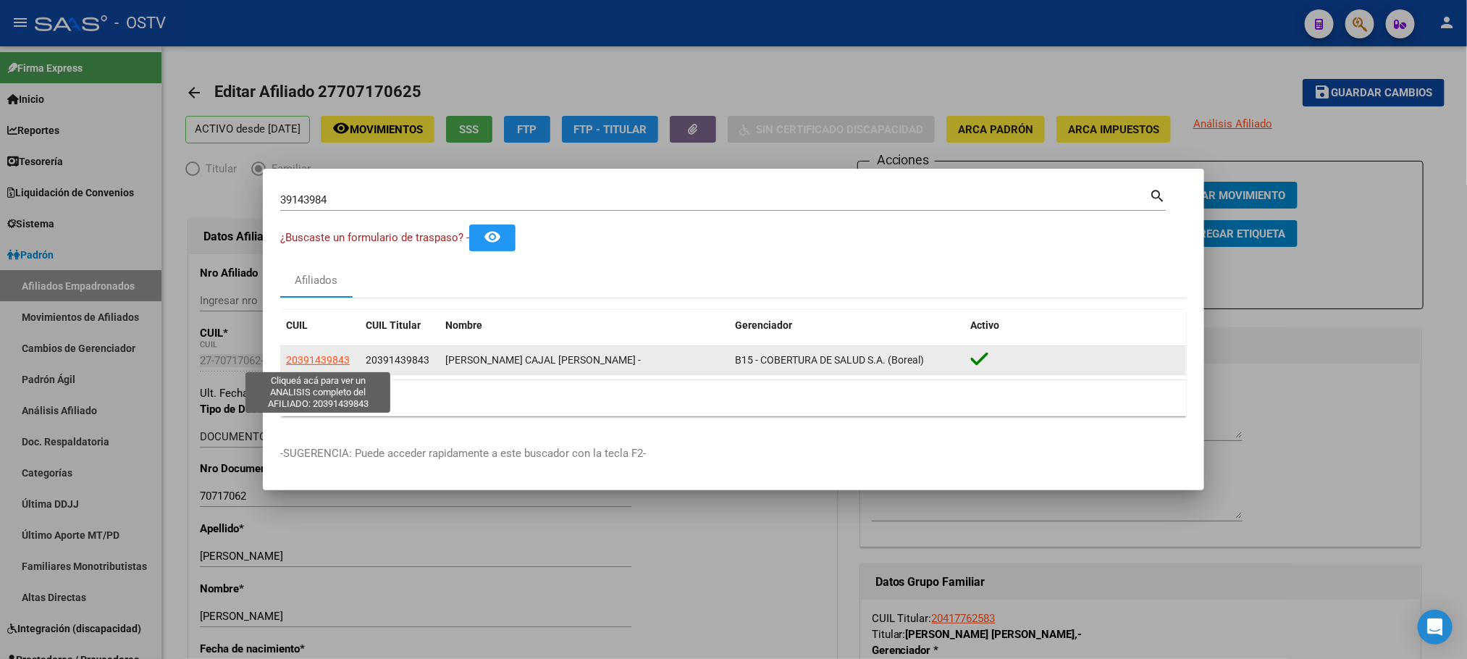
click at [326, 361] on span "20391439843" at bounding box center [318, 360] width 64 height 12
type textarea "20391439843"
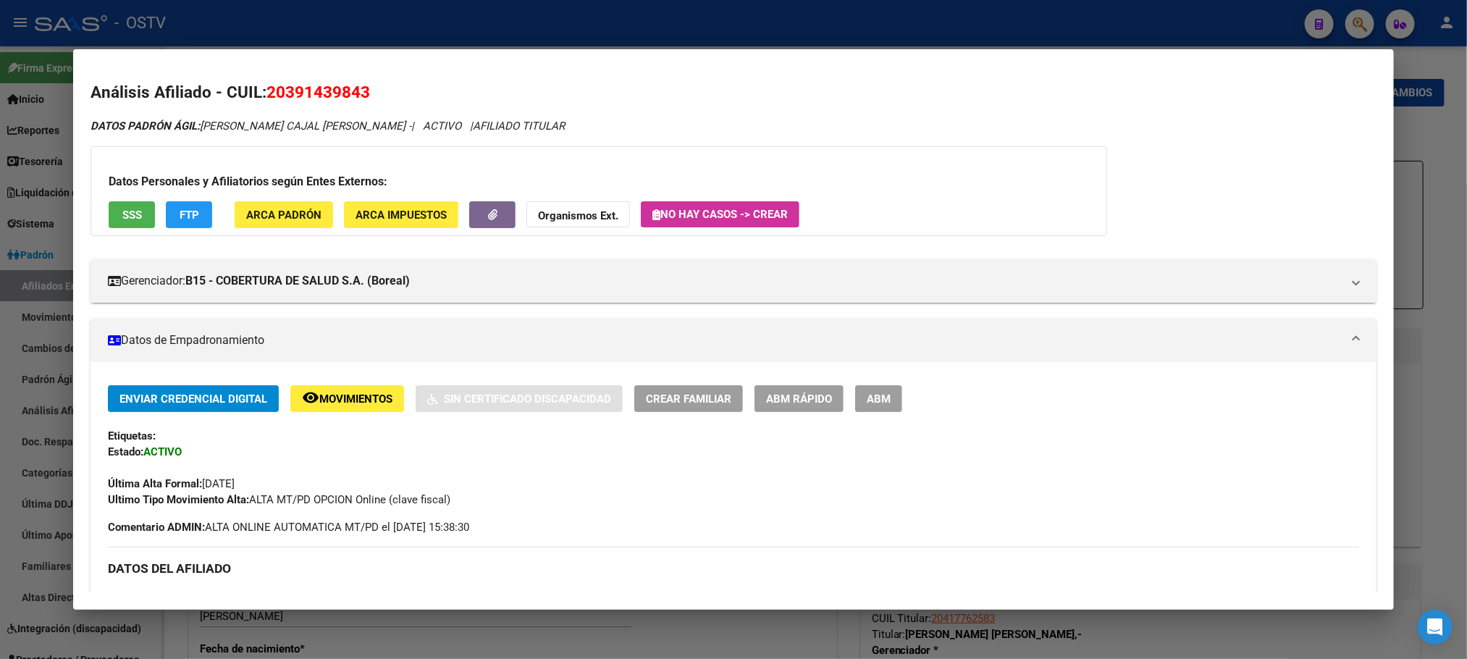
click at [876, 405] on span "ABM" at bounding box center [879, 398] width 24 height 13
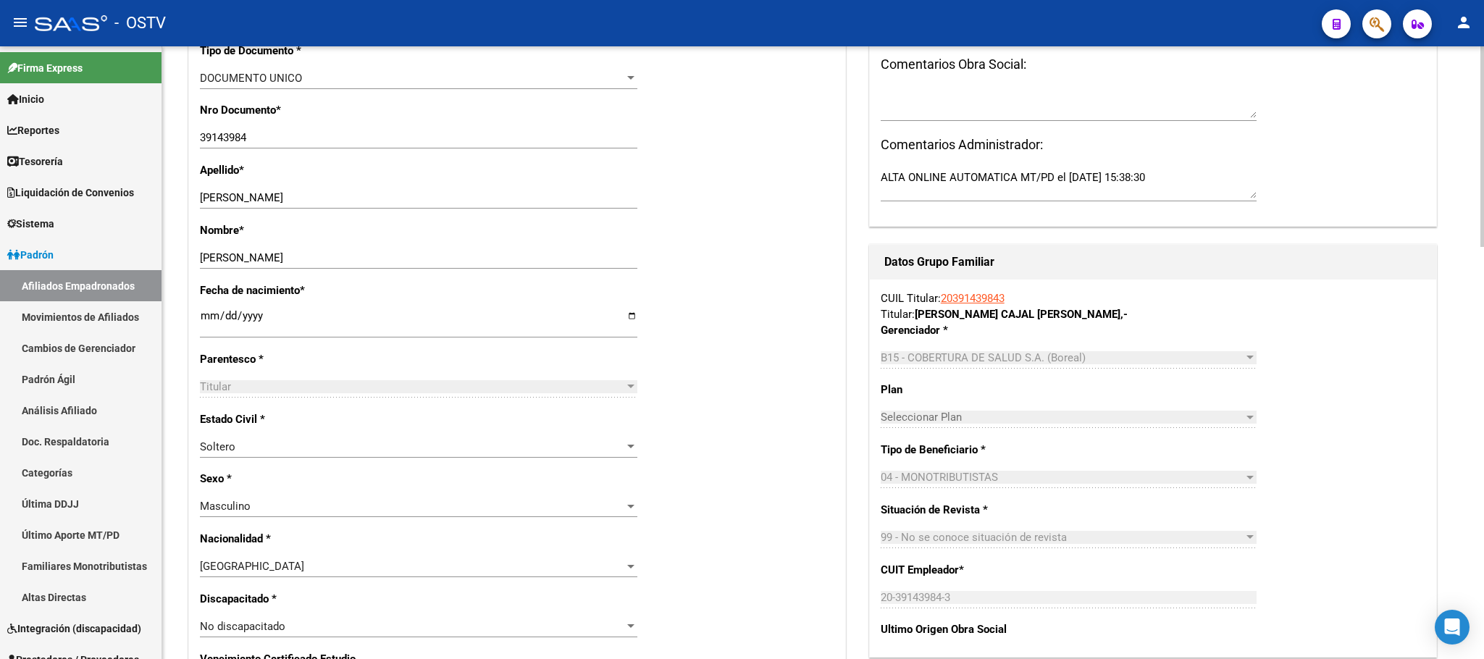
scroll to position [543, 0]
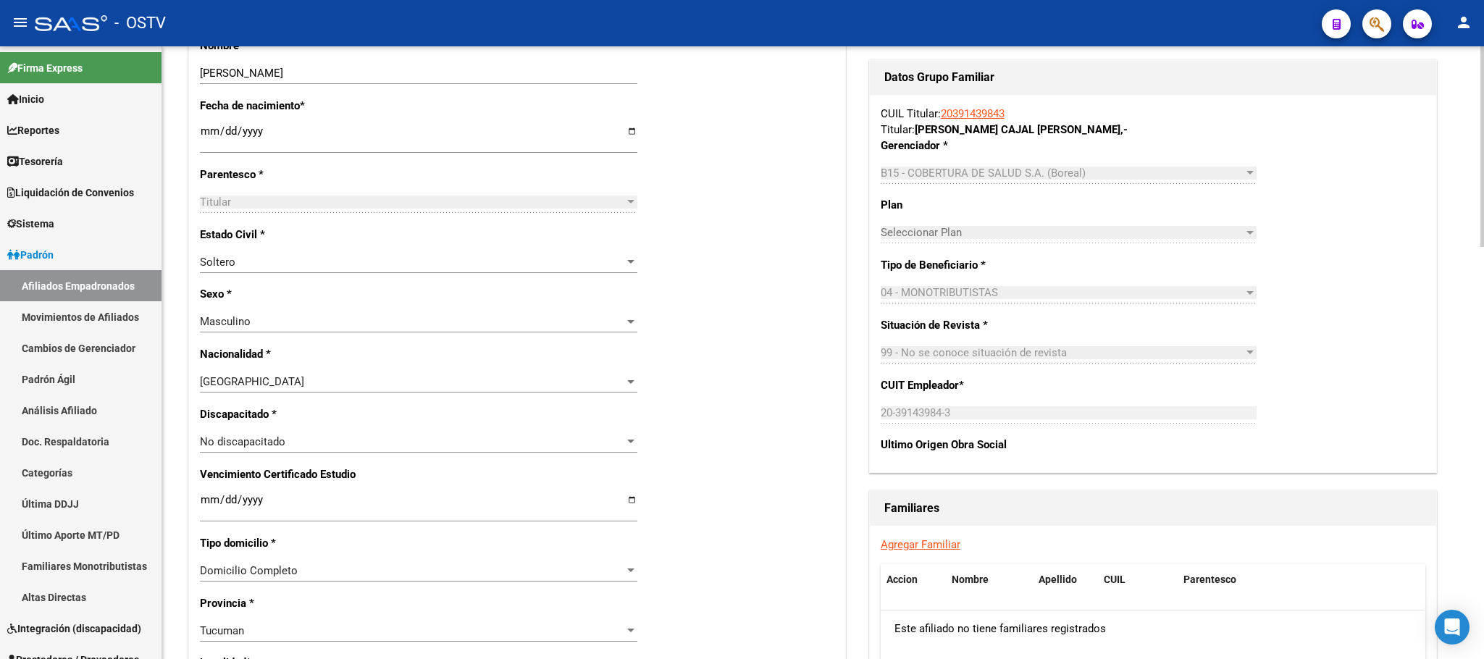
click at [925, 543] on link "Agregar Familiar" at bounding box center [921, 544] width 80 height 13
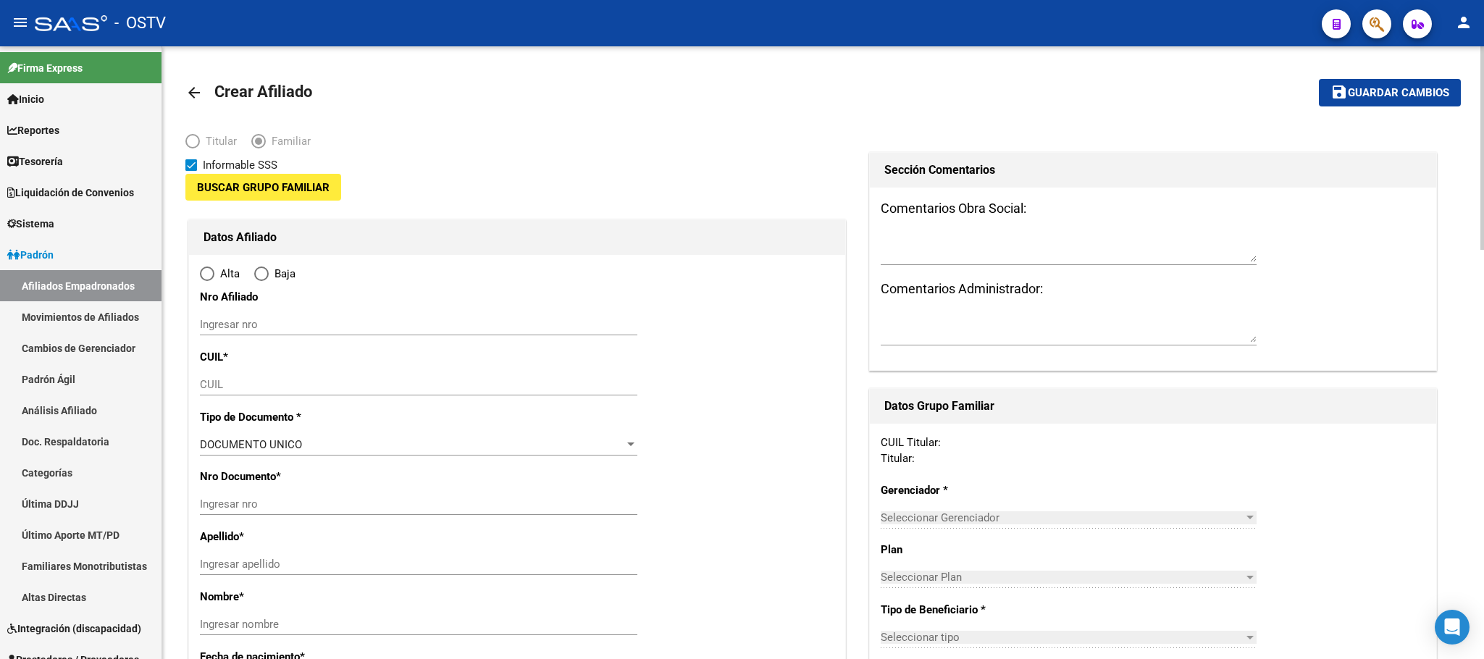
type input "20-39143984-3"
type input "[DATE][PERSON_NAME] DE TUCUMAN"
type input "4000"
type input "[GEOGRAPHIC_DATA]"
type input "1250"
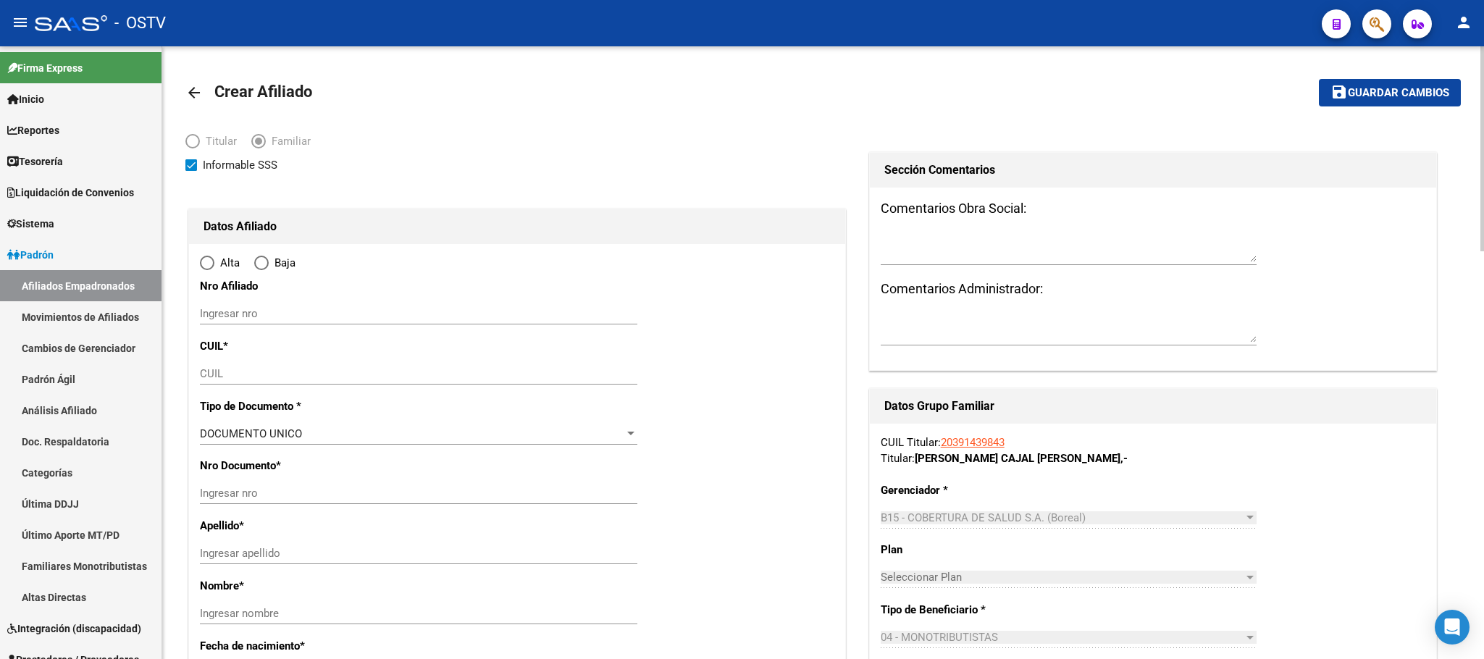
radio input "true"
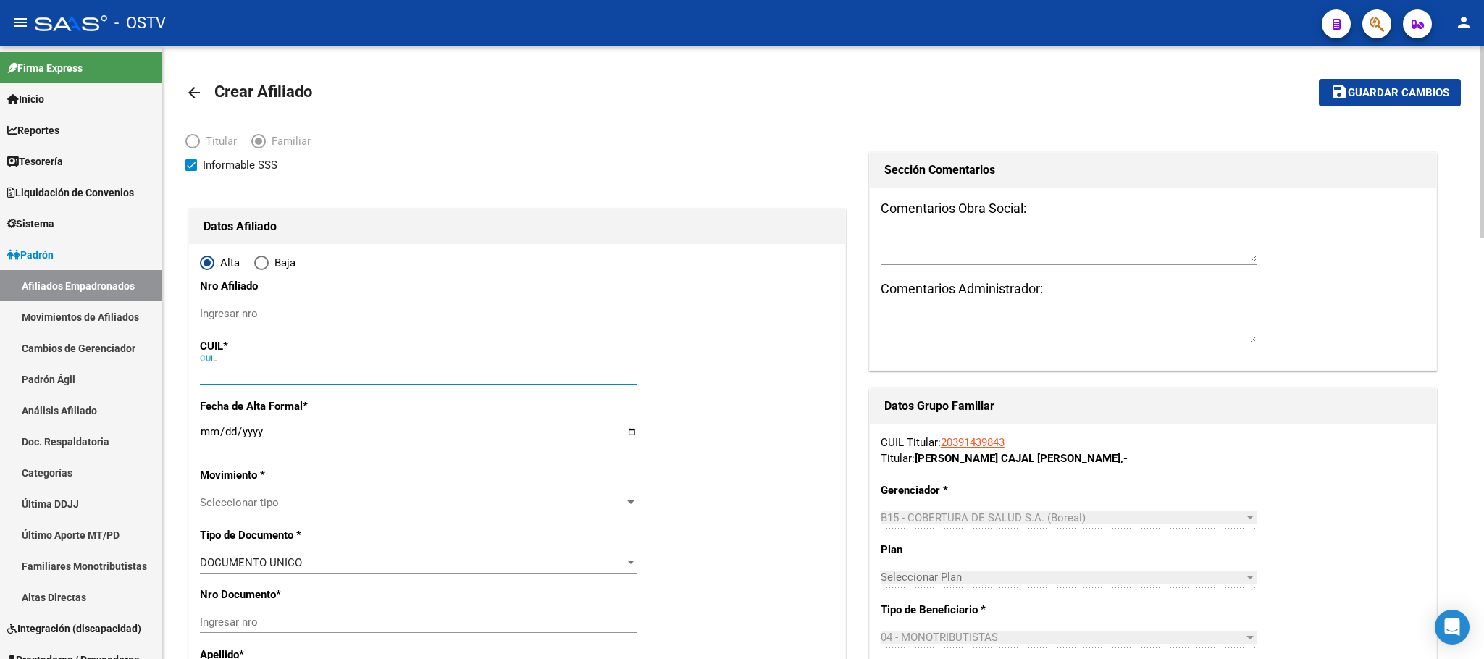
type input "20-39143984-3"
paste input "27-70781315-1"
type input "27-70781315-1"
type input "70781315"
type input "[PERSON_NAME]"
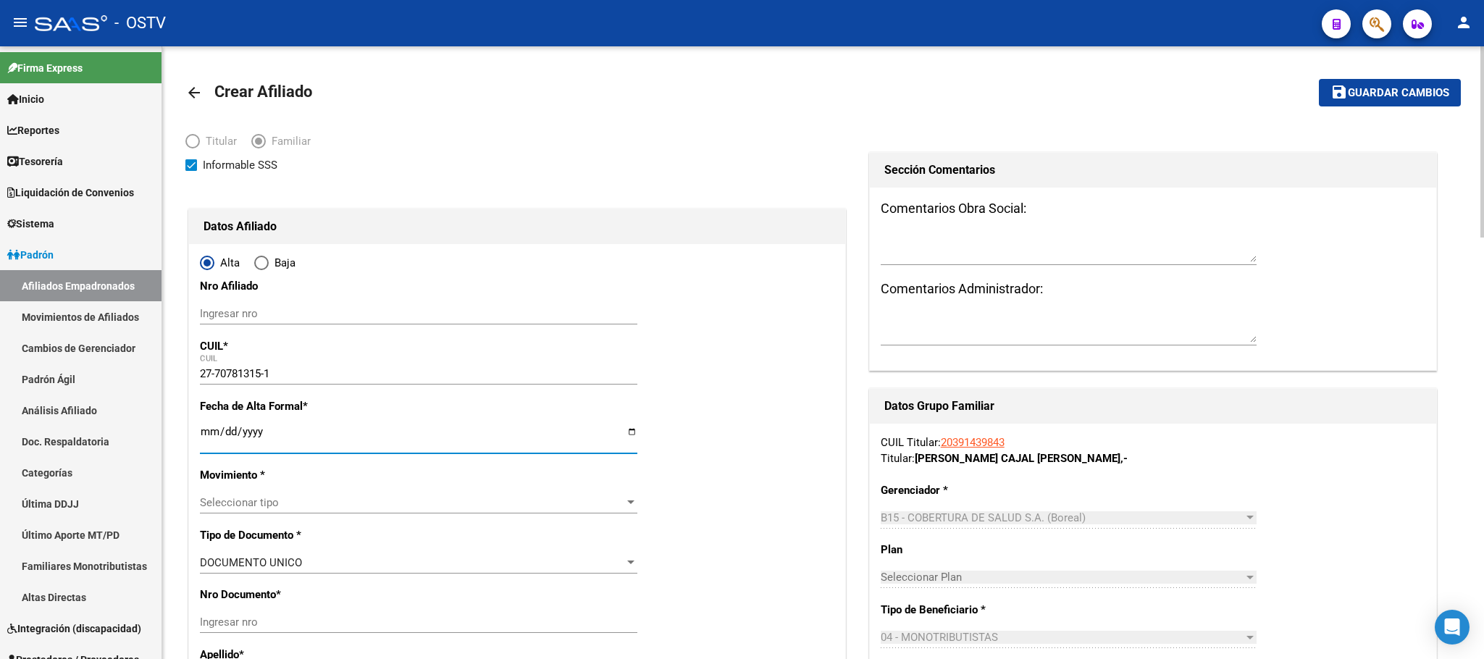
type input "[PERSON_NAME]"
type input "[DATE]"
type input "[DATE][PERSON_NAME] DE T"
type input "[PERSON_NAME]"
type input "944"
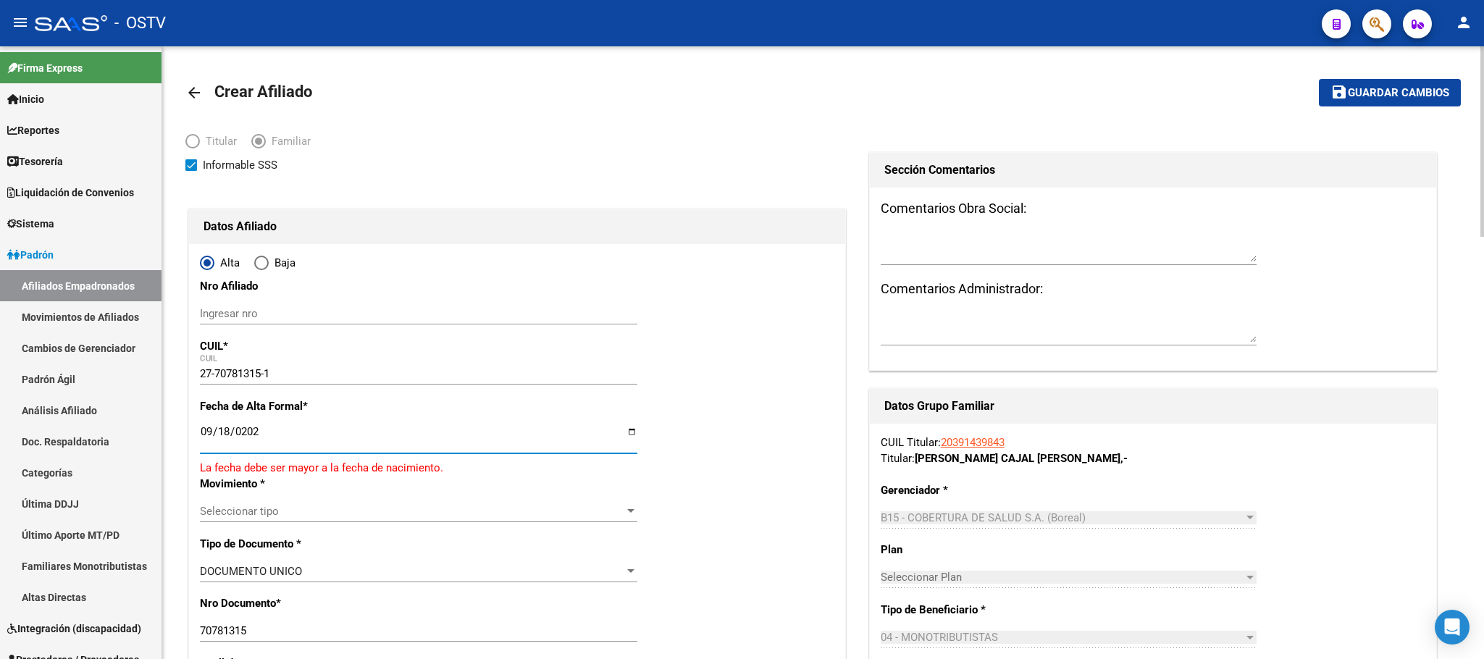
type input "[DATE]"
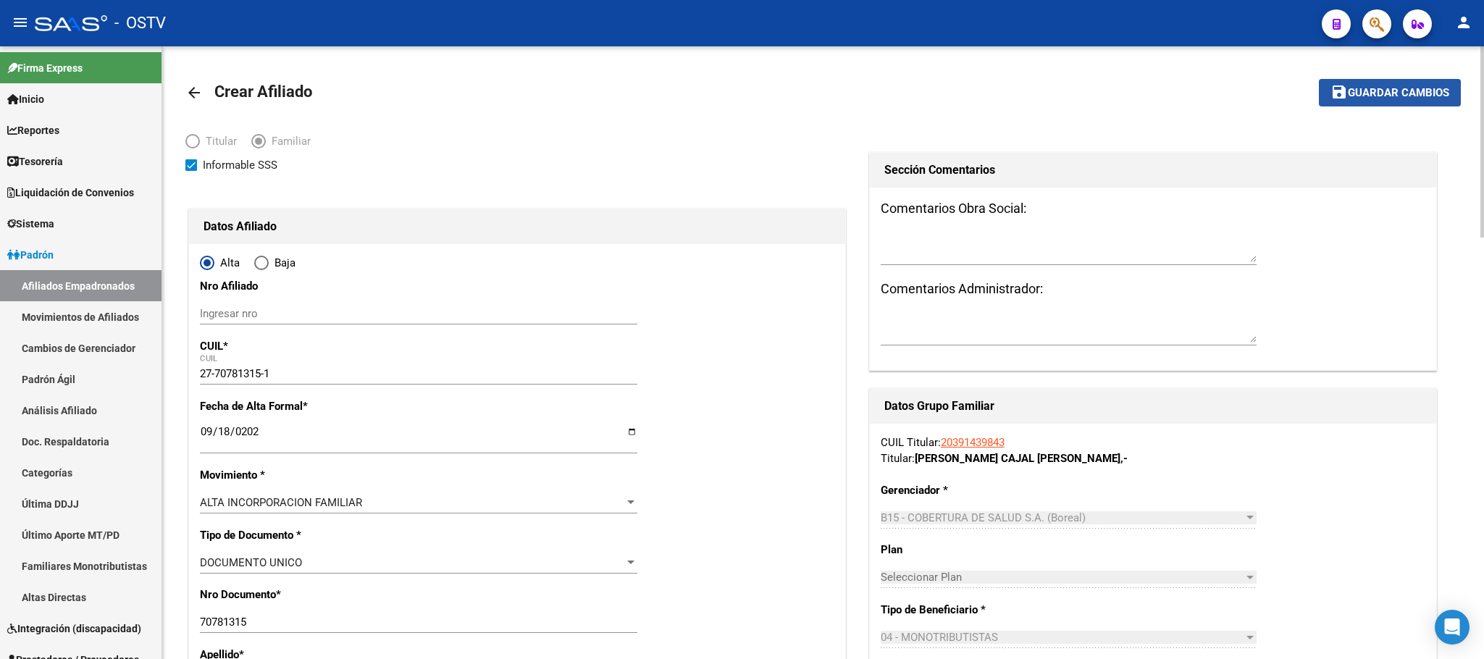
drag, startPoint x: 1369, startPoint y: 94, endPoint x: 1360, endPoint y: 116, distance: 23.7
click at [1372, 94] on span "Guardar cambios" at bounding box center [1398, 93] width 101 height 13
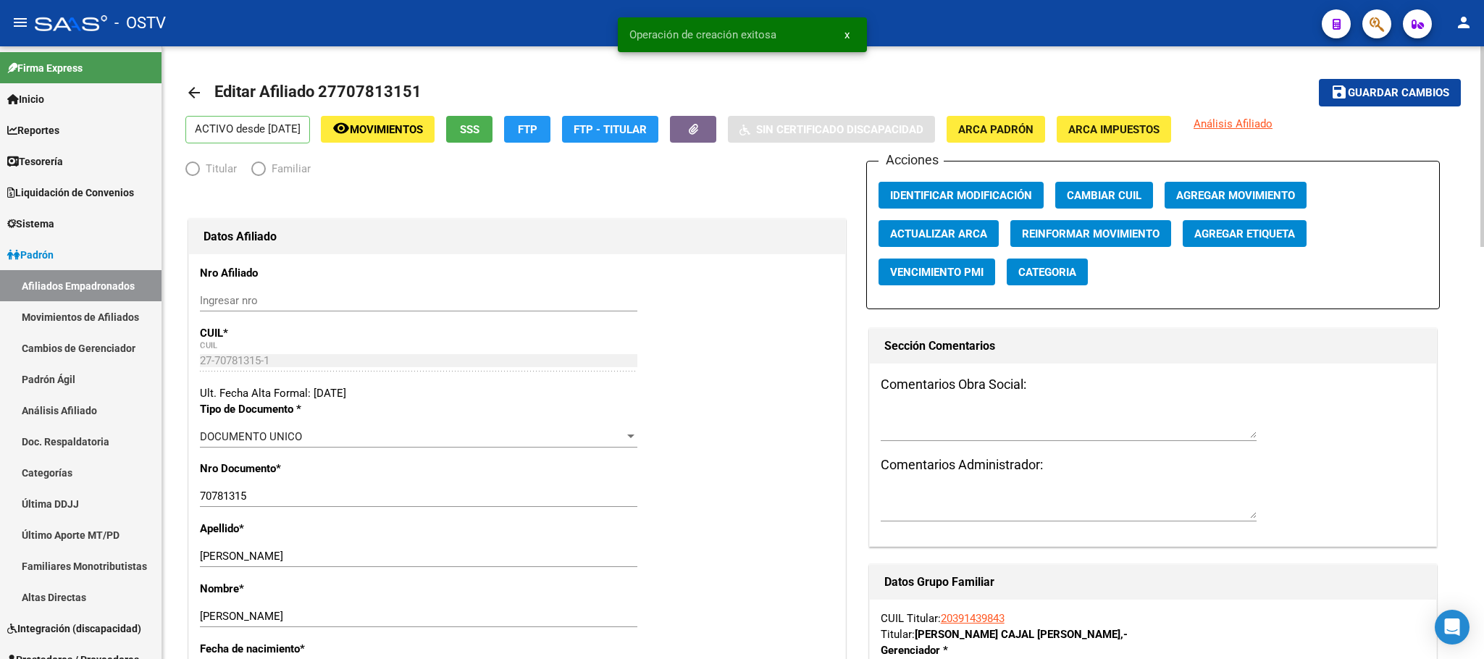
radio input "true"
type input "20-39143984-3"
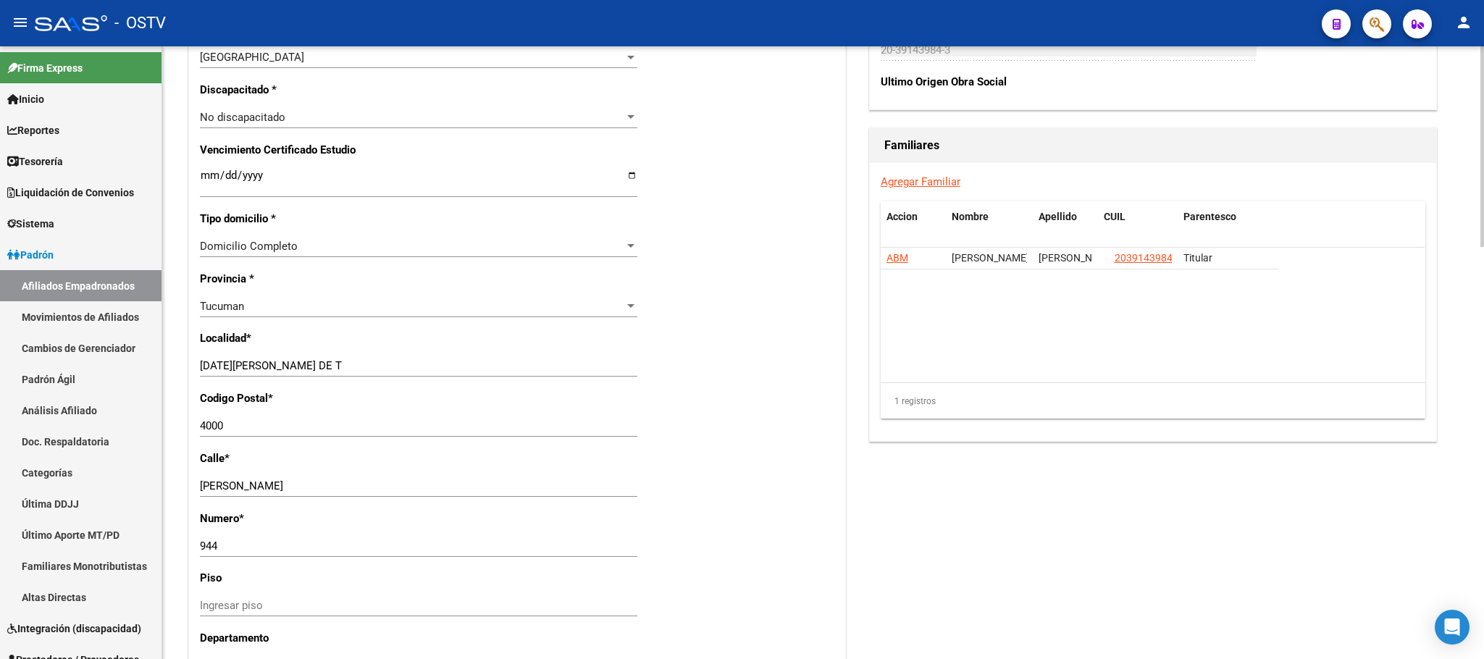
scroll to position [869, 0]
click at [900, 253] on span "ABM" at bounding box center [897, 257] width 22 height 12
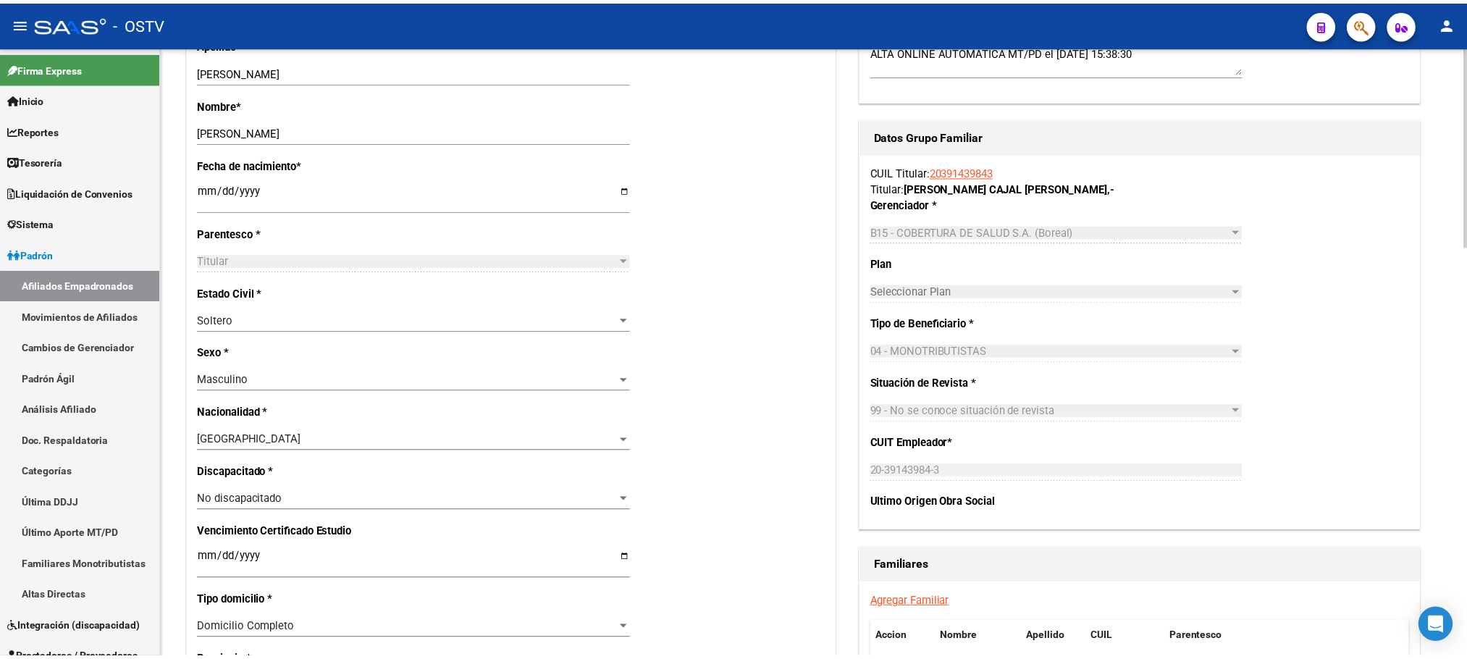
scroll to position [760, 0]
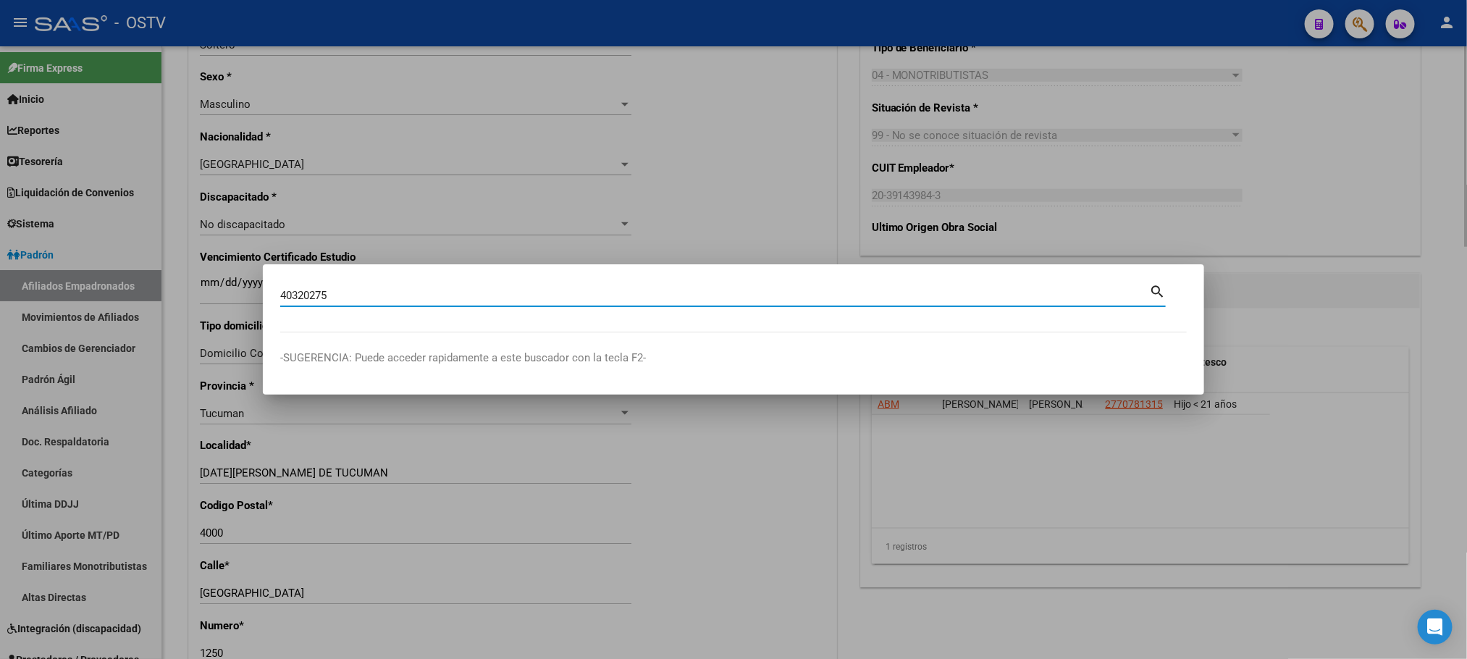
type input "40320275"
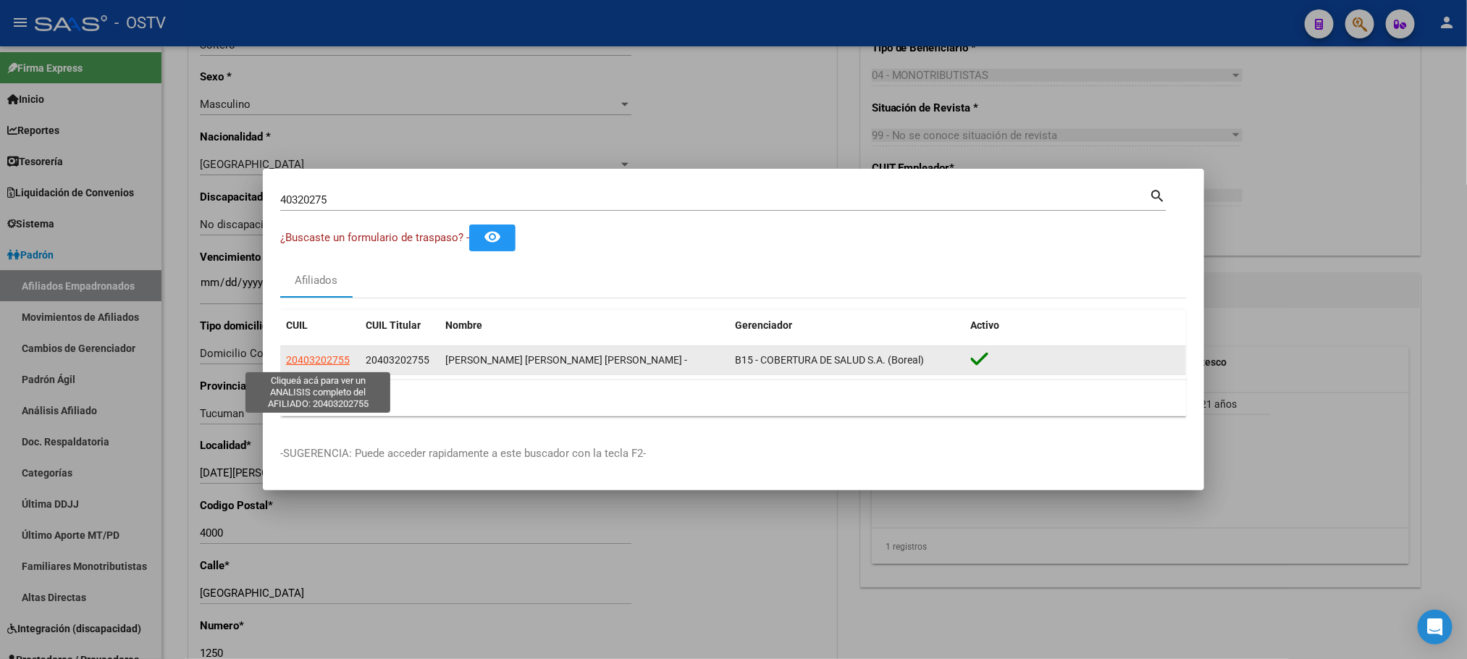
click at [319, 356] on span "20403202755" at bounding box center [318, 360] width 64 height 12
type textarea "20403202755"
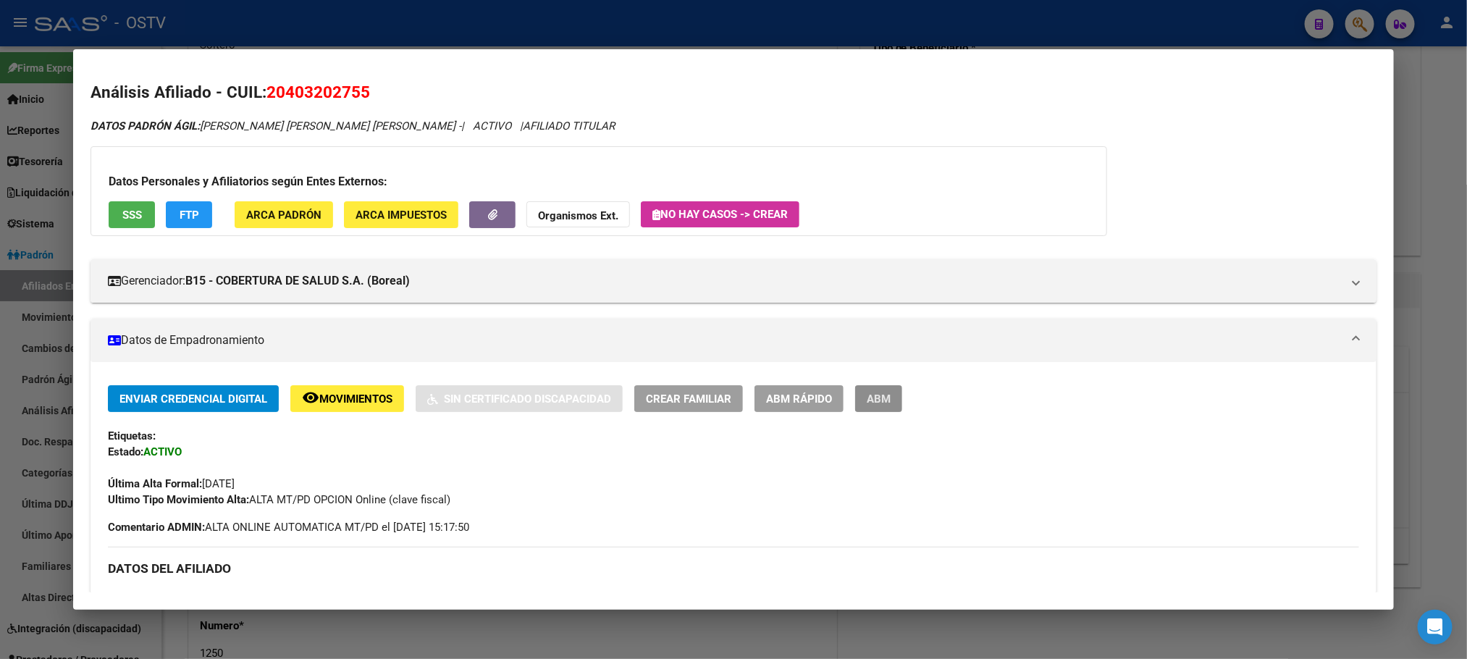
click at [867, 398] on span "ABM" at bounding box center [879, 398] width 24 height 13
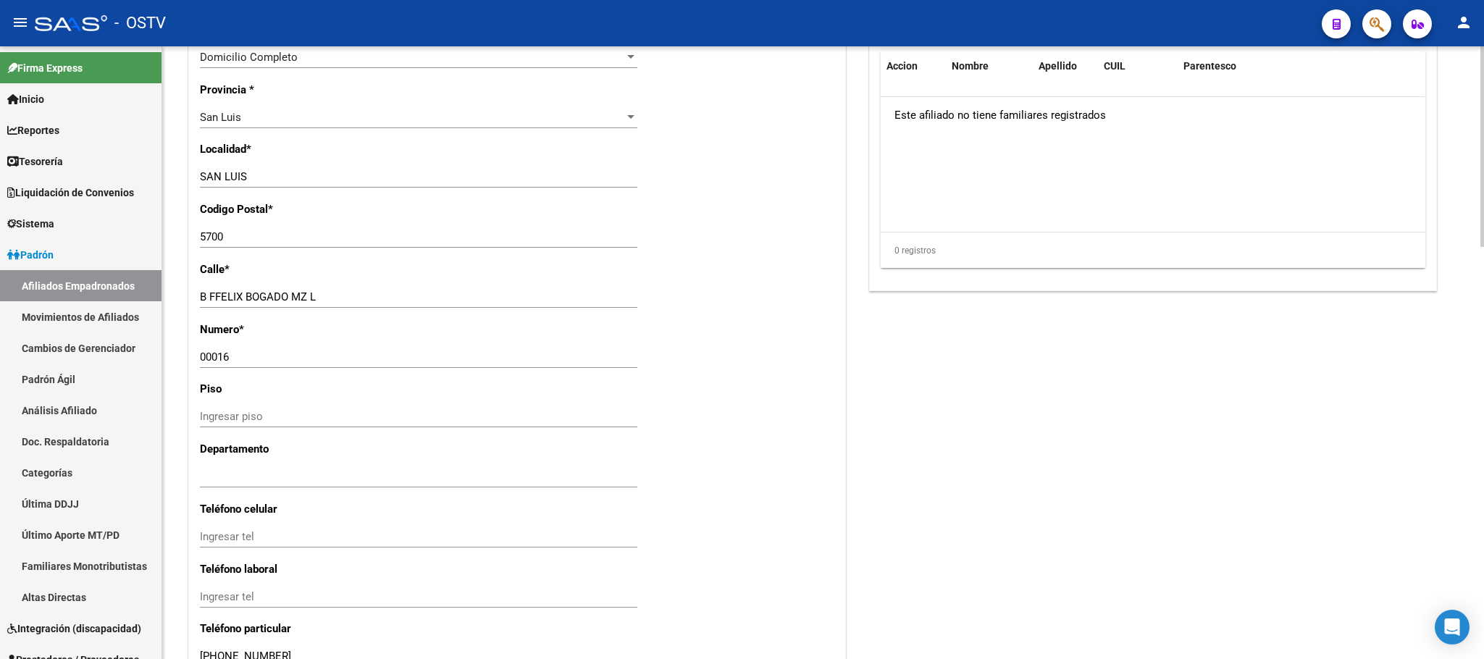
scroll to position [1258, 0]
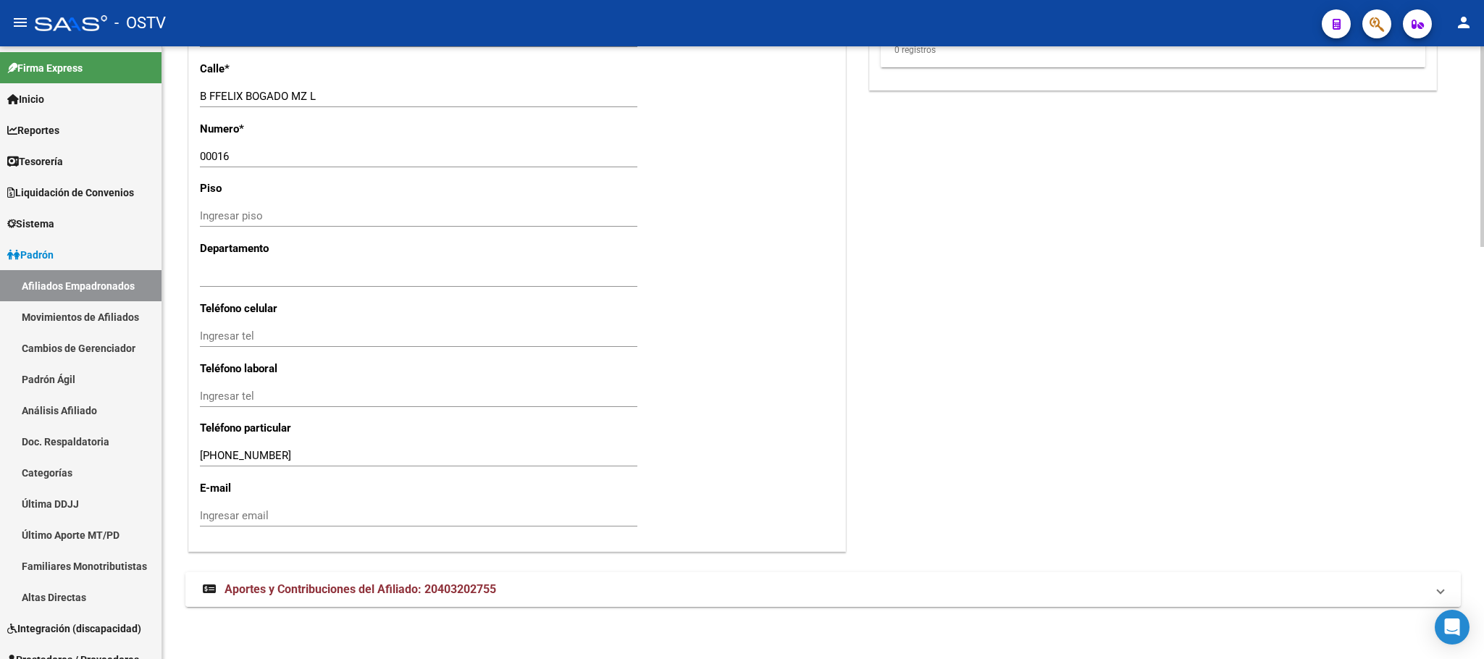
click at [498, 598] on mat-expansion-panel-header "Aportes y Contribuciones del Afiliado: 20403202755" at bounding box center [822, 589] width 1275 height 35
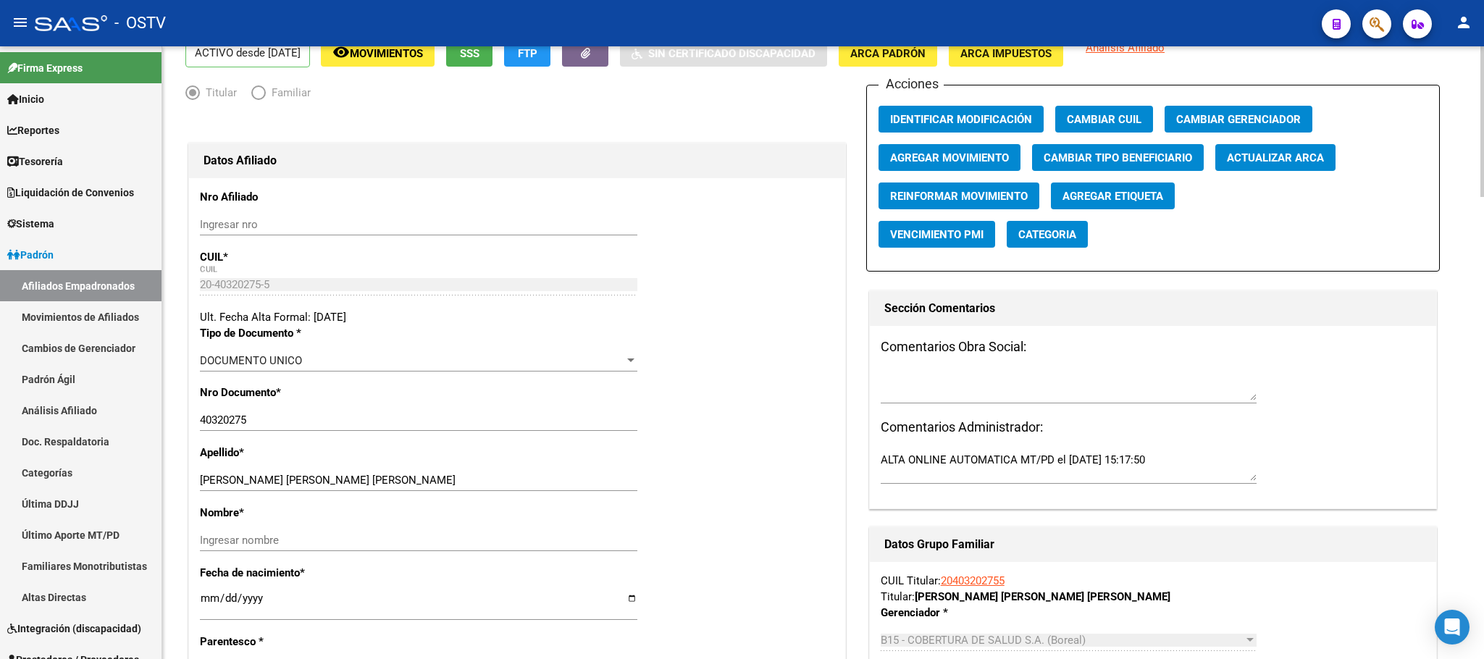
scroll to position [0, 0]
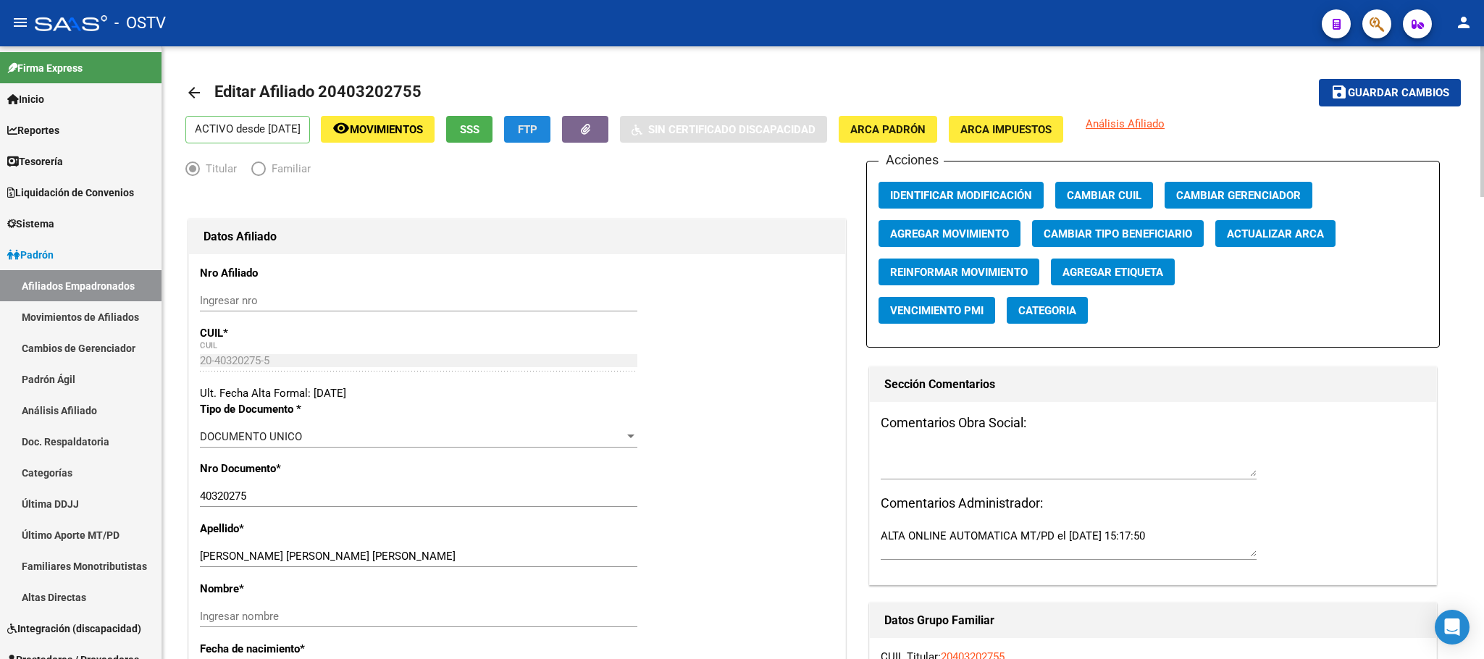
click at [537, 135] on span "FTP" at bounding box center [528, 129] width 20 height 13
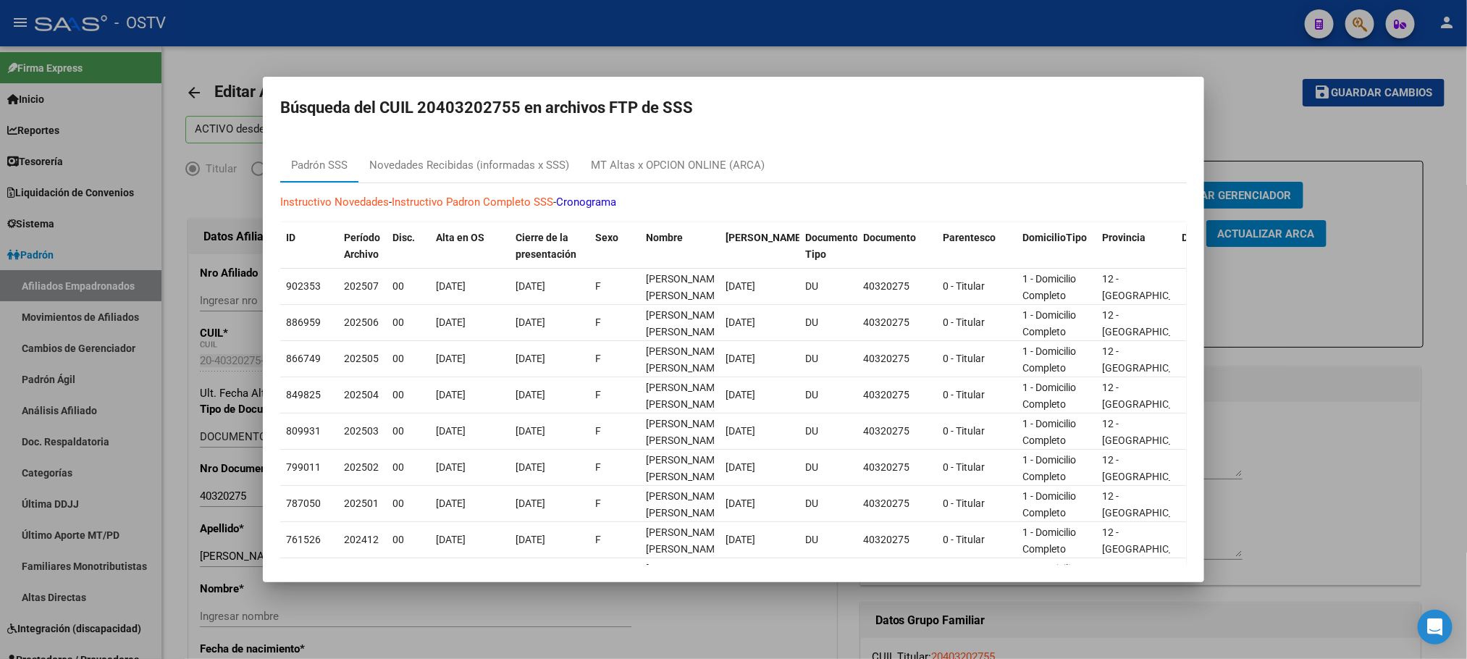
click at [185, 584] on div at bounding box center [733, 329] width 1467 height 659
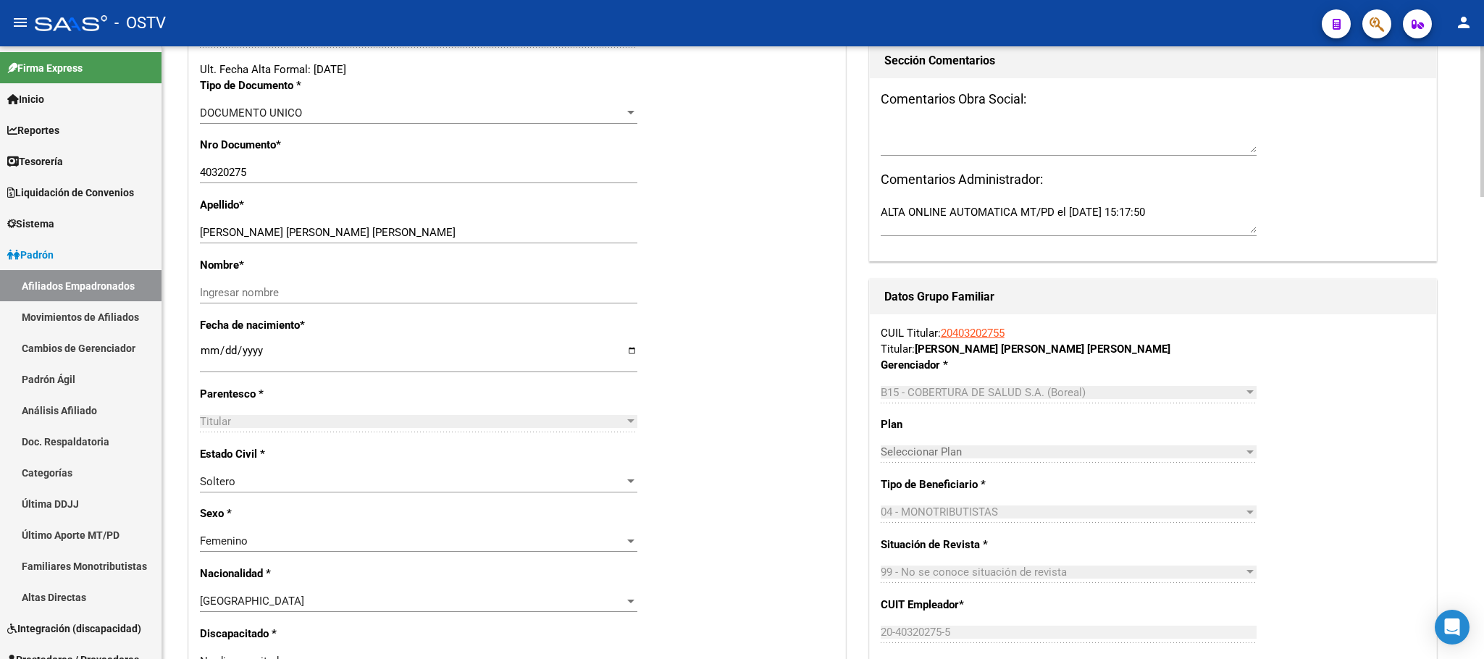
scroll to position [326, 0]
drag, startPoint x: 285, startPoint y: 224, endPoint x: 419, endPoint y: 224, distance: 134.0
click at [419, 224] on div "[PERSON_NAME] [PERSON_NAME] [PERSON_NAME] Ingresar apellido" at bounding box center [418, 230] width 437 height 22
type input "[PERSON_NAME]"
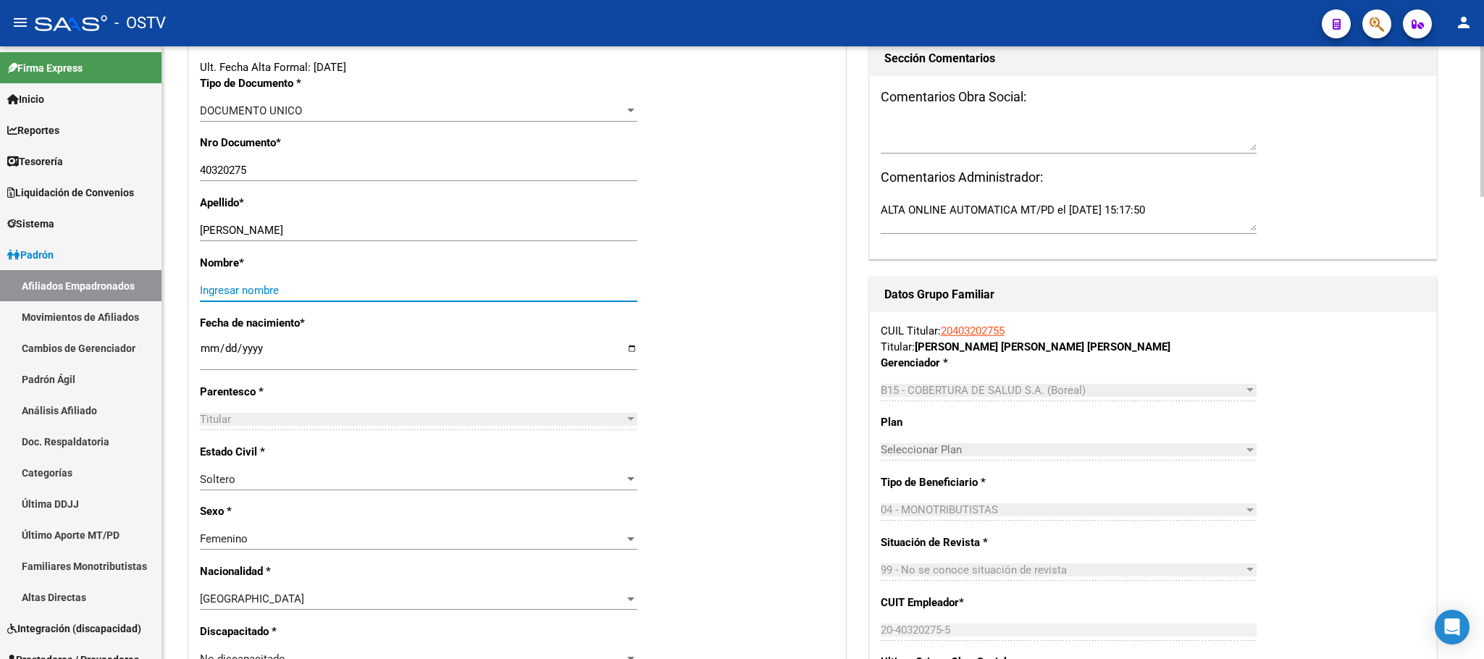
paste input "[PERSON_NAME] [PERSON_NAME]"
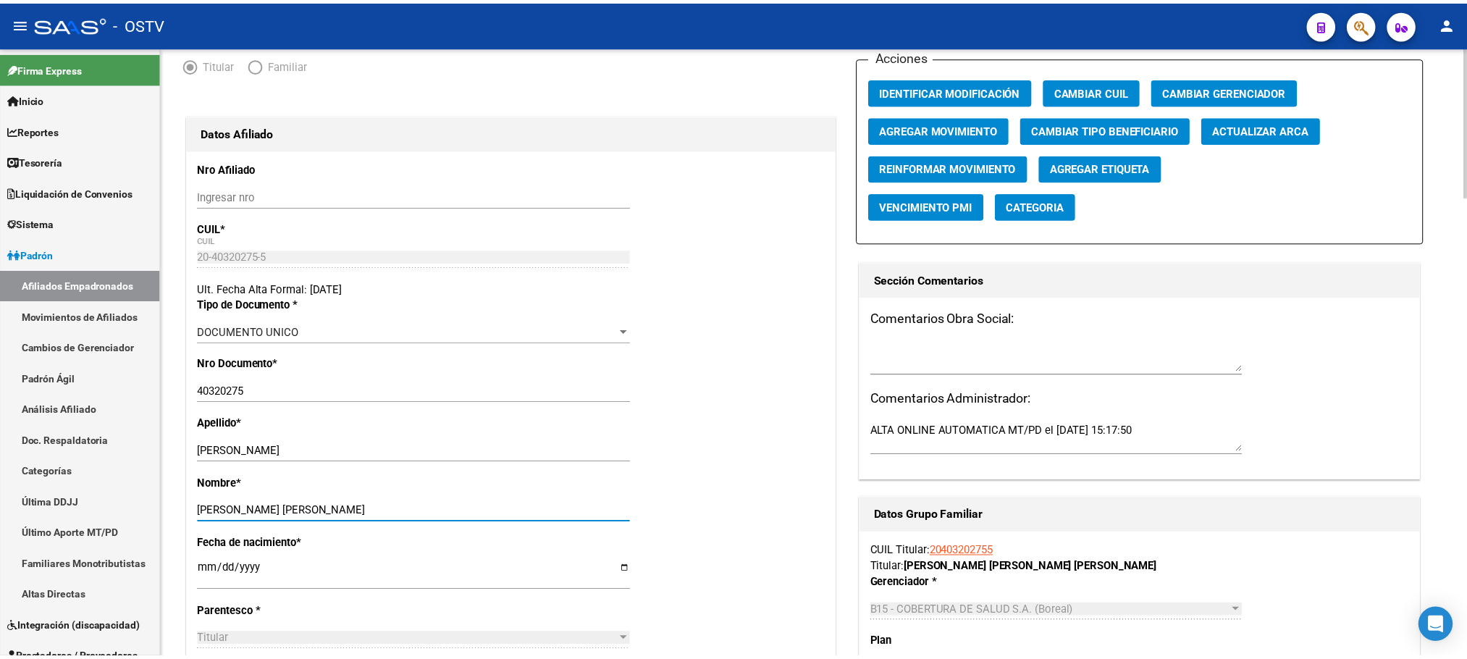
scroll to position [0, 0]
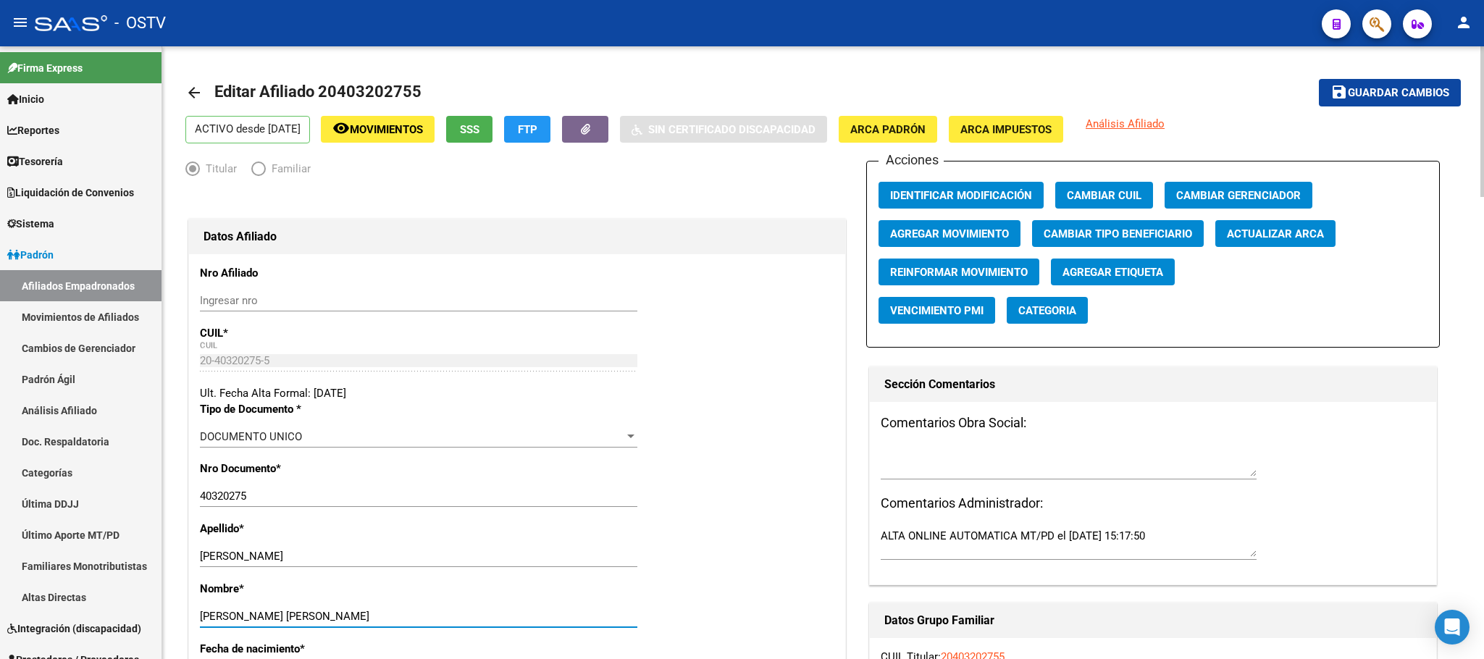
type input "[PERSON_NAME] [PERSON_NAME]"
click at [1336, 98] on mat-icon "save" at bounding box center [1338, 91] width 17 height 17
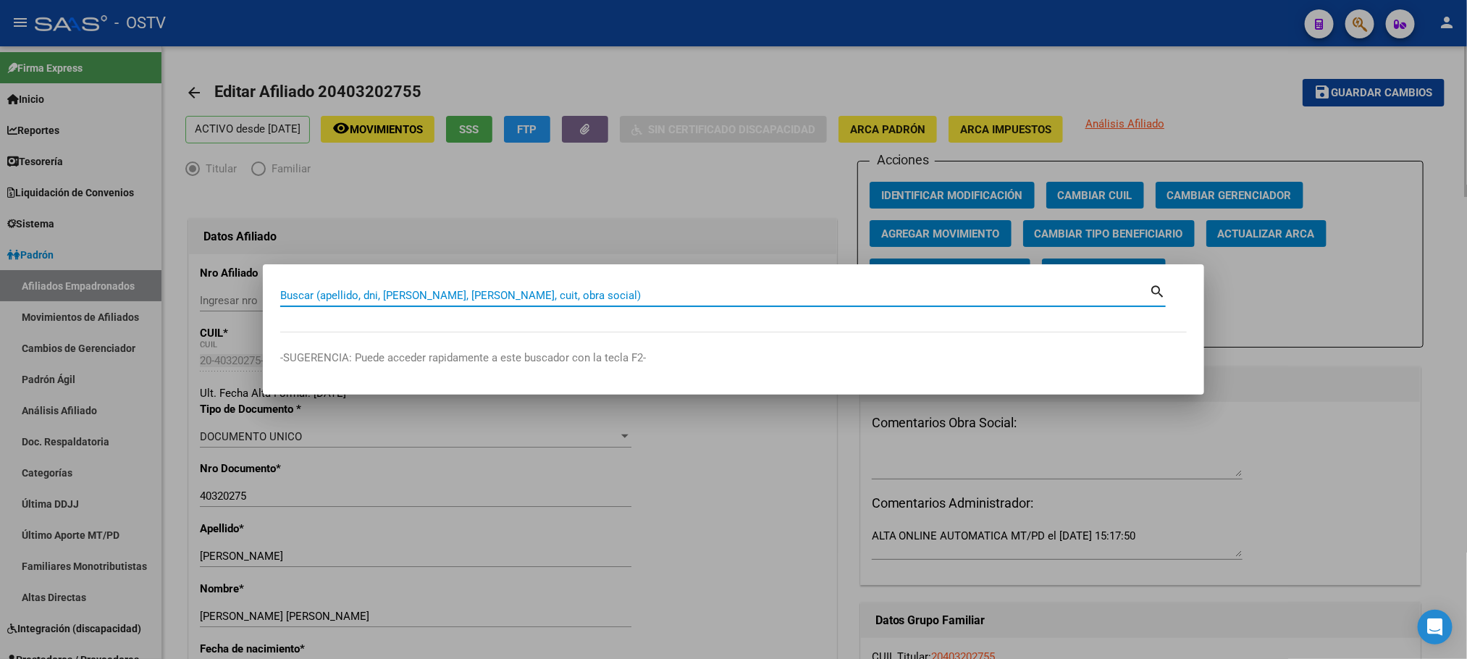
paste input "41776258"
type input "41776258"
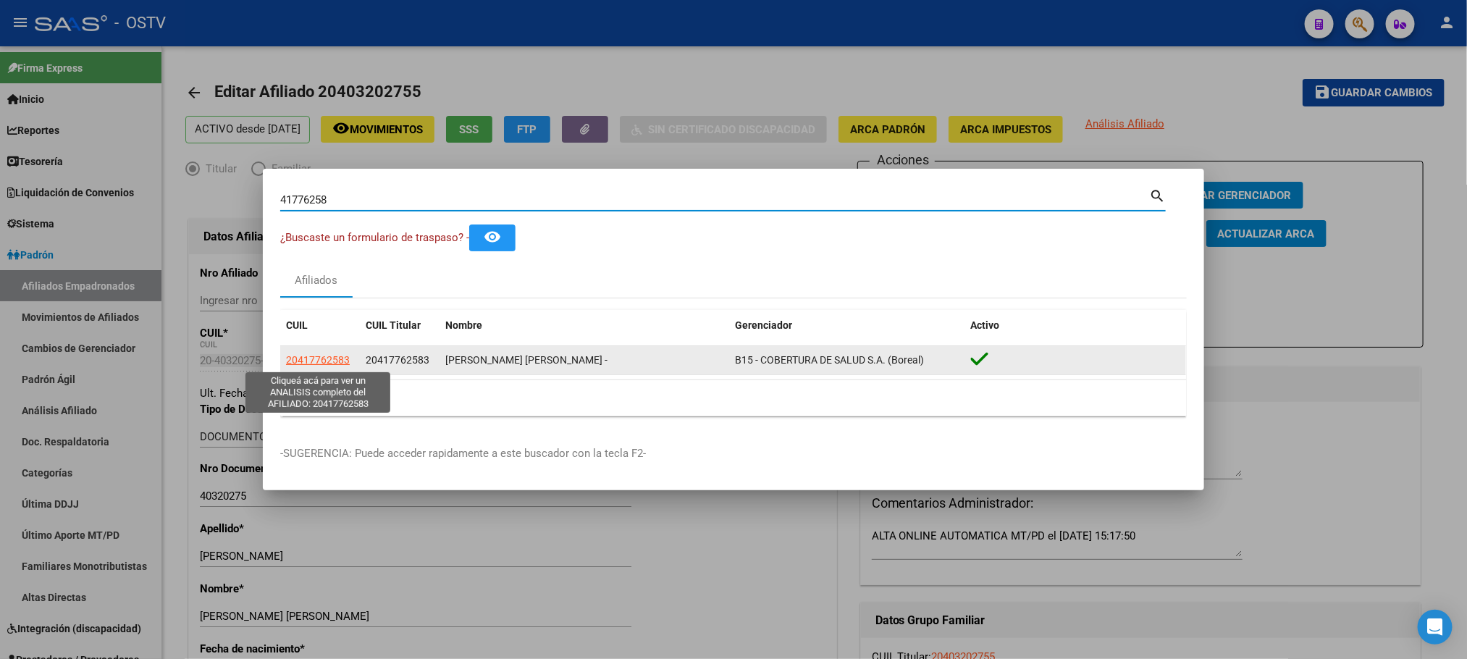
click at [327, 357] on span "20417762583" at bounding box center [318, 360] width 64 height 12
type textarea "20417762583"
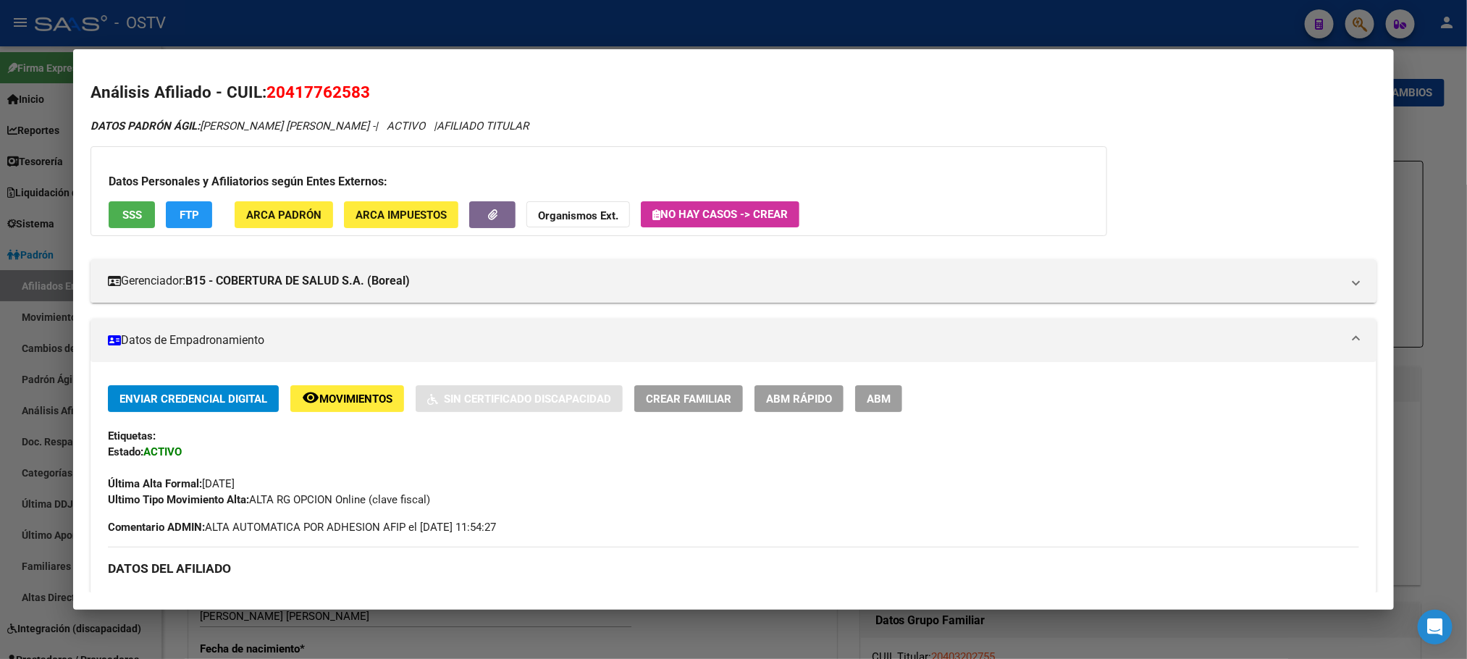
scroll to position [543, 0]
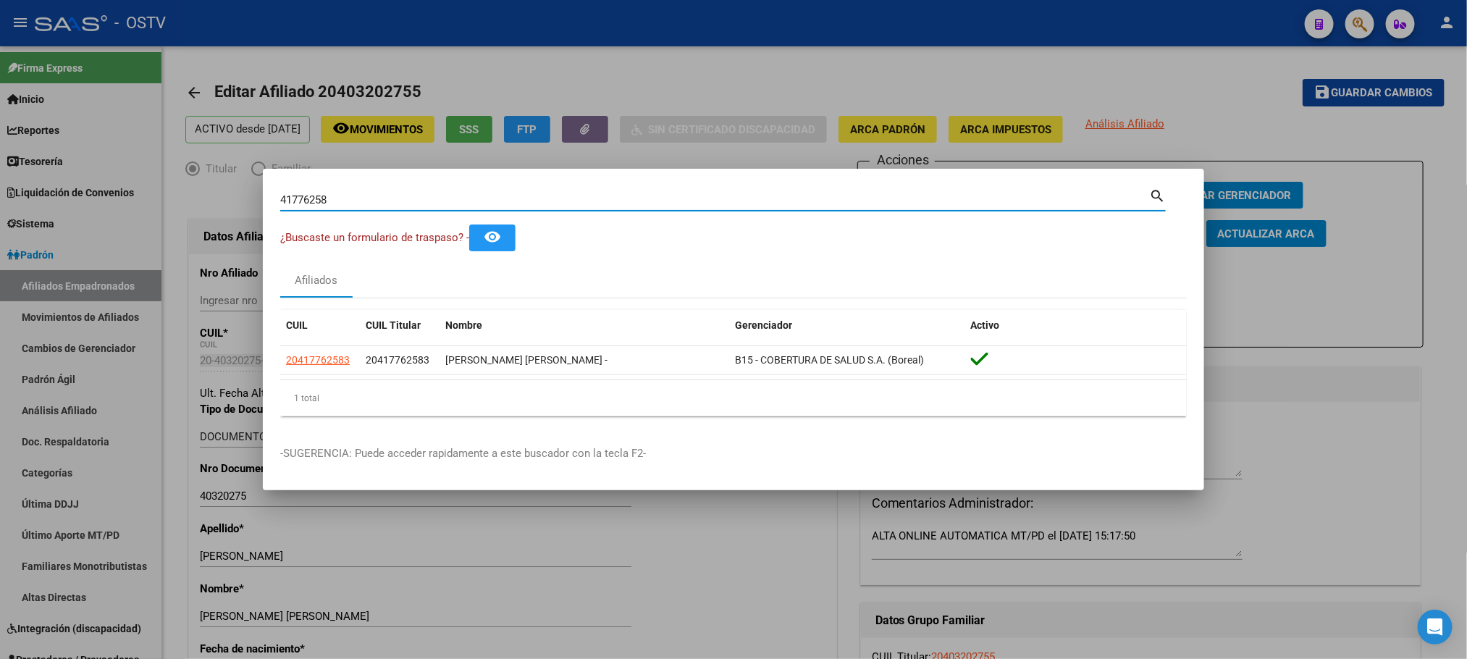
click at [344, 201] on input "41776258" at bounding box center [714, 199] width 869 height 13
paste input "39143984"
type input "39143984"
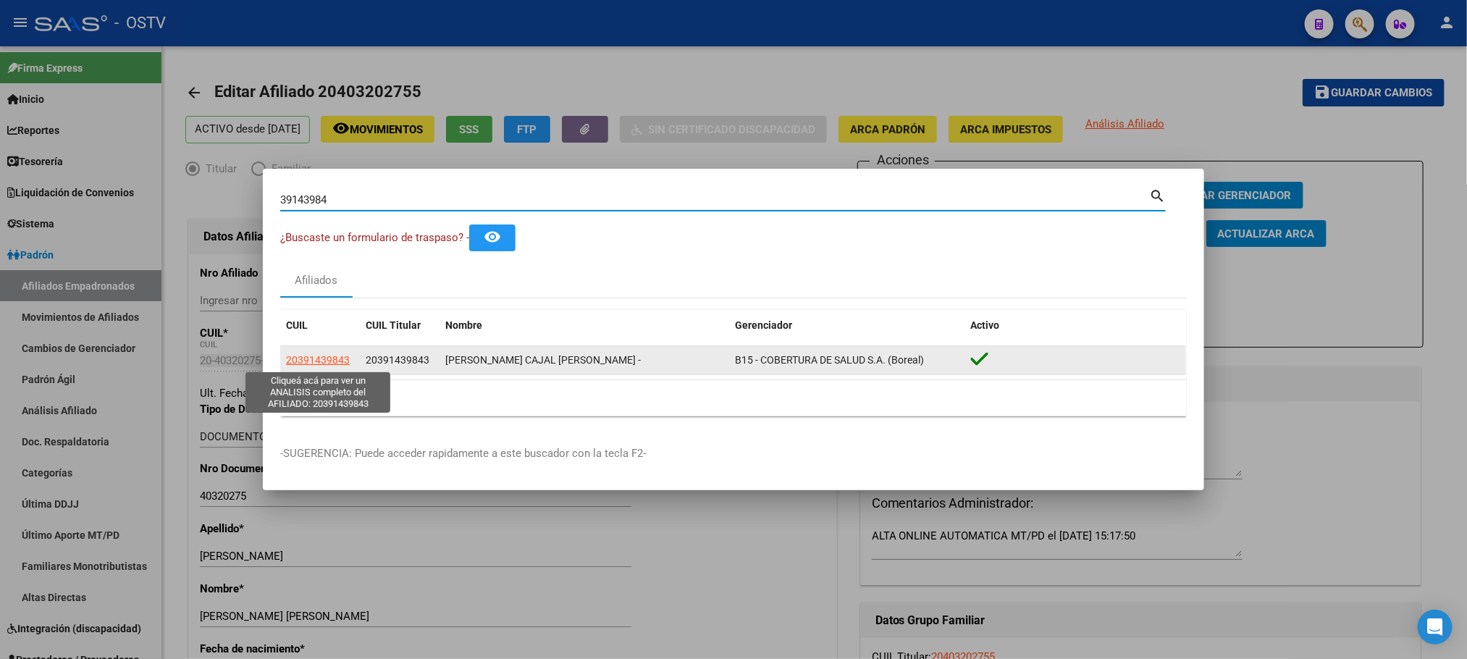
click at [328, 366] on span "20391439843" at bounding box center [318, 360] width 64 height 12
type textarea "20391439843"
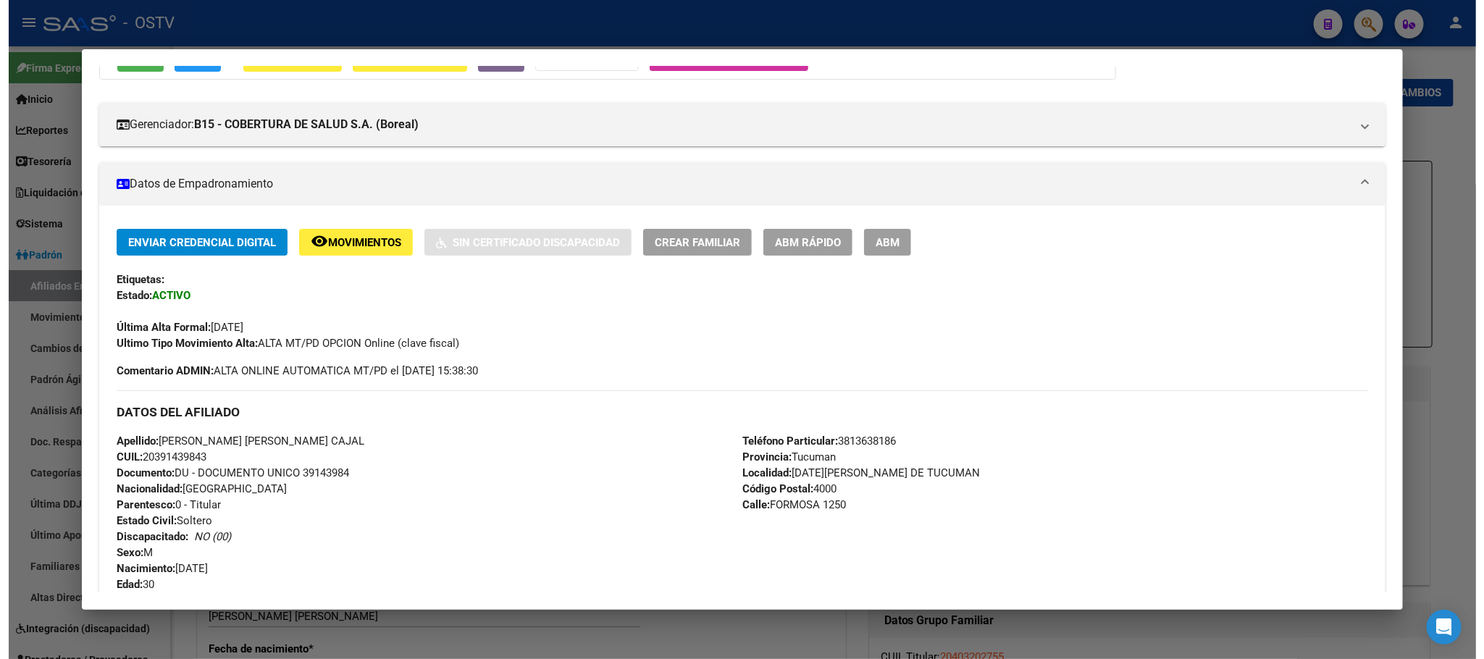
scroll to position [0, 0]
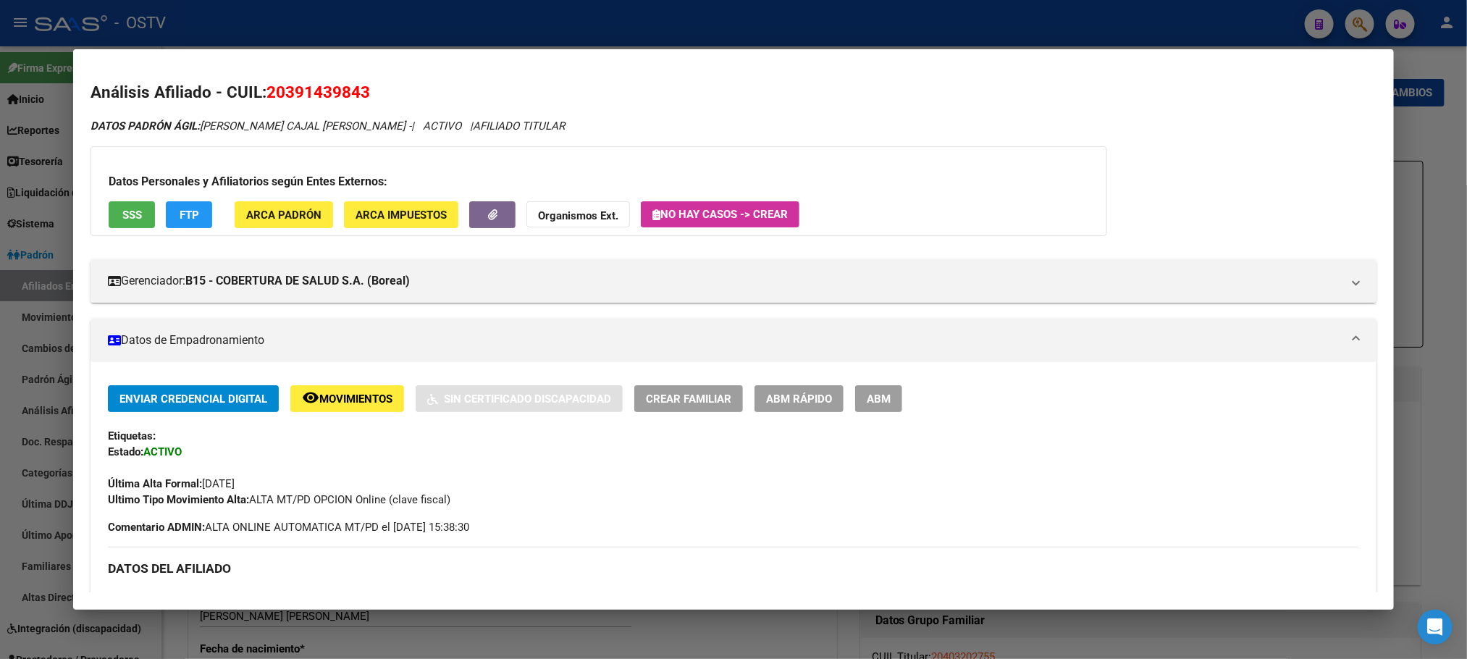
click at [871, 392] on span "ABM" at bounding box center [879, 398] width 24 height 13
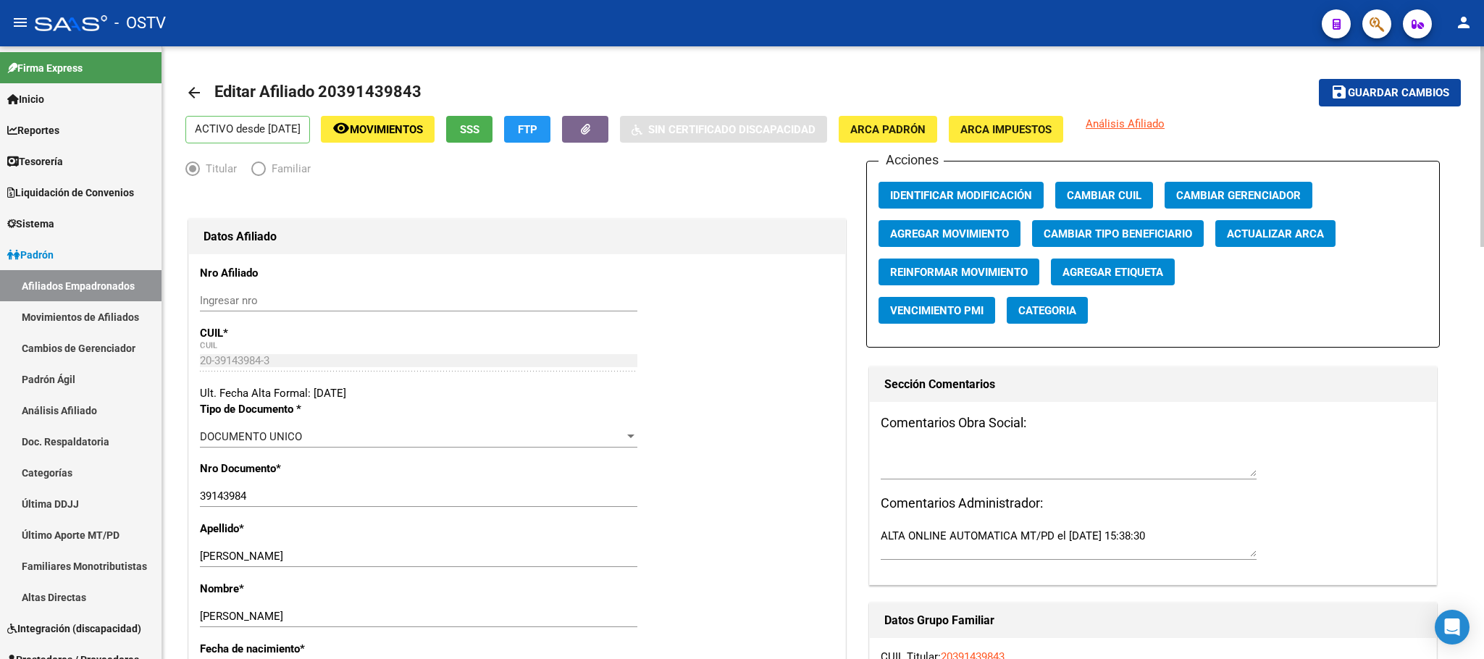
click at [537, 133] on span "FTP" at bounding box center [528, 129] width 20 height 13
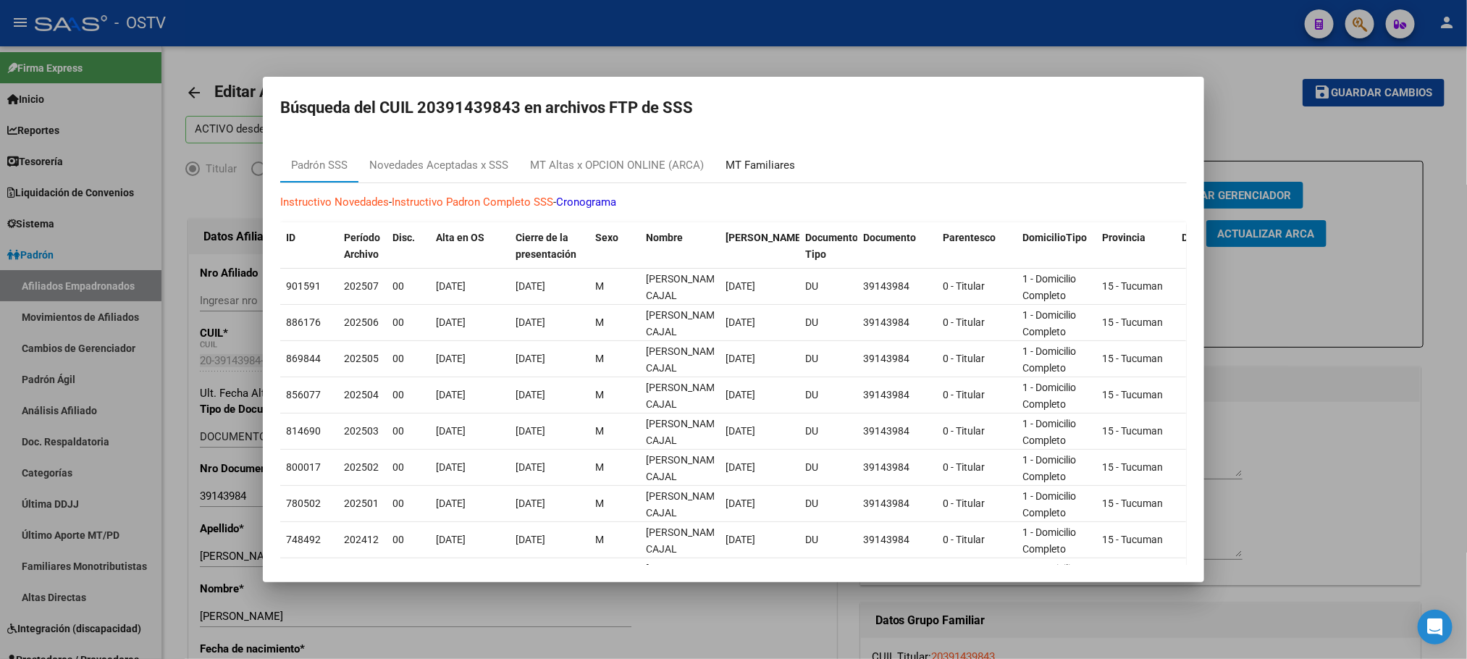
click at [763, 164] on div "MT Familiares" at bounding box center [761, 165] width 70 height 17
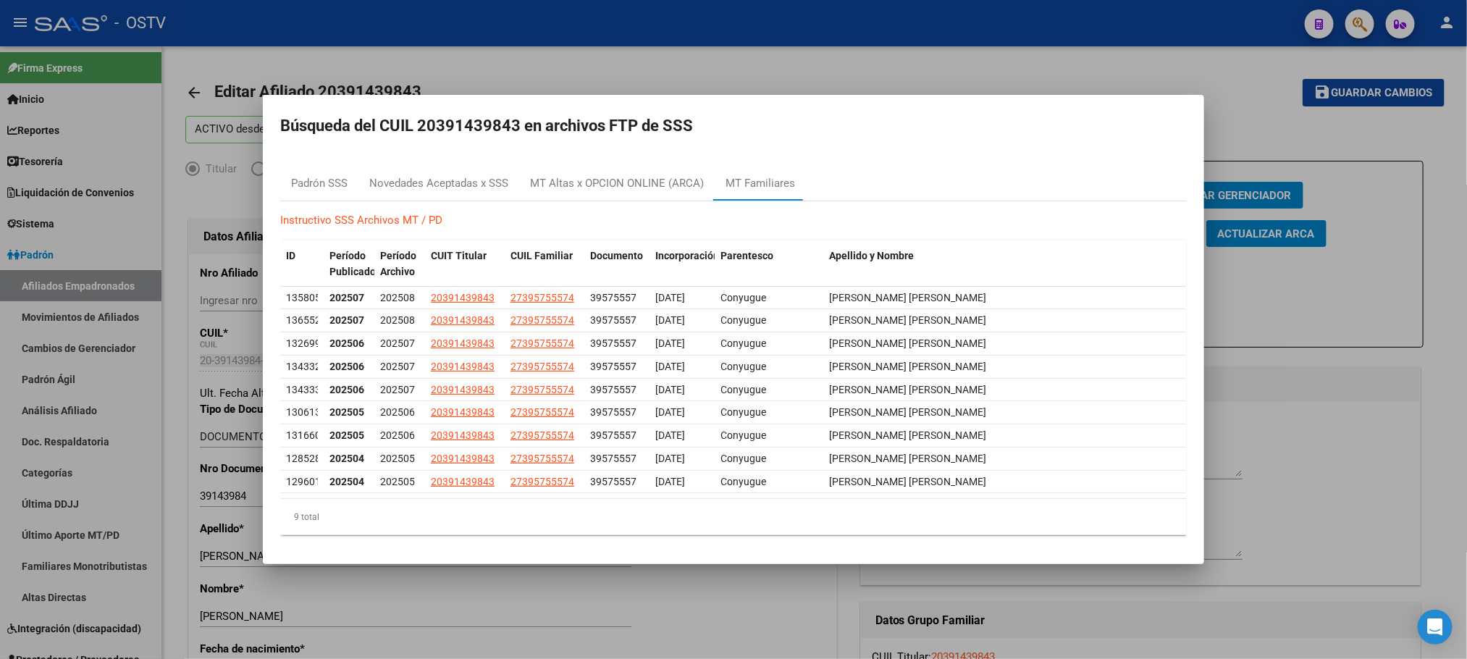
click at [726, 604] on div at bounding box center [733, 329] width 1467 height 659
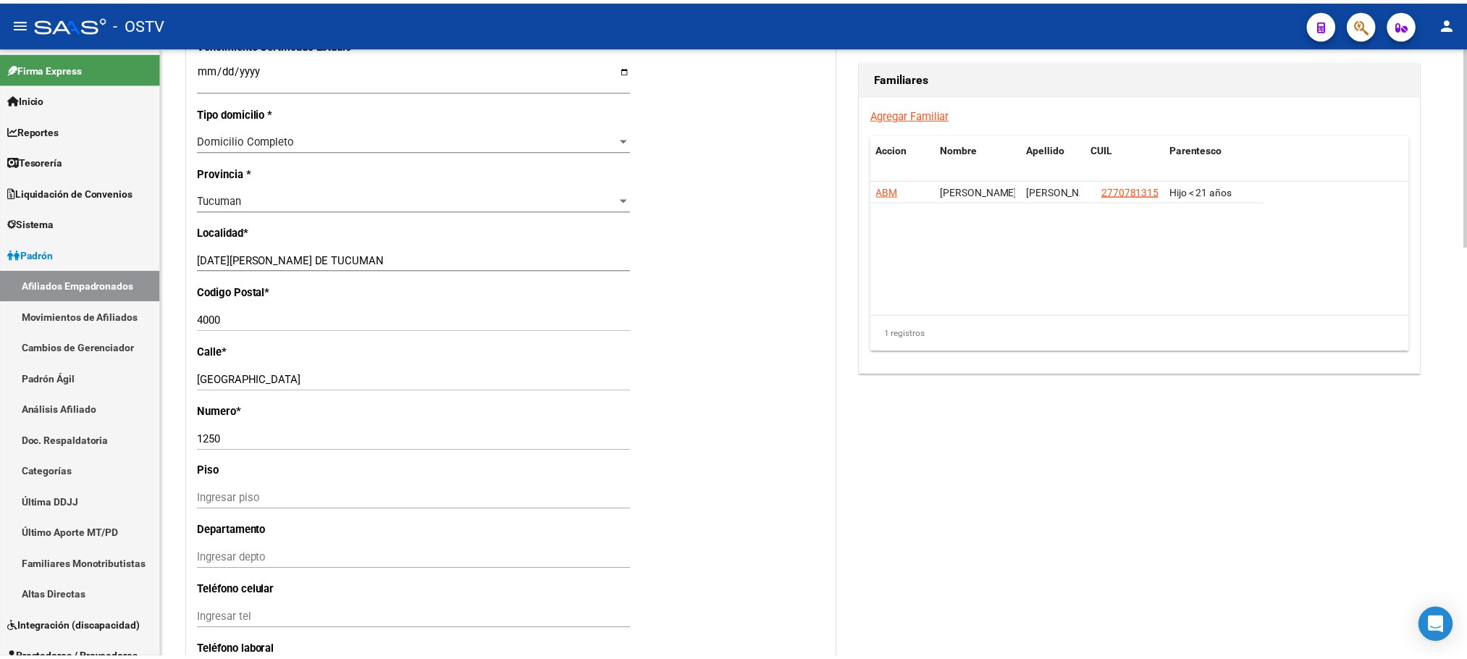
scroll to position [978, 0]
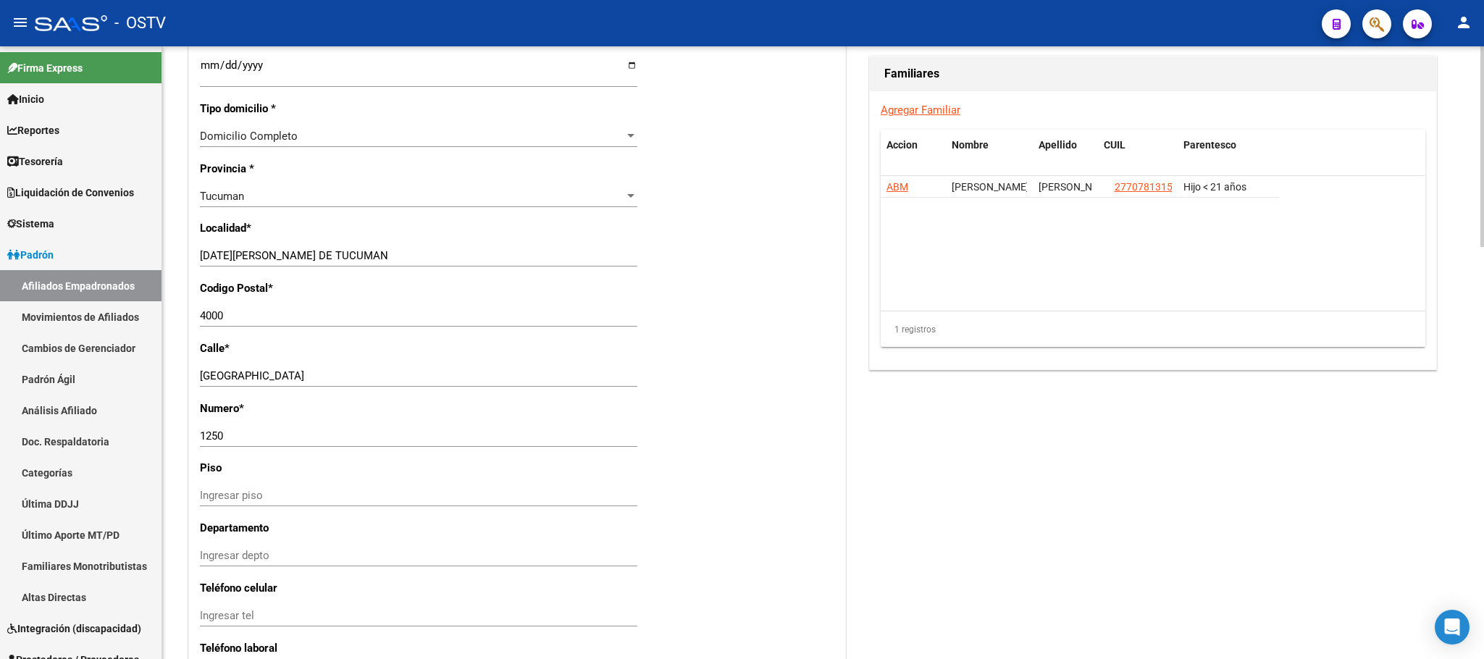
click at [178, 411] on div "arrow_back Editar Afiliado 20391439843 save Guardar cambios ACTIVO desde [DATE]…" at bounding box center [823, 4] width 1322 height 1870
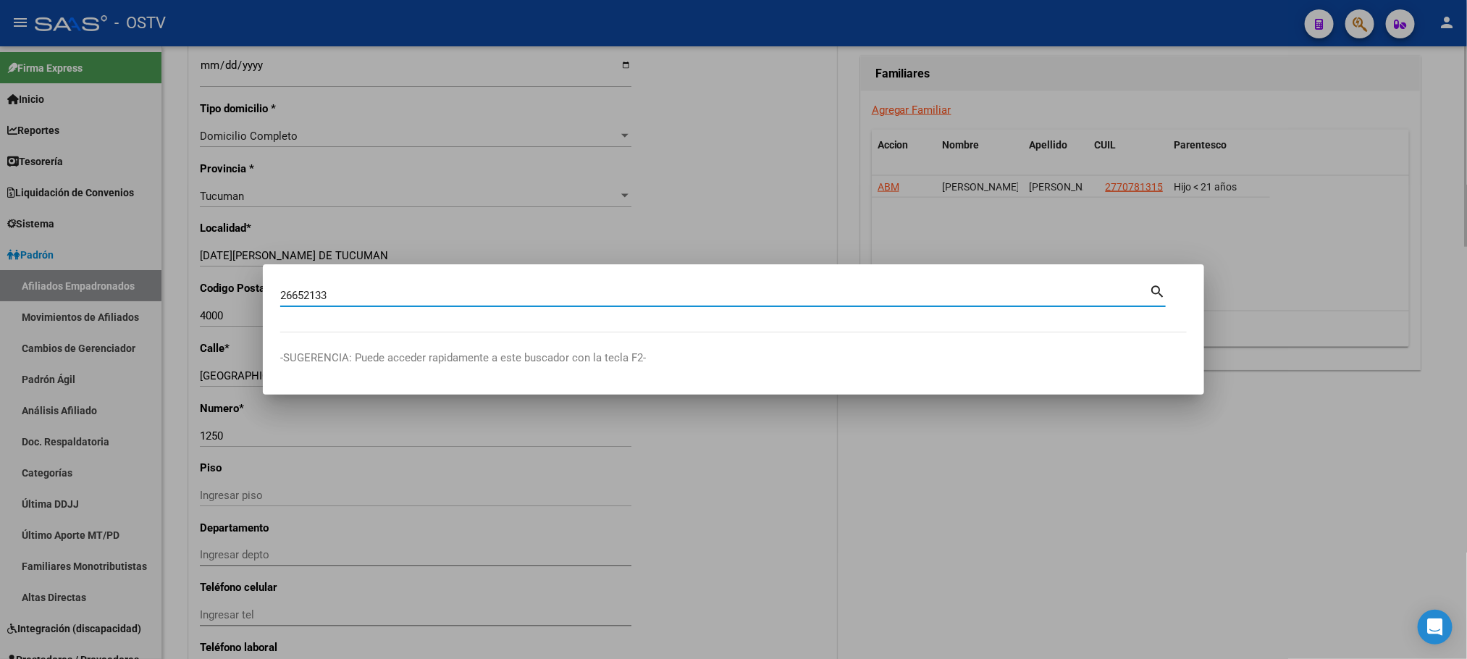
type input "26652133"
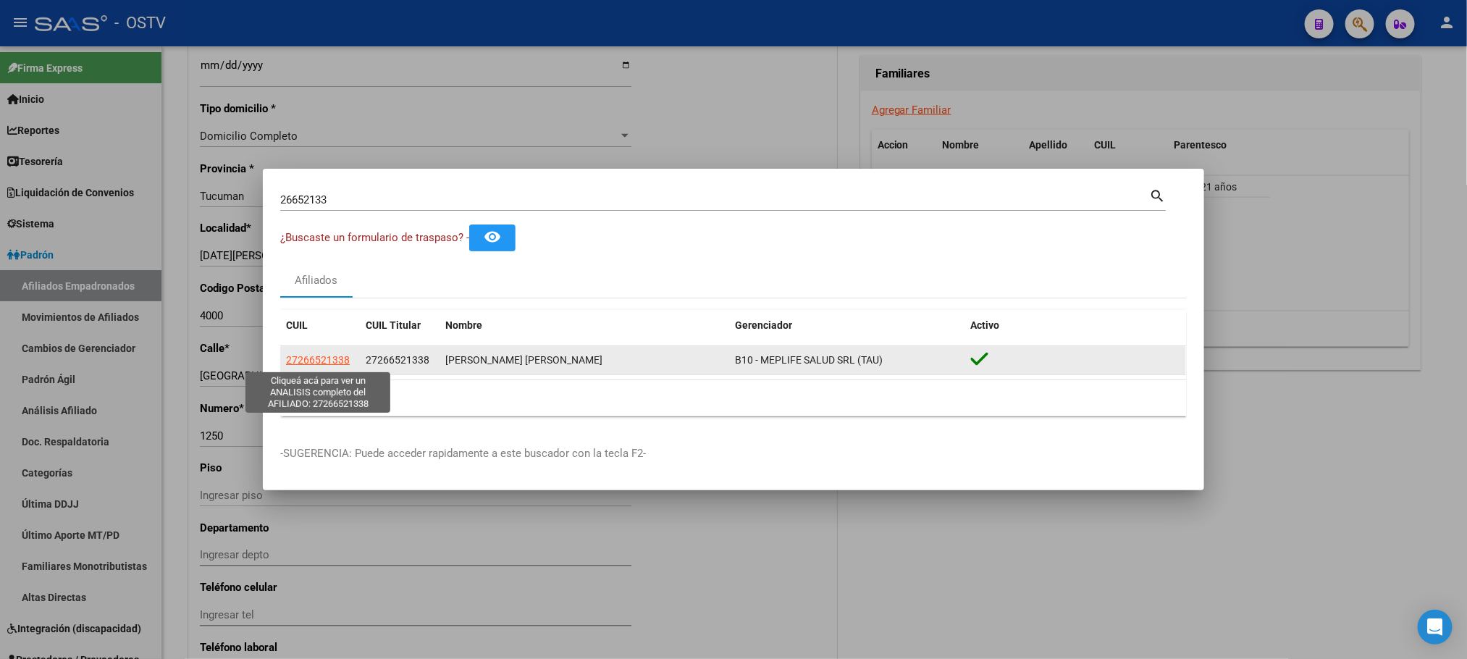
click at [306, 354] on span "27266521338" at bounding box center [318, 360] width 64 height 12
type textarea "27266521338"
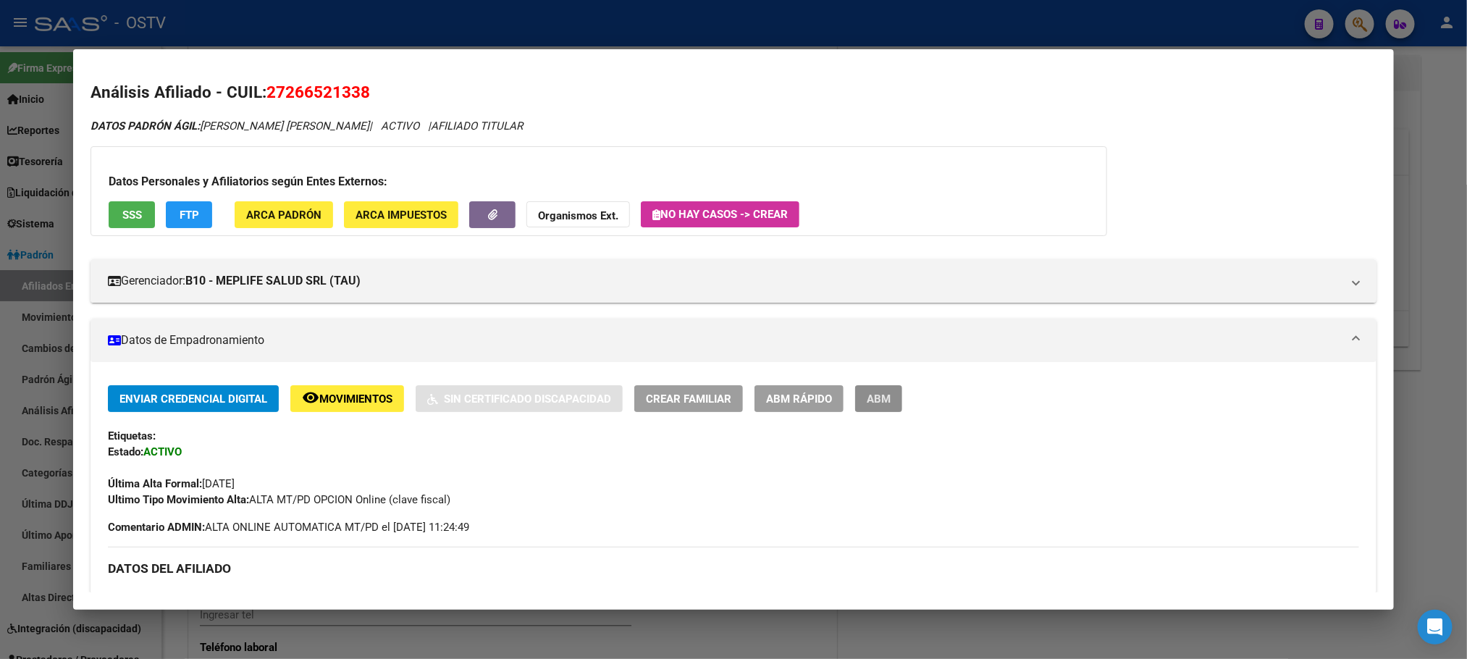
click at [871, 404] on span "ABM" at bounding box center [879, 398] width 24 height 13
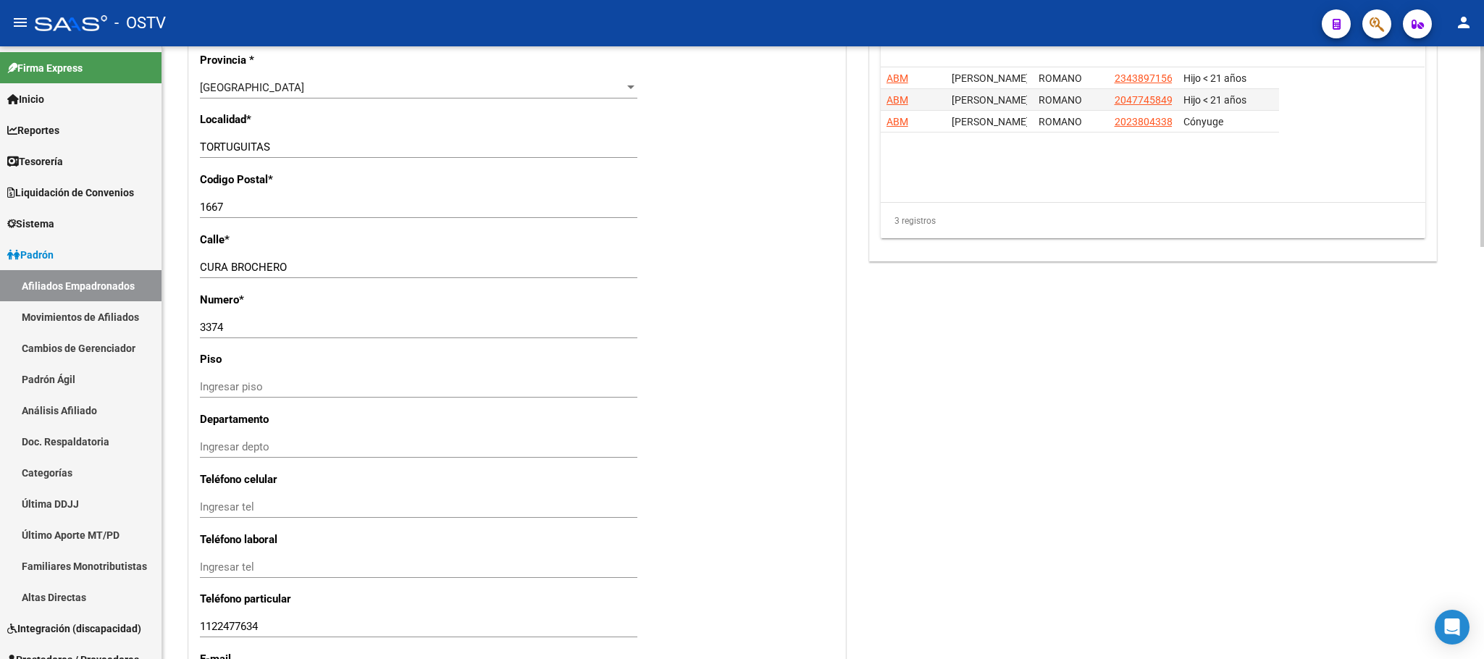
scroll to position [1258, 0]
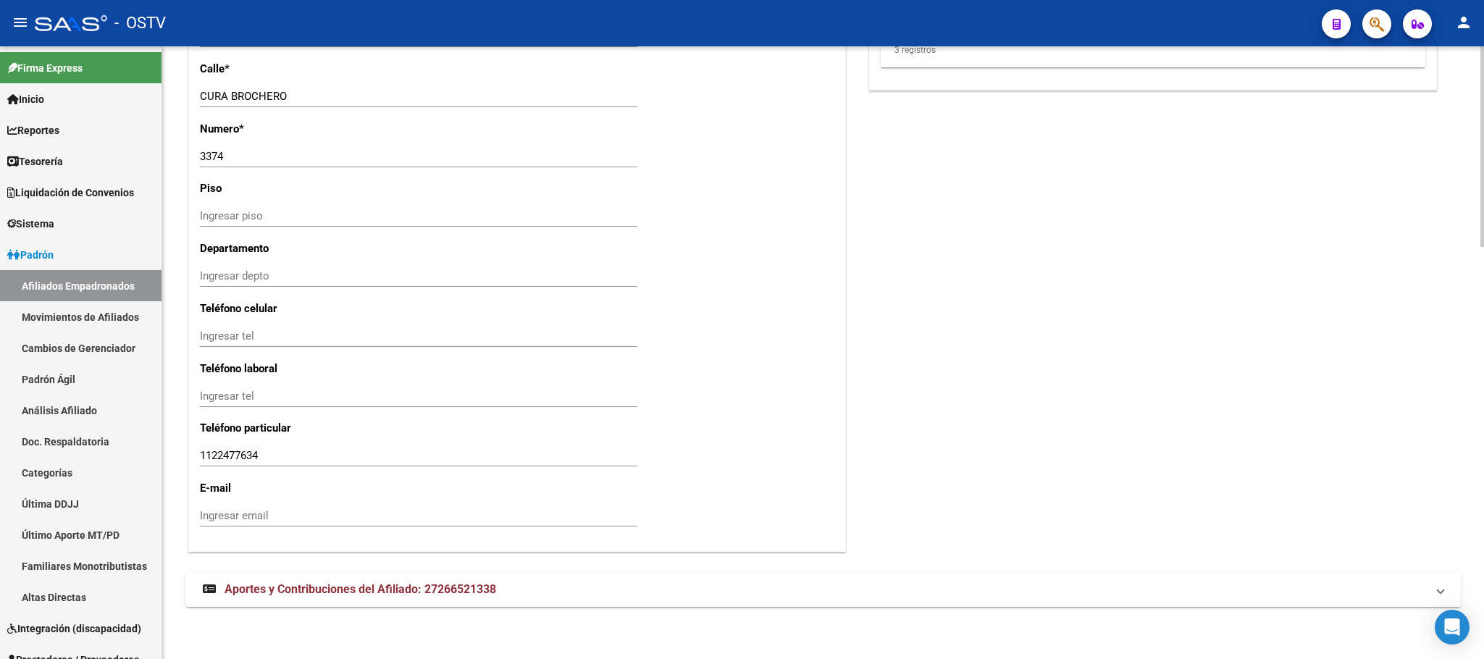
click at [461, 593] on span "Aportes y Contribuciones del Afiliado: 27266521338" at bounding box center [360, 589] width 272 height 14
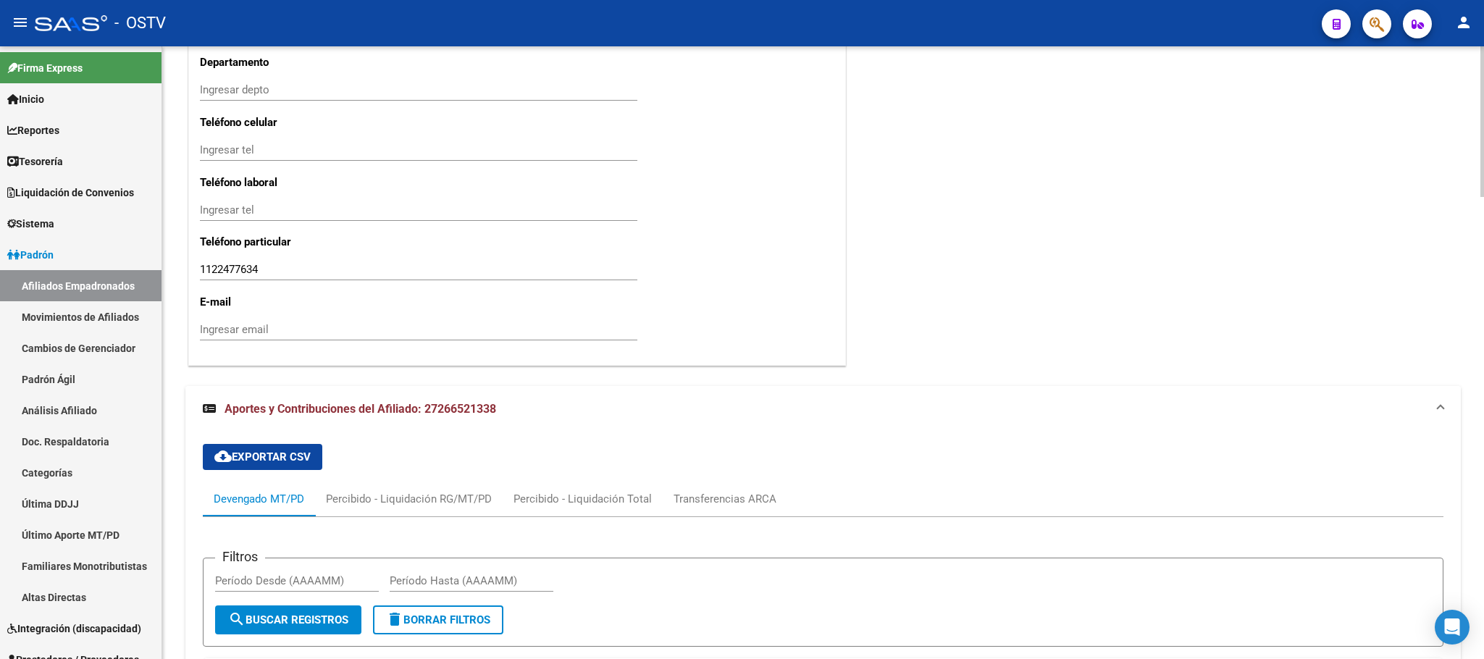
scroll to position [1878, 0]
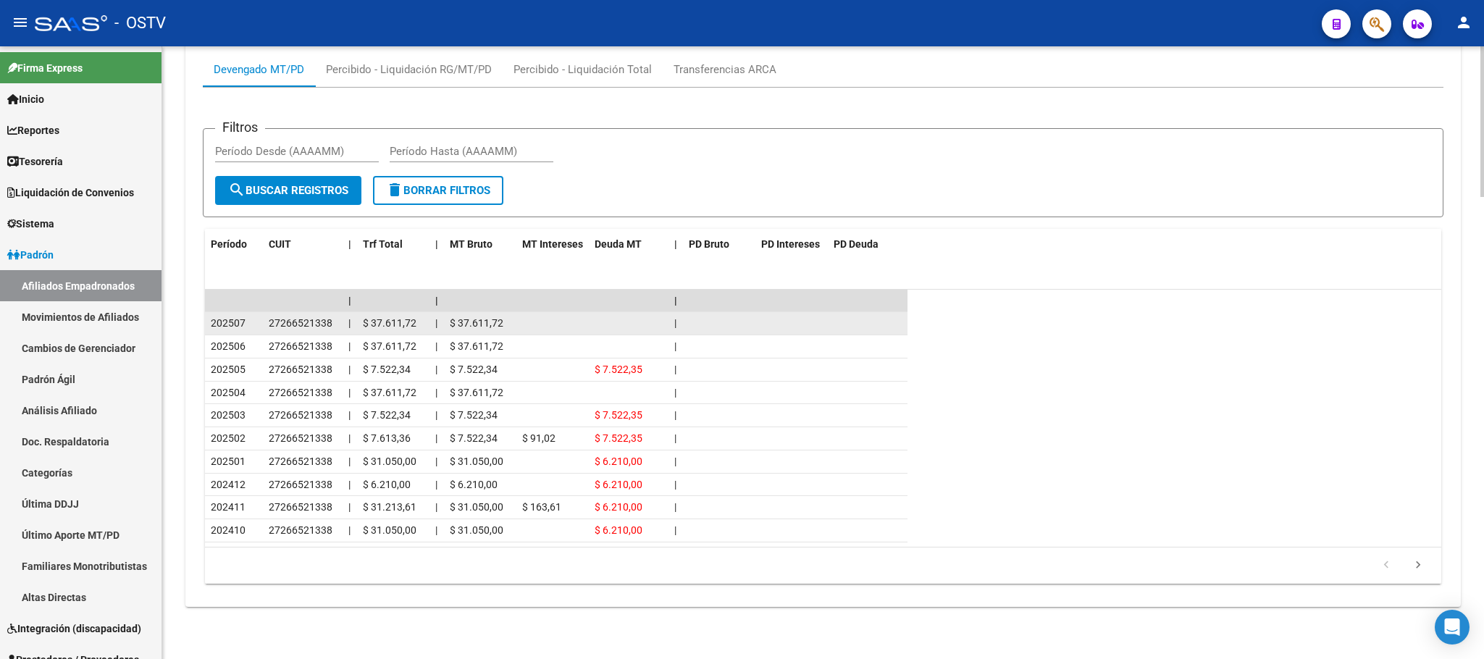
drag, startPoint x: 282, startPoint y: 324, endPoint x: 290, endPoint y: 322, distance: 7.4
click at [290, 322] on span "27266521338" at bounding box center [301, 323] width 64 height 12
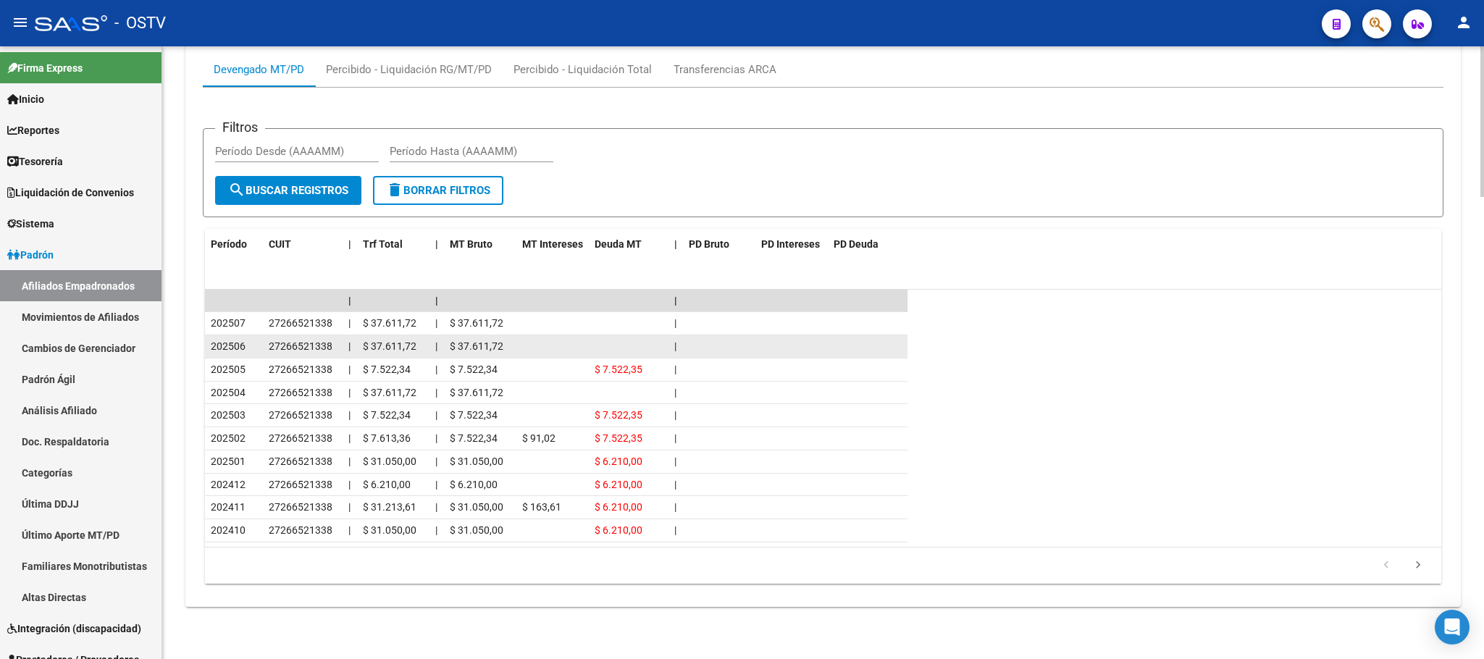
drag, startPoint x: 279, startPoint y: 341, endPoint x: 322, endPoint y: 342, distance: 43.5
click at [322, 342] on span "27266521338" at bounding box center [301, 346] width 64 height 12
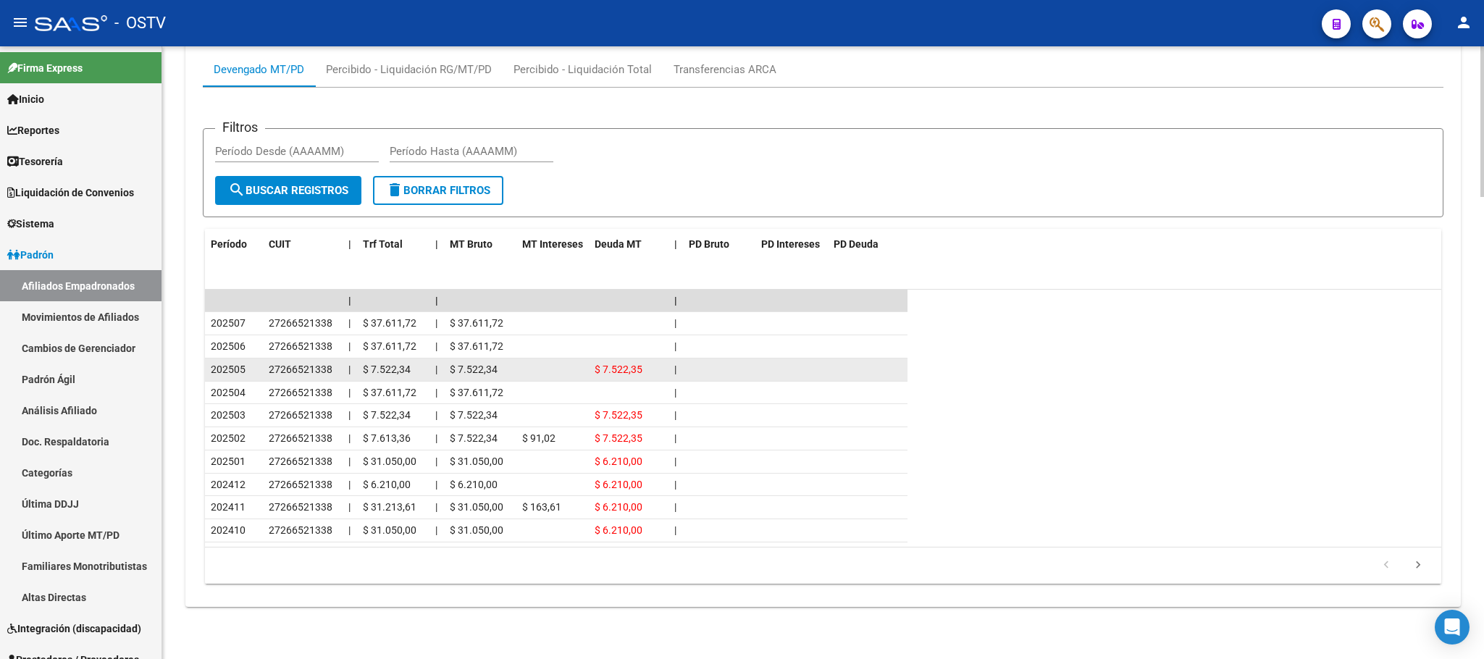
click at [294, 377] on datatable-body-cell "27266521338" at bounding box center [303, 369] width 80 height 22
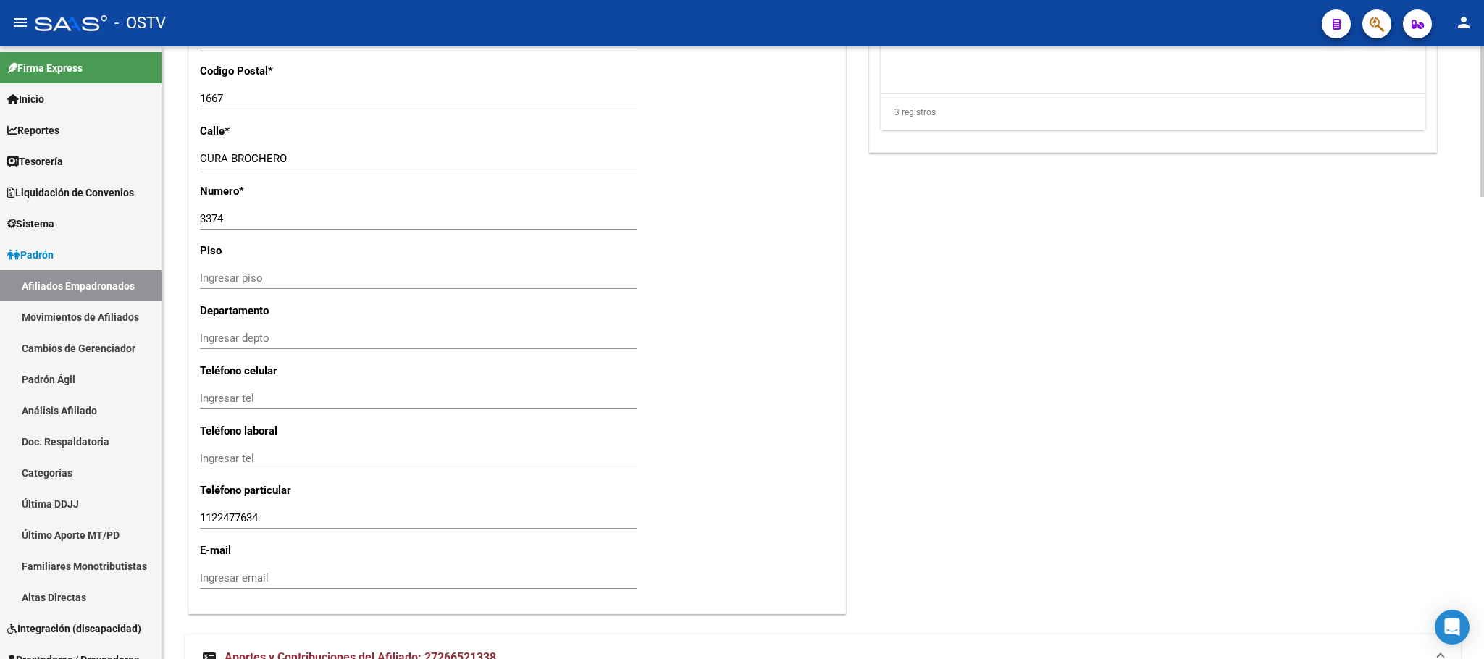
scroll to position [760, 0]
